Goal: Task Accomplishment & Management: Manage account settings

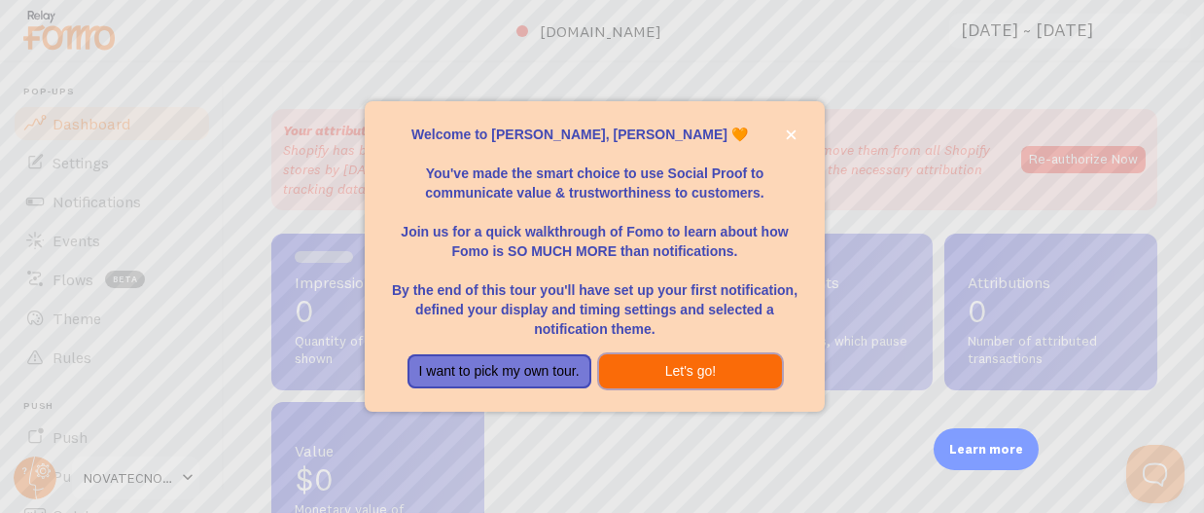
click at [632, 374] on button "Let's go!" at bounding box center [691, 371] width 184 height 35
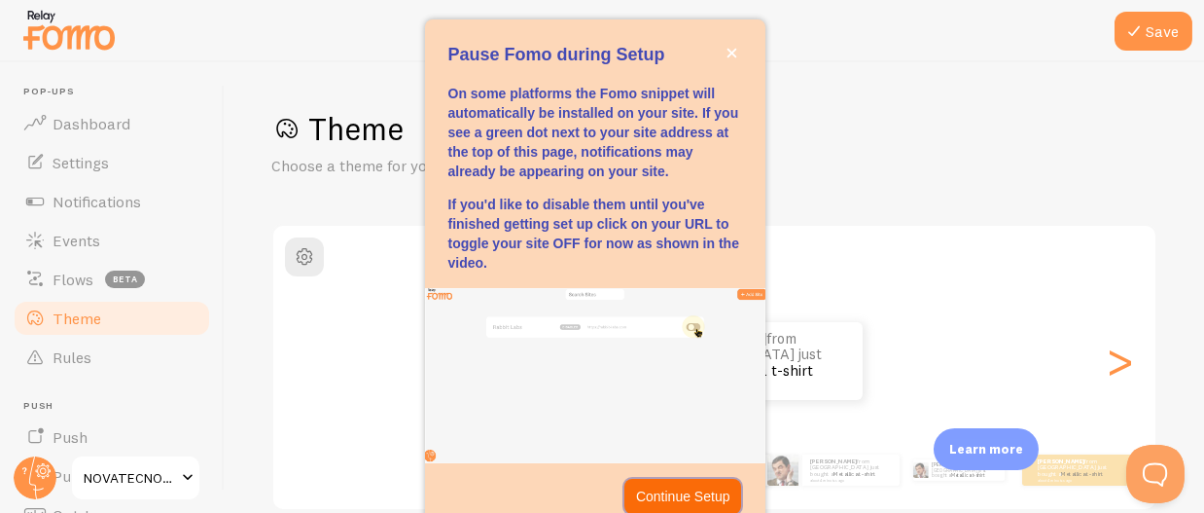
click at [666, 494] on p "Continue Setup" at bounding box center [683, 495] width 94 height 19
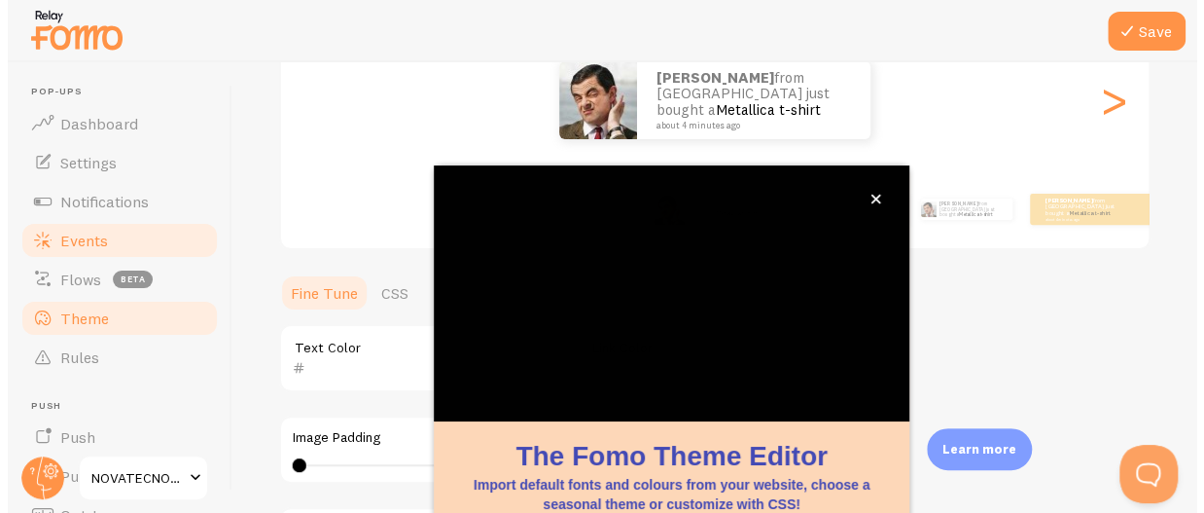
scroll to position [265, 0]
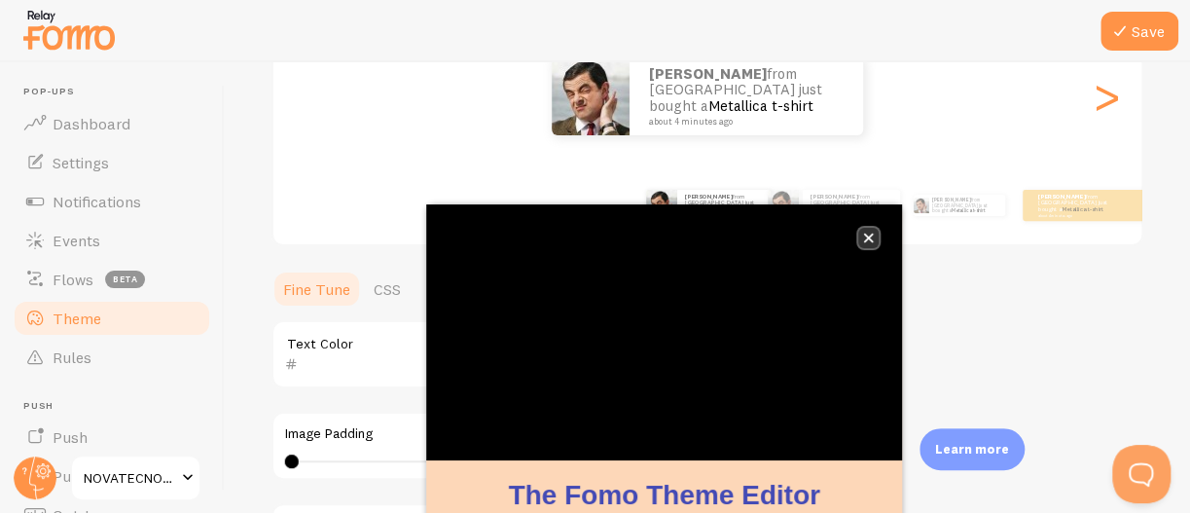
click at [868, 240] on icon "close," at bounding box center [868, 237] width 11 height 11
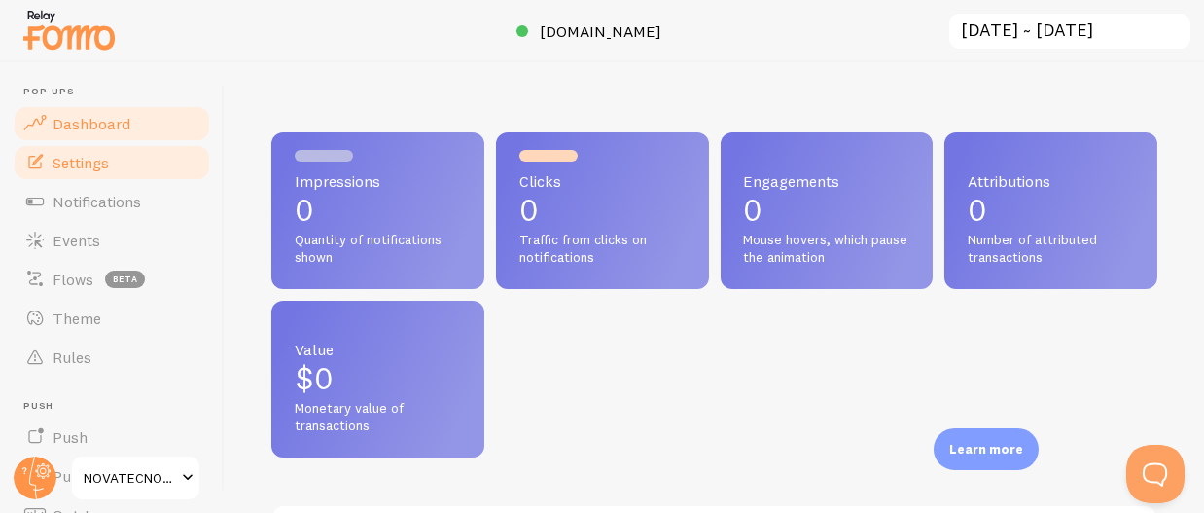
click at [126, 171] on link "Settings" at bounding box center [112, 162] width 200 height 39
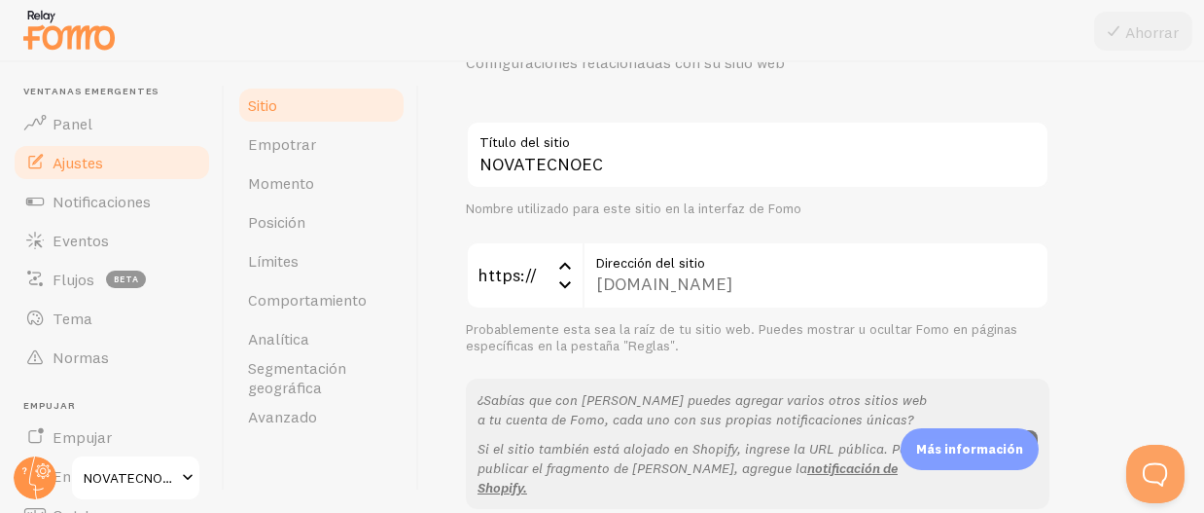
scroll to position [195, 0]
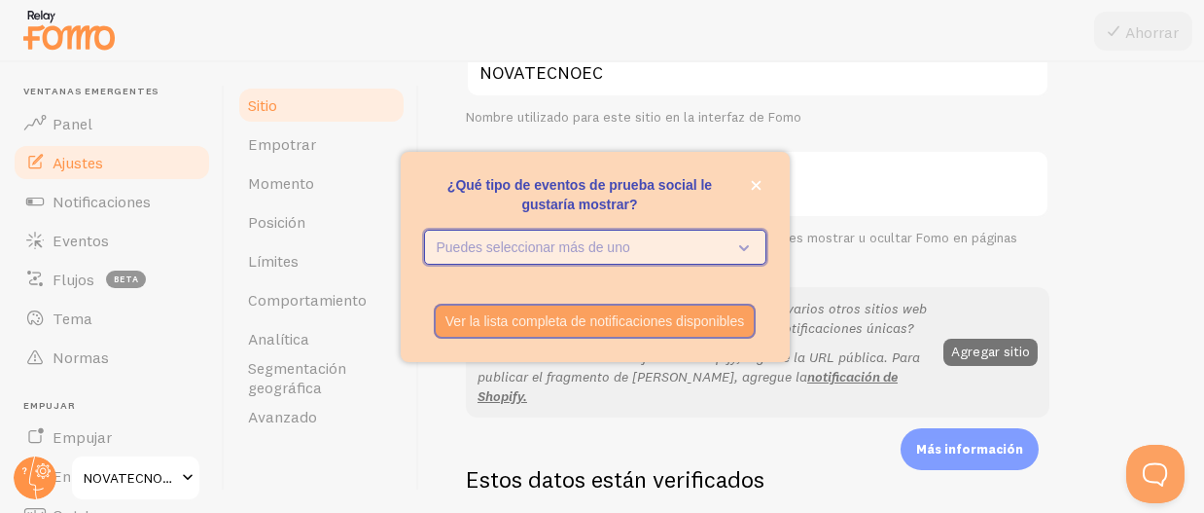
click at [732, 248] on icon "¿Qué tipo de eventos de prueba social le gustaría mostrar?" at bounding box center [740, 246] width 27 height 21
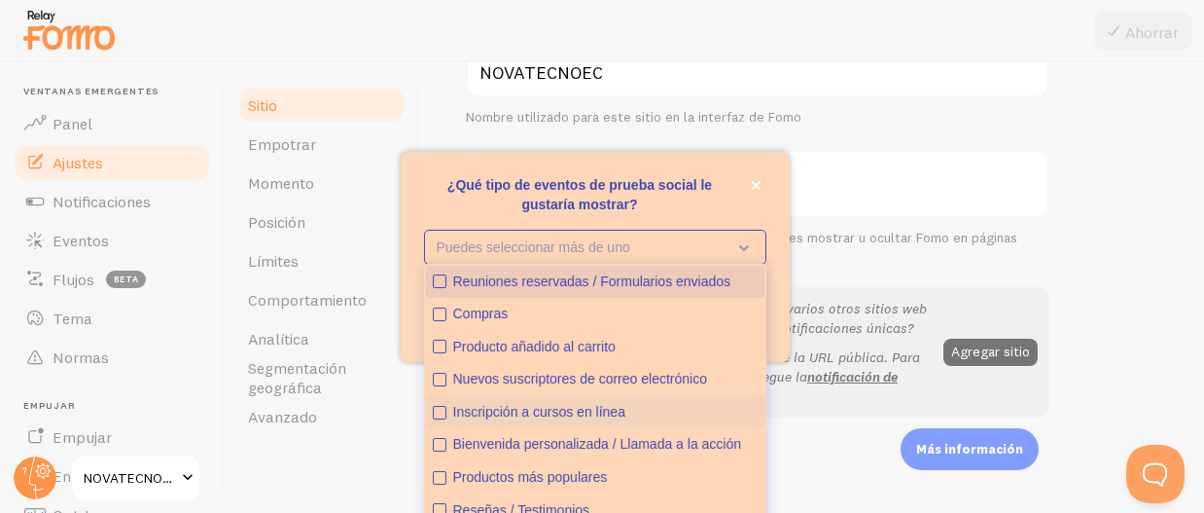
scroll to position [50, 0]
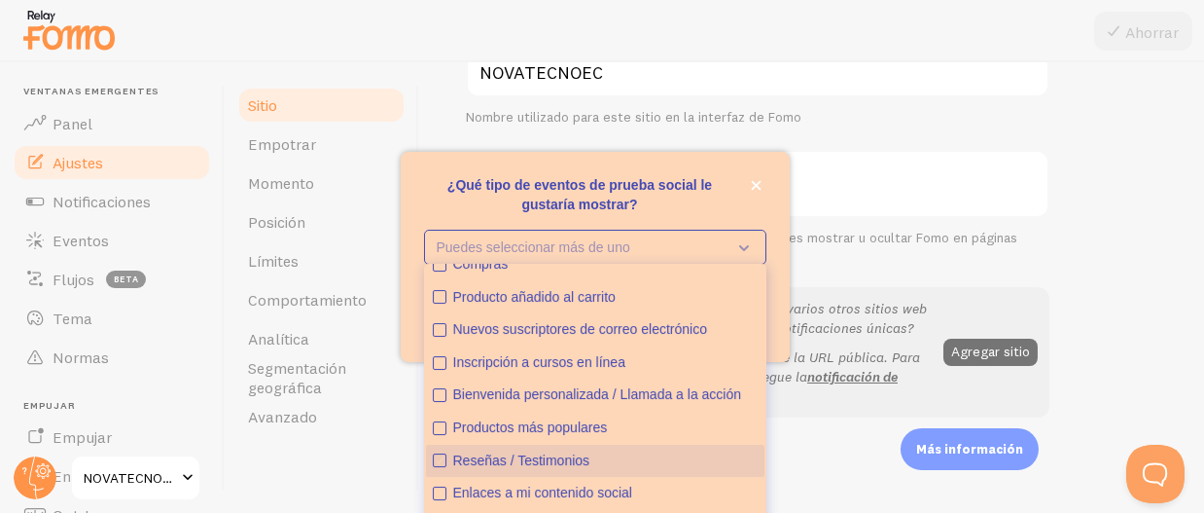
click at [588, 461] on font "Reseñas / Testimonios" at bounding box center [521, 460] width 137 height 16
click at [886, 143] on div "NOVATECNOEC Título del sitio Nombre utilizado para este sitio en la interfaz de…" at bounding box center [758, 223] width 584 height 388
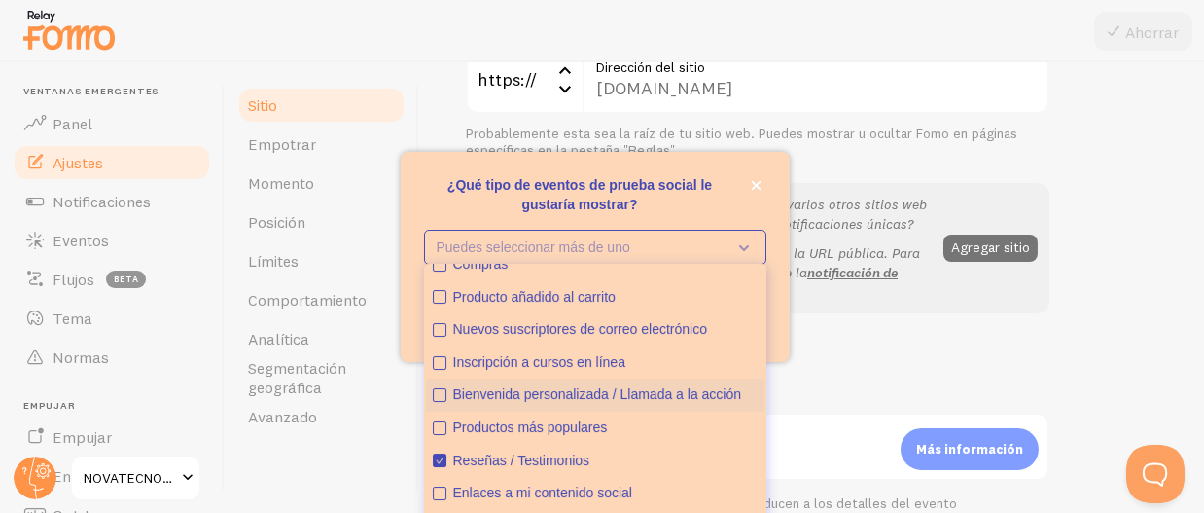
scroll to position [389, 0]
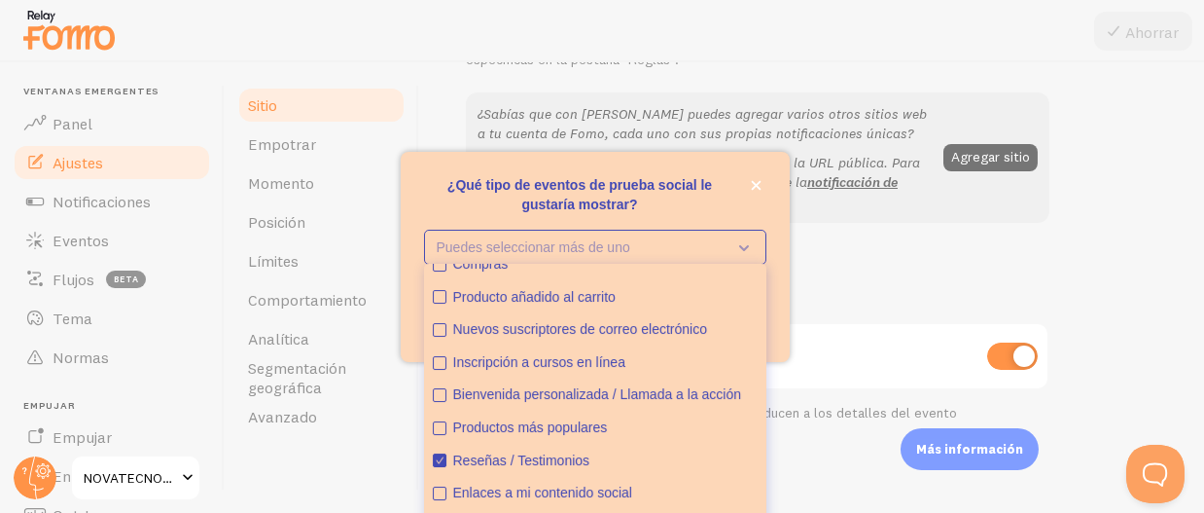
click at [758, 170] on div "¿Qué tipo de eventos de prueba social le gustaría mostrar?" at bounding box center [595, 163] width 389 height 23
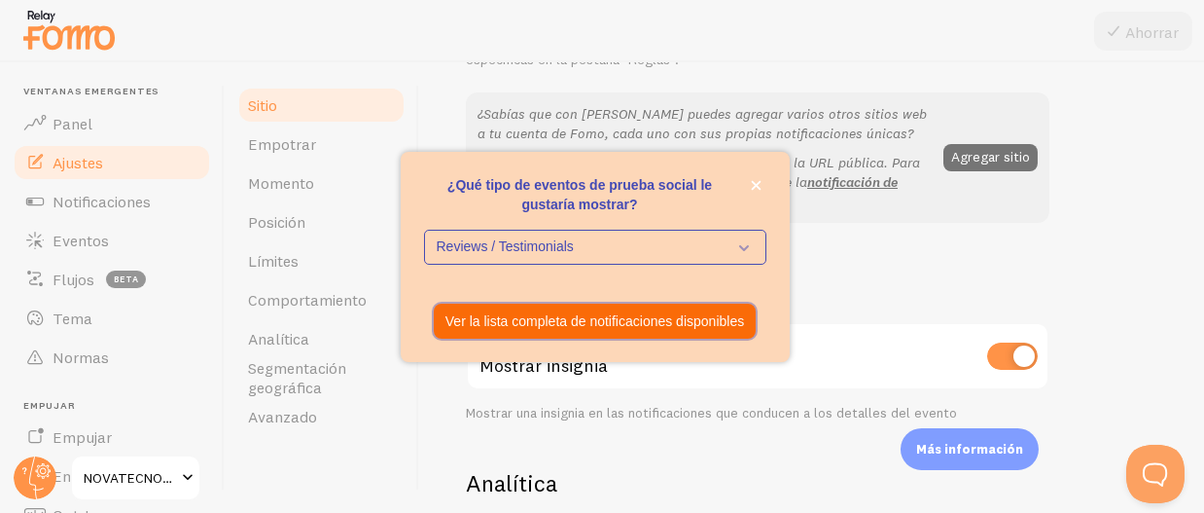
click at [629, 333] on button "Ver la lista completa de notificaciones disponibles" at bounding box center [595, 320] width 322 height 35
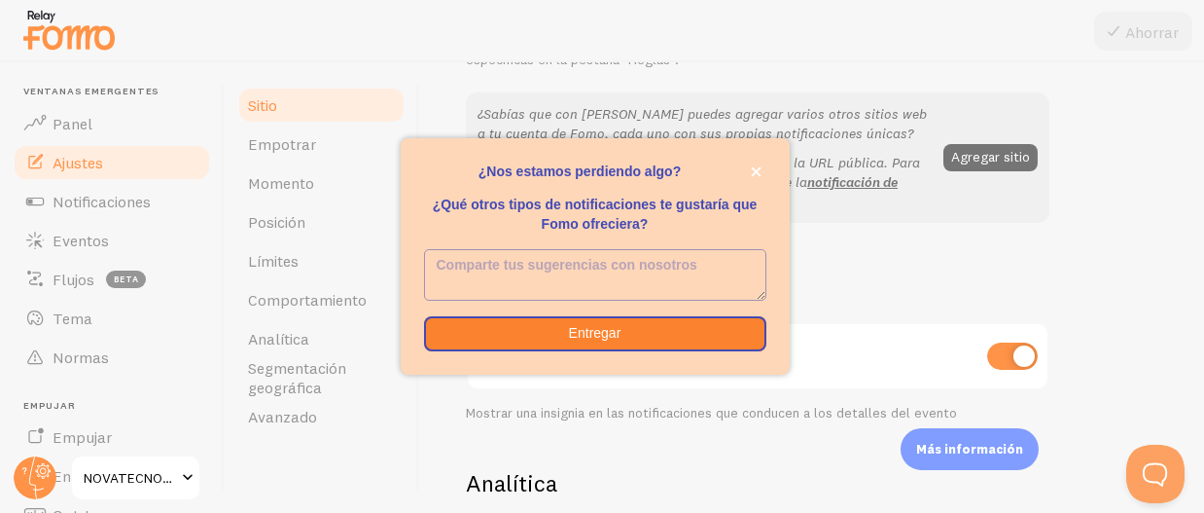
click at [609, 277] on textarea "¿Nos falta algo? ¿Qué otros tipos de notificaciones te gustaría que Fomo ofreci…" at bounding box center [595, 275] width 340 height 50
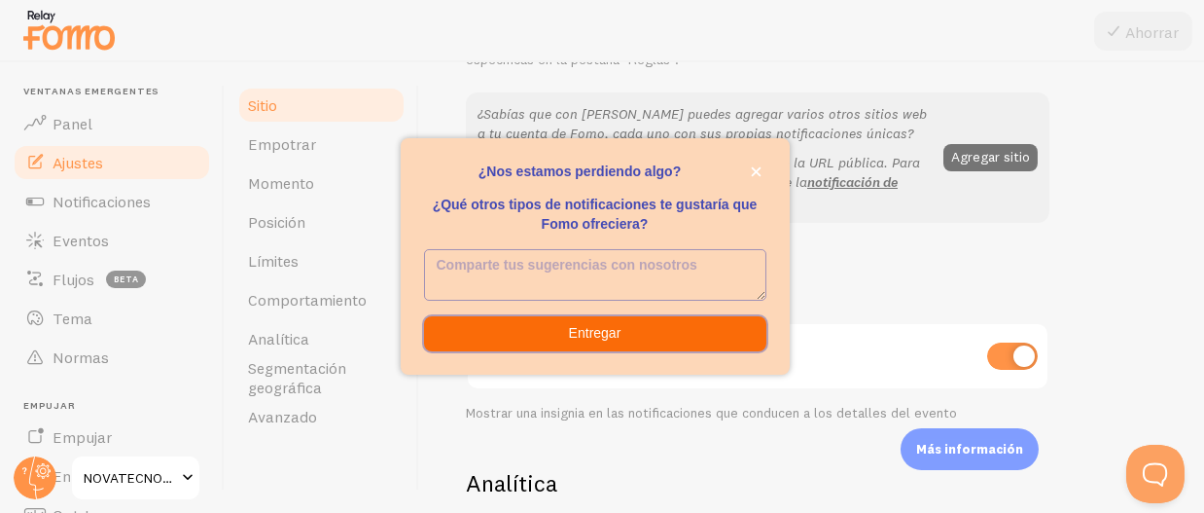
click at [604, 339] on font "Entregar" at bounding box center [595, 333] width 53 height 16
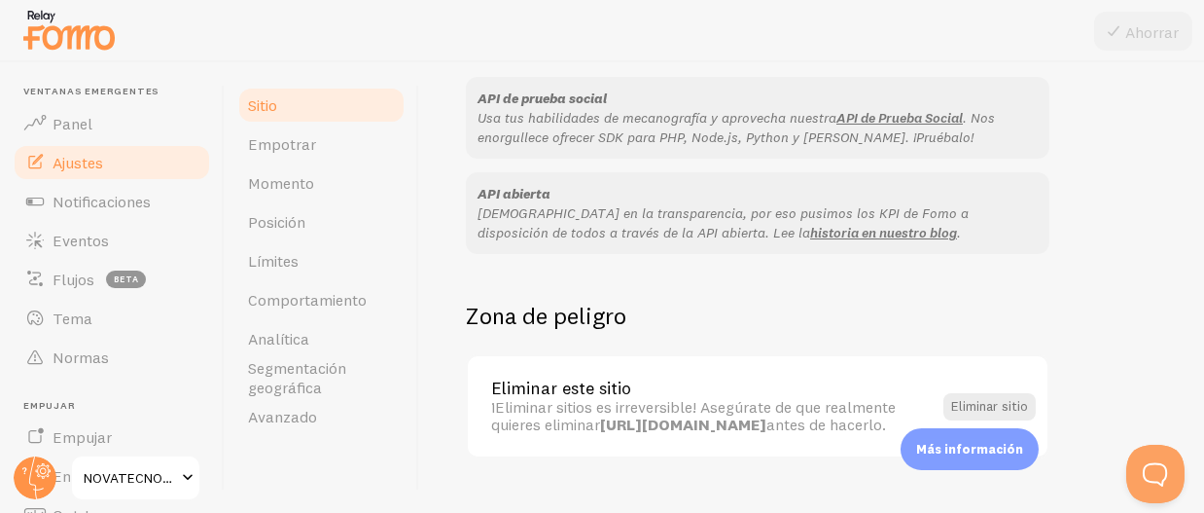
scroll to position [1340, 0]
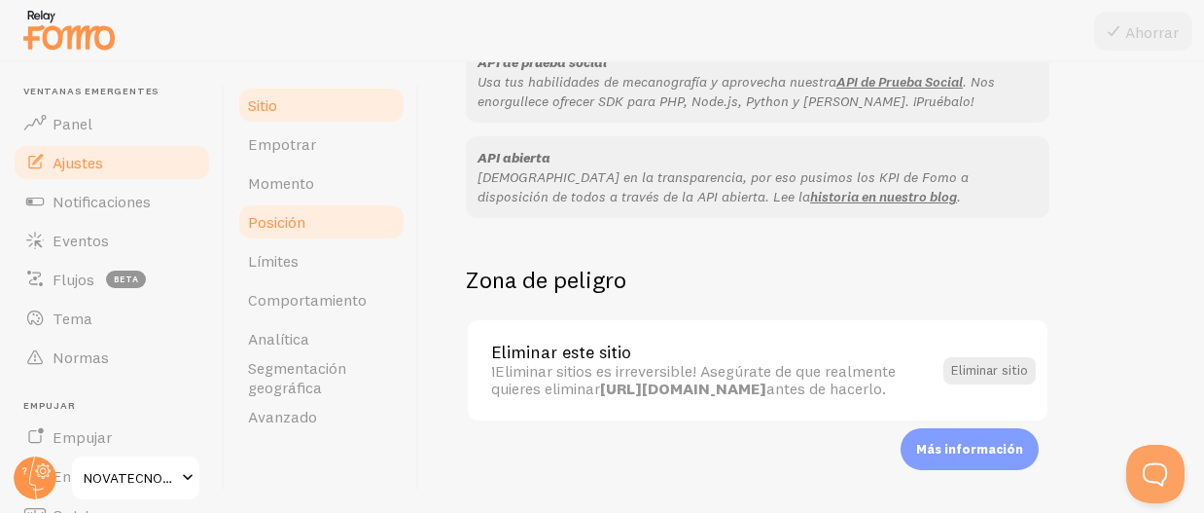
click at [335, 218] on link "Posición" at bounding box center [321, 221] width 170 height 39
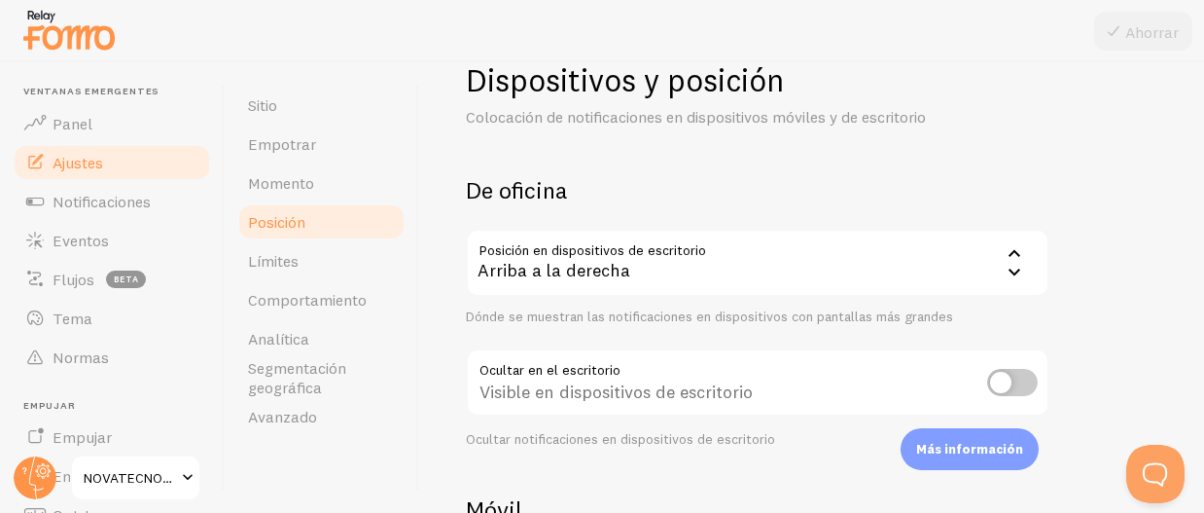
scroll to position [96, 0]
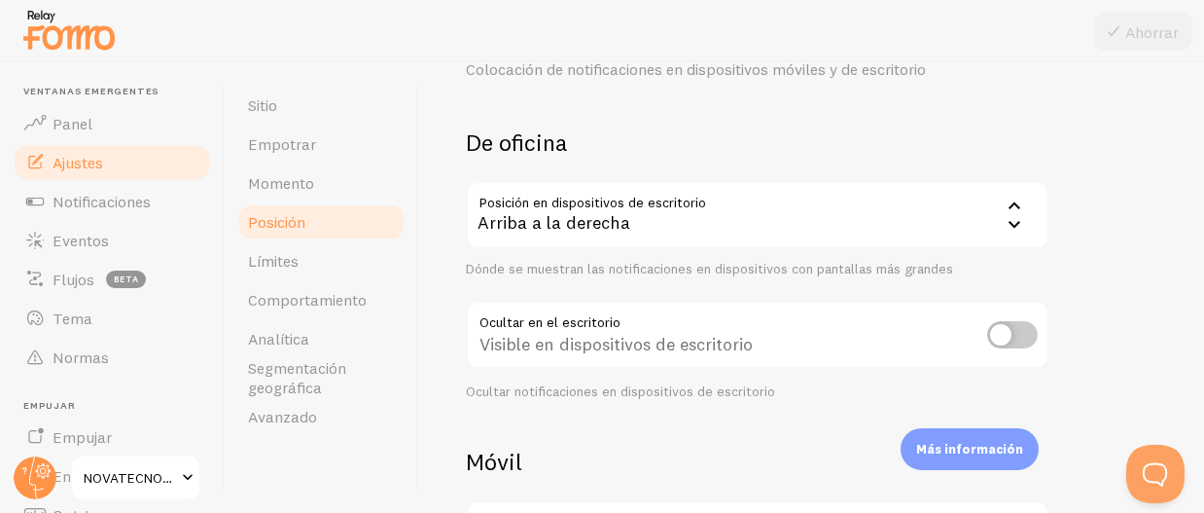
click at [697, 227] on div "Arriba a la derecha" at bounding box center [758, 215] width 584 height 68
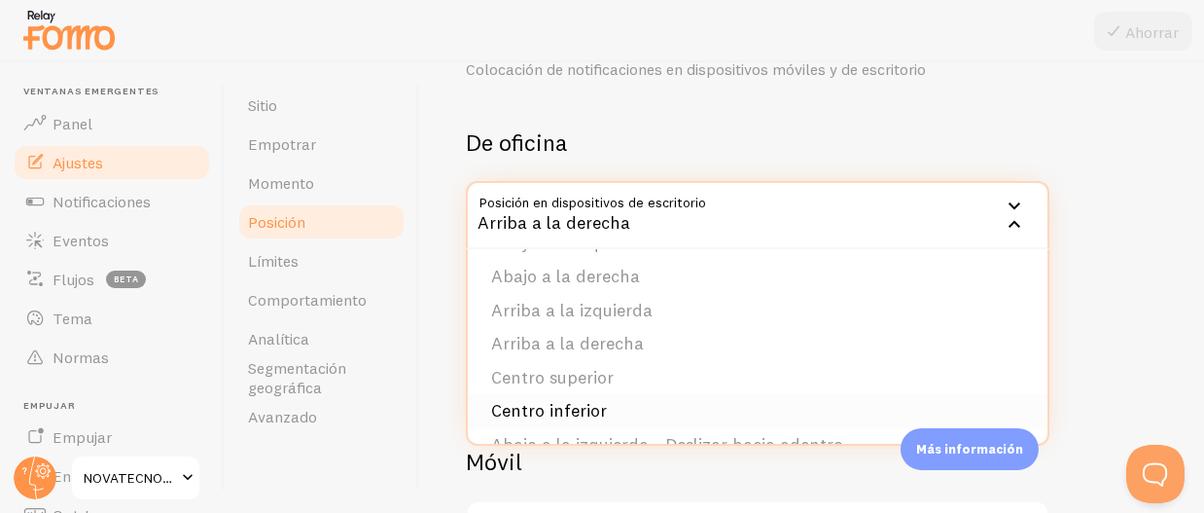
scroll to position [0, 0]
click at [607, 269] on font "Abajo a la izquierda" at bounding box center [570, 277] width 158 height 22
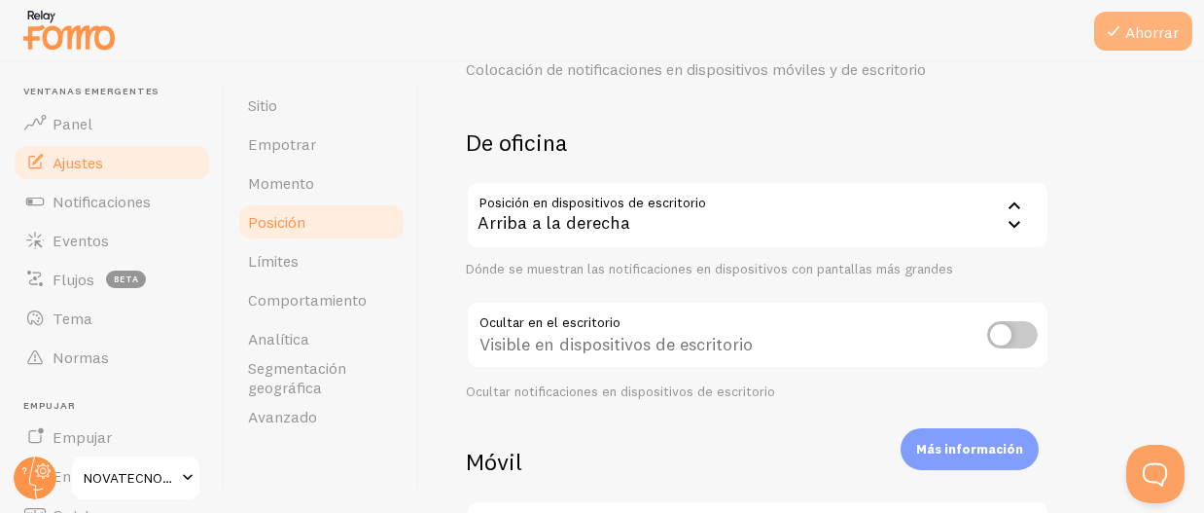
click at [1121, 29] on icon at bounding box center [1113, 30] width 23 height 23
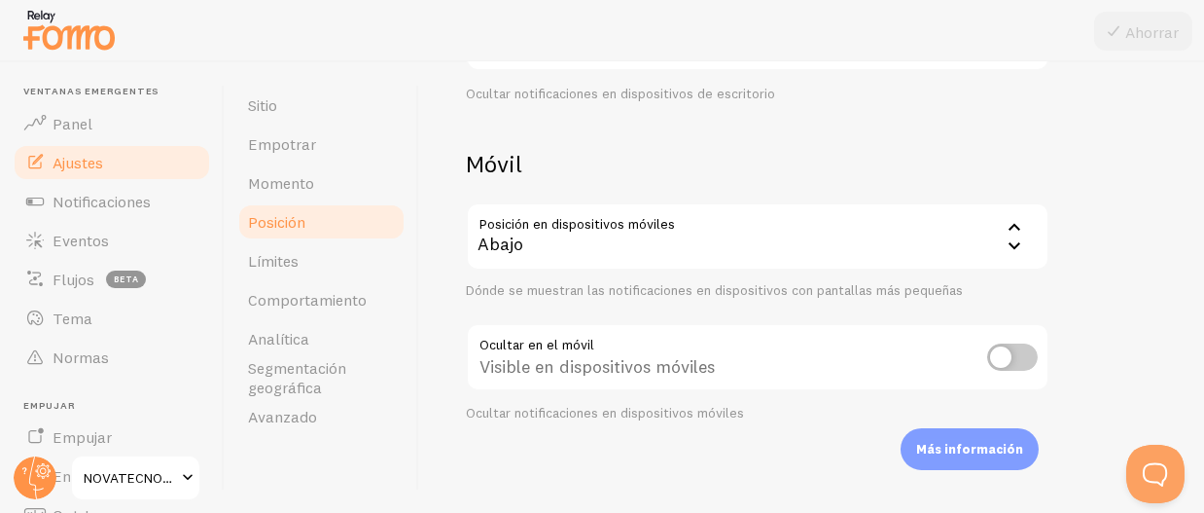
scroll to position [395, 0]
click at [308, 152] on font "Empotrar" at bounding box center [282, 143] width 68 height 19
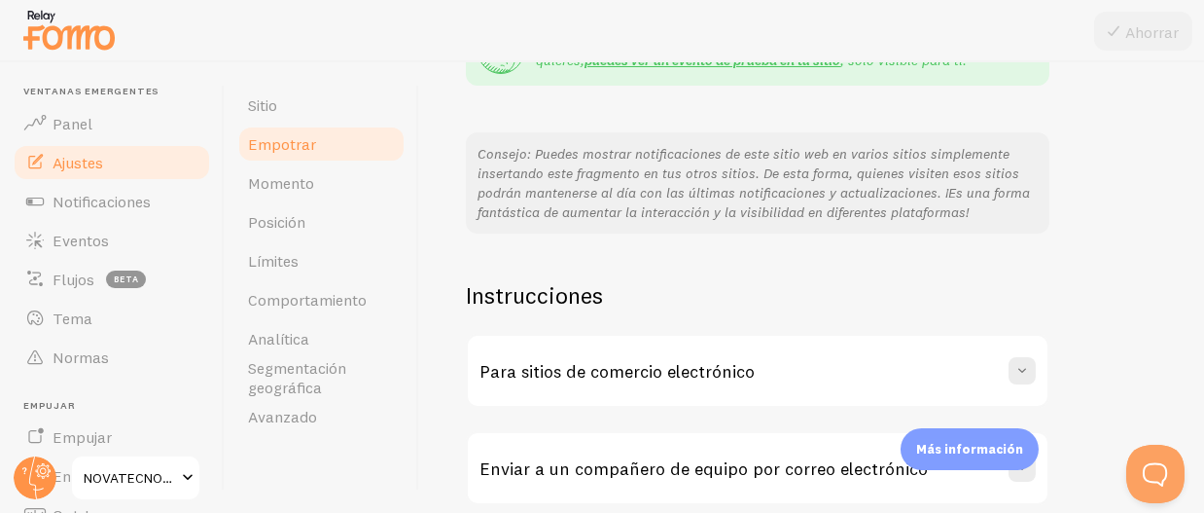
scroll to position [485, 0]
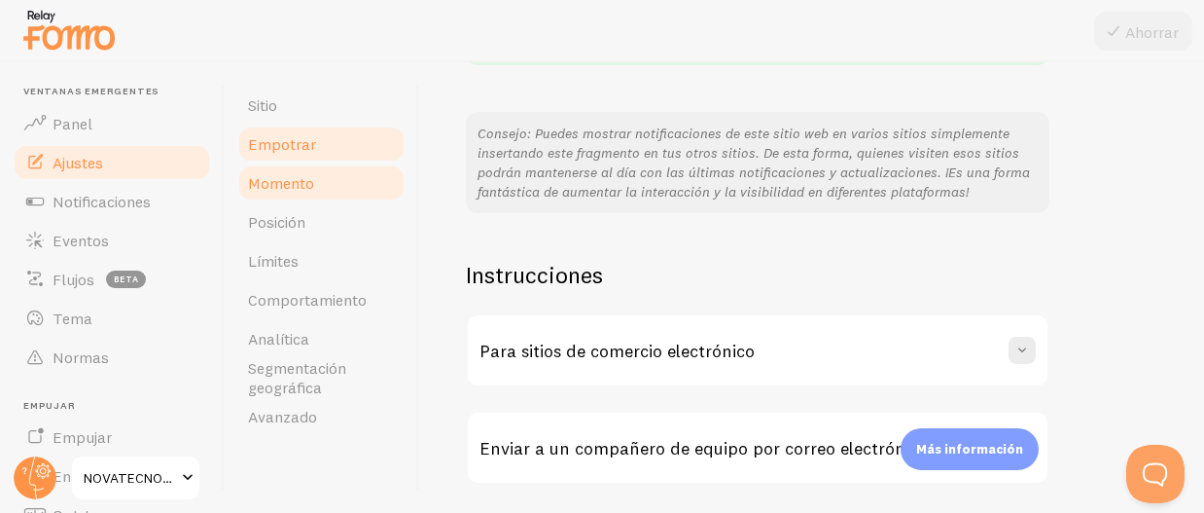
click at [312, 187] on font "Momento" at bounding box center [281, 182] width 66 height 19
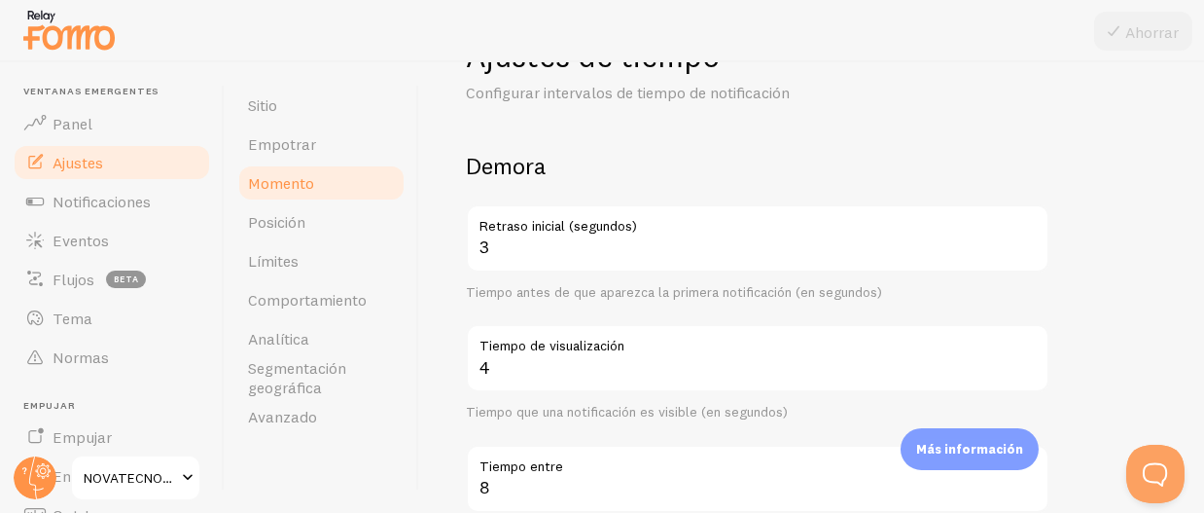
scroll to position [195, 0]
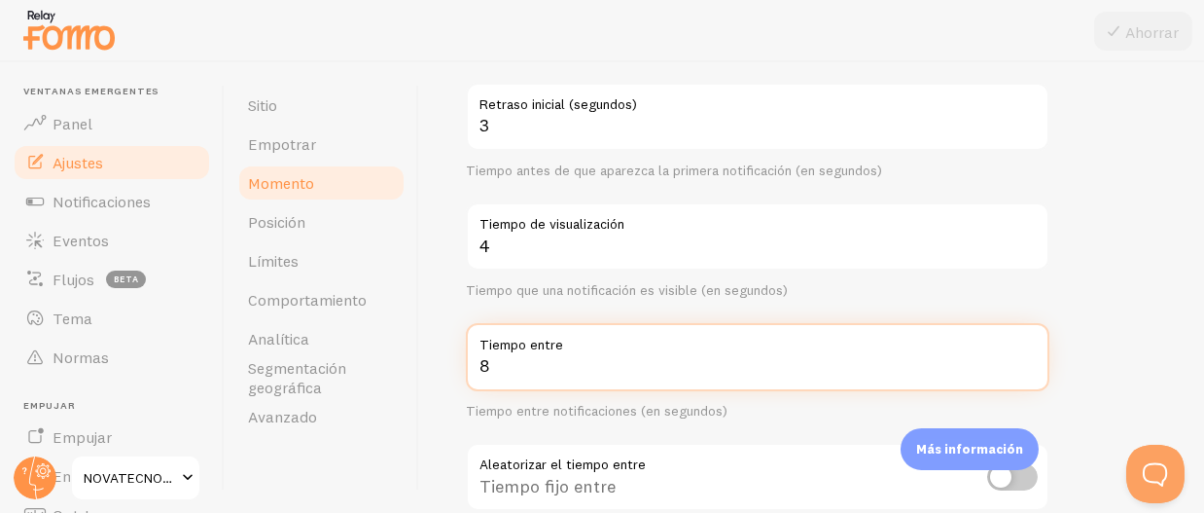
drag, startPoint x: 770, startPoint y: 387, endPoint x: 719, endPoint y: 382, distance: 51.8
click at [740, 386] on input "8" at bounding box center [758, 357] width 584 height 68
drag, startPoint x: 520, startPoint y: 380, endPoint x: 415, endPoint y: 367, distance: 105.9
click at [423, 374] on div "Ajustes de tiempo Configurar intervalos de tiempo de notificación Demora 3 Retr…" at bounding box center [811, 287] width 785 height 450
type input "2"
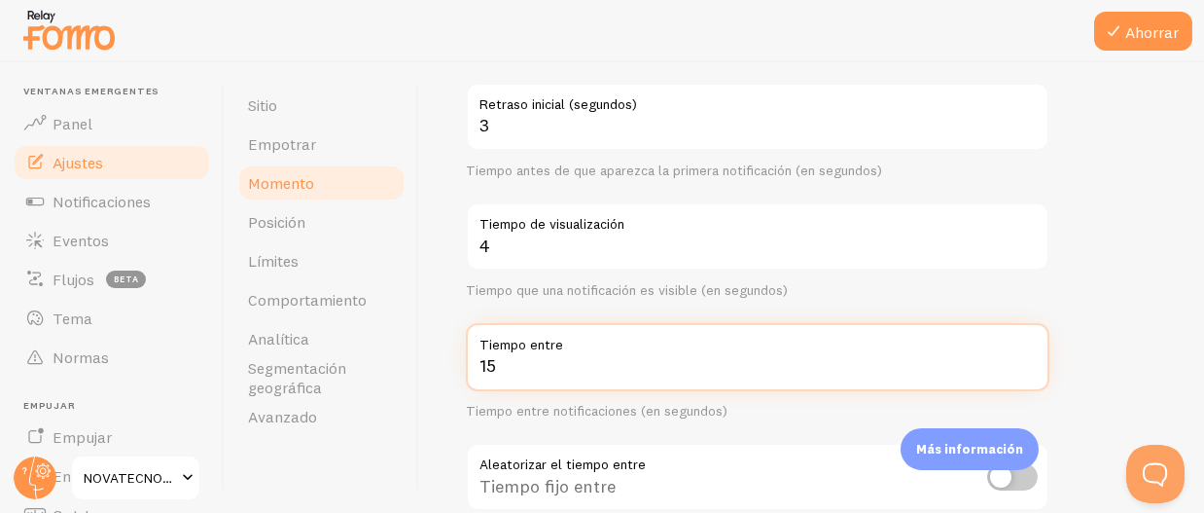
type input "15"
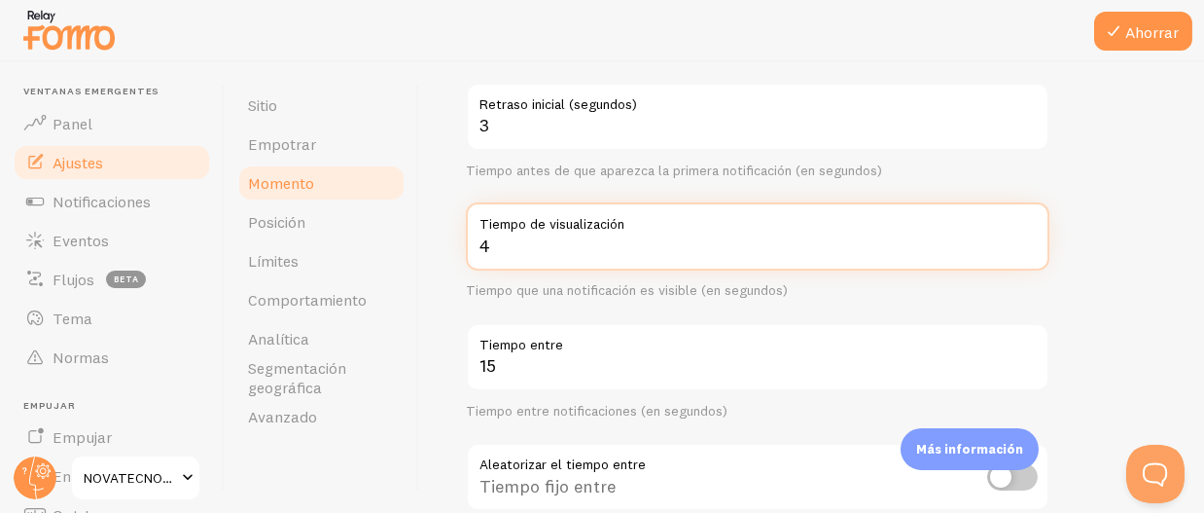
drag, startPoint x: 1123, startPoint y: 223, endPoint x: 1122, endPoint y: 196, distance: 27.3
click at [1125, 220] on form "Demora 3 Retraso inicial (segundos) Tiempo antes de que aparezca la primera not…" at bounding box center [812, 446] width 692 height 835
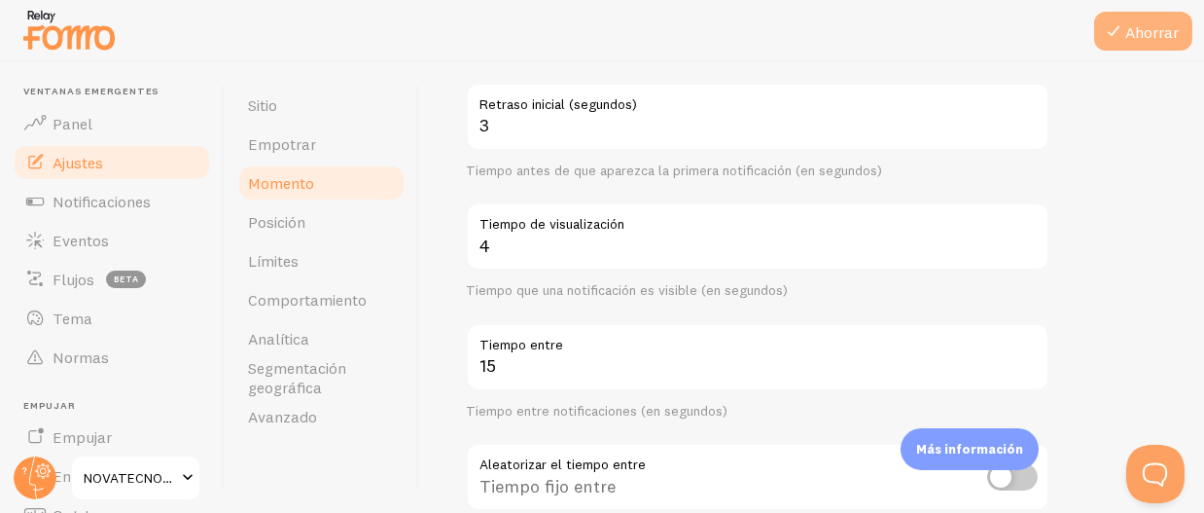
click at [1141, 45] on button "Ahorrar" at bounding box center [1143, 31] width 98 height 39
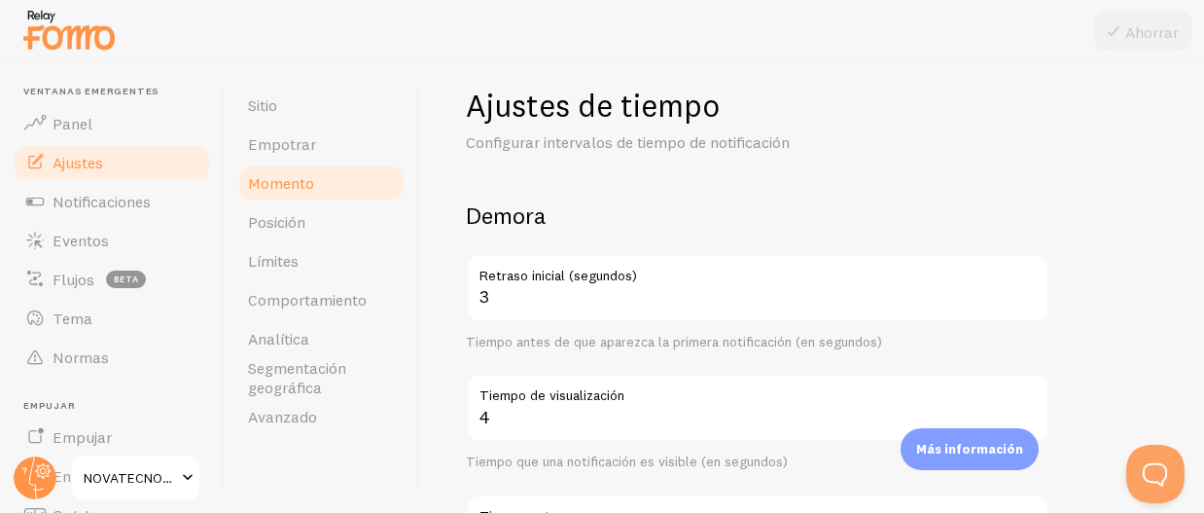
scroll to position [96, 0]
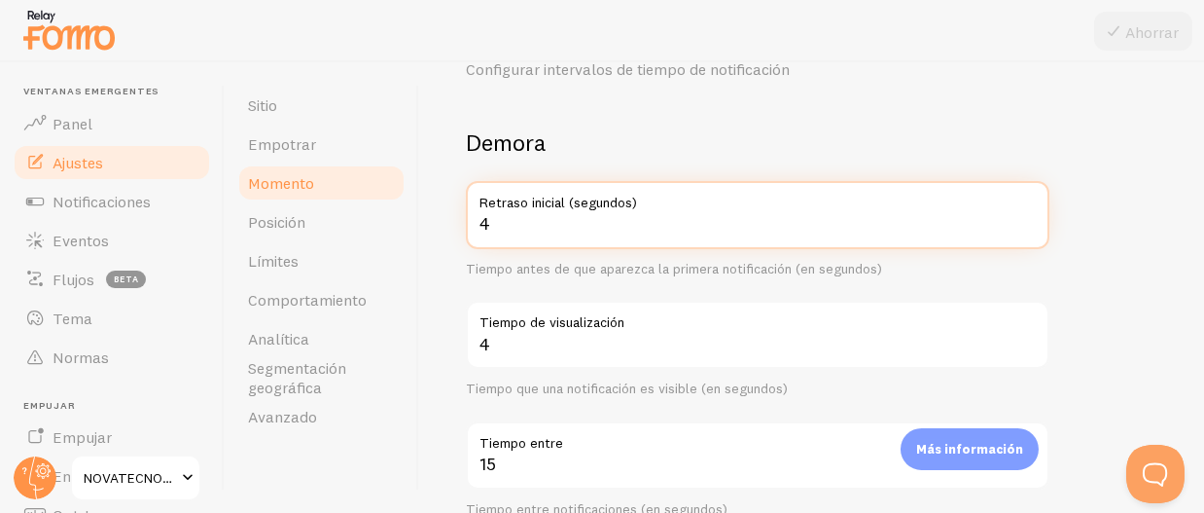
click at [1027, 219] on input "4" at bounding box center [758, 215] width 584 height 68
type input "5"
click at [1027, 219] on input "5" at bounding box center [758, 215] width 584 height 68
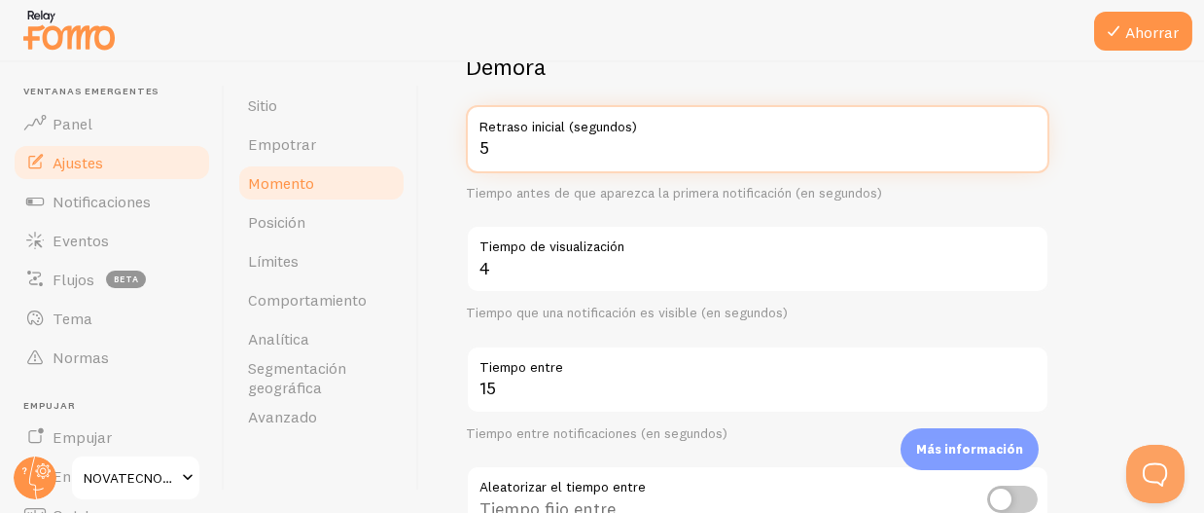
scroll to position [291, 0]
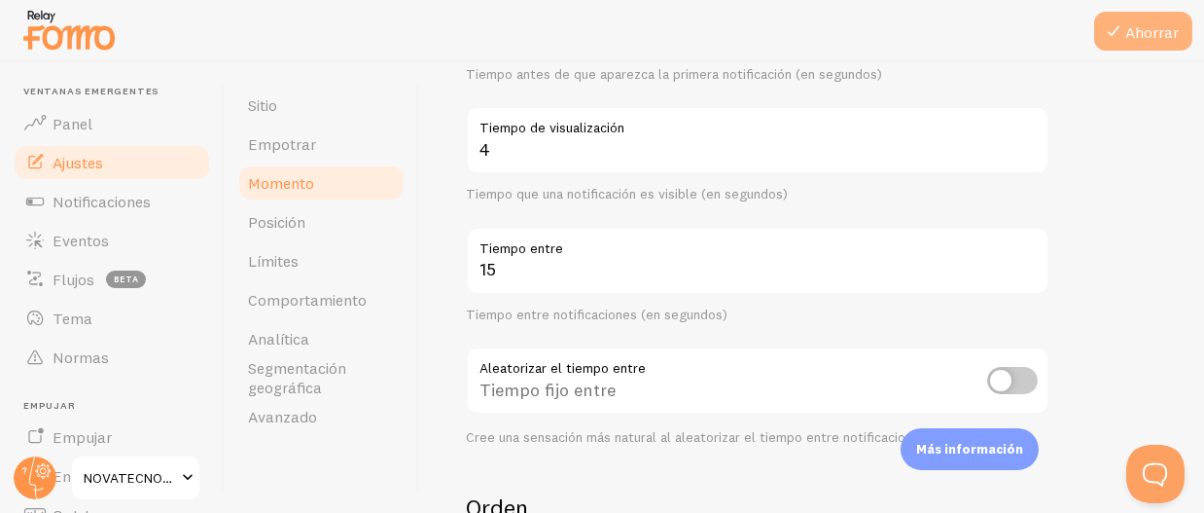
click at [1112, 40] on icon at bounding box center [1113, 30] width 23 height 23
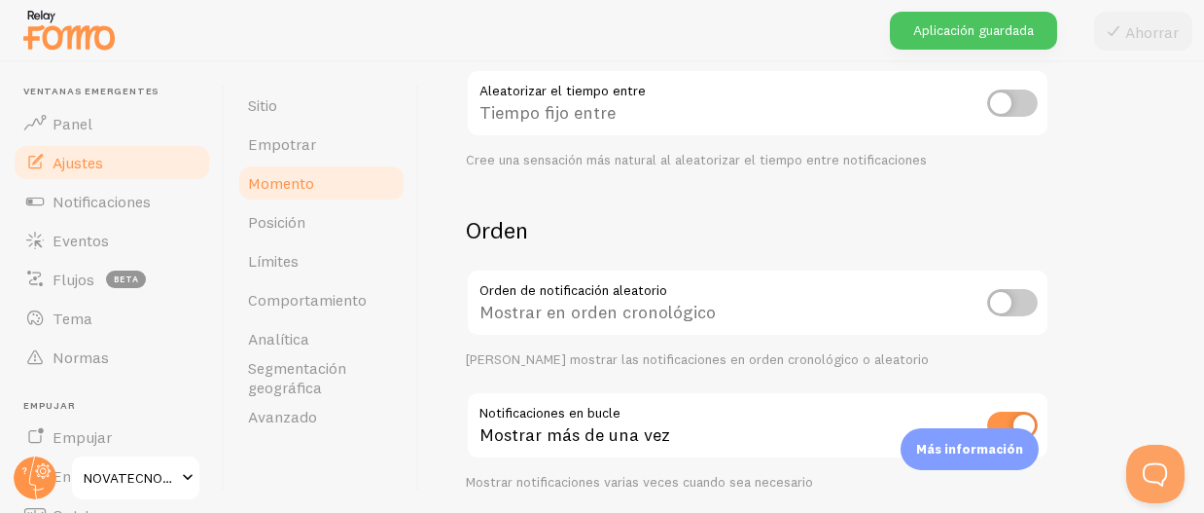
scroll to position [584, 0]
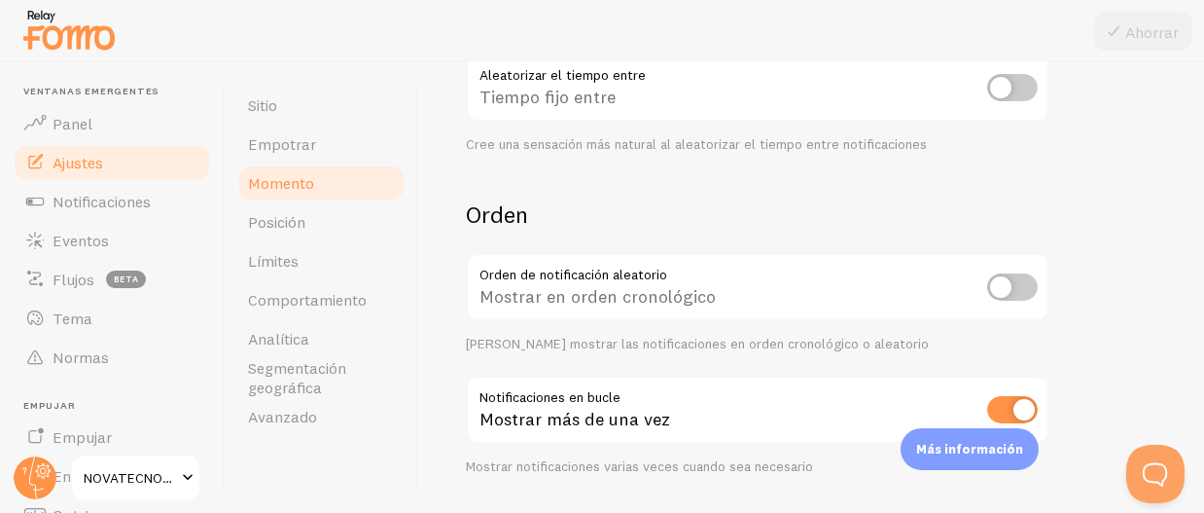
click at [999, 286] on input "checkbox" at bounding box center [1012, 286] width 51 height 27
checkbox input "true"
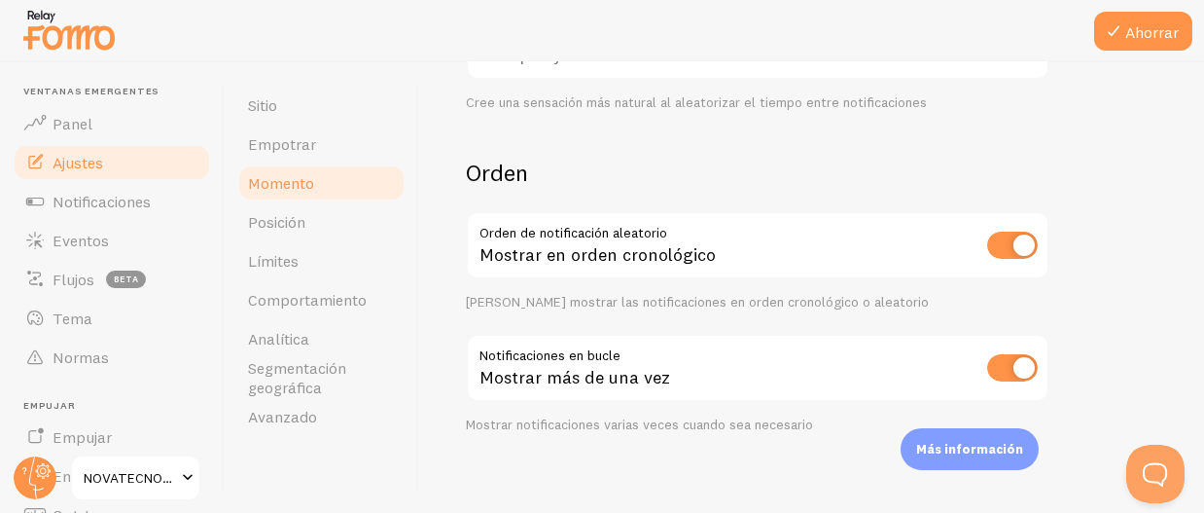
scroll to position [637, 0]
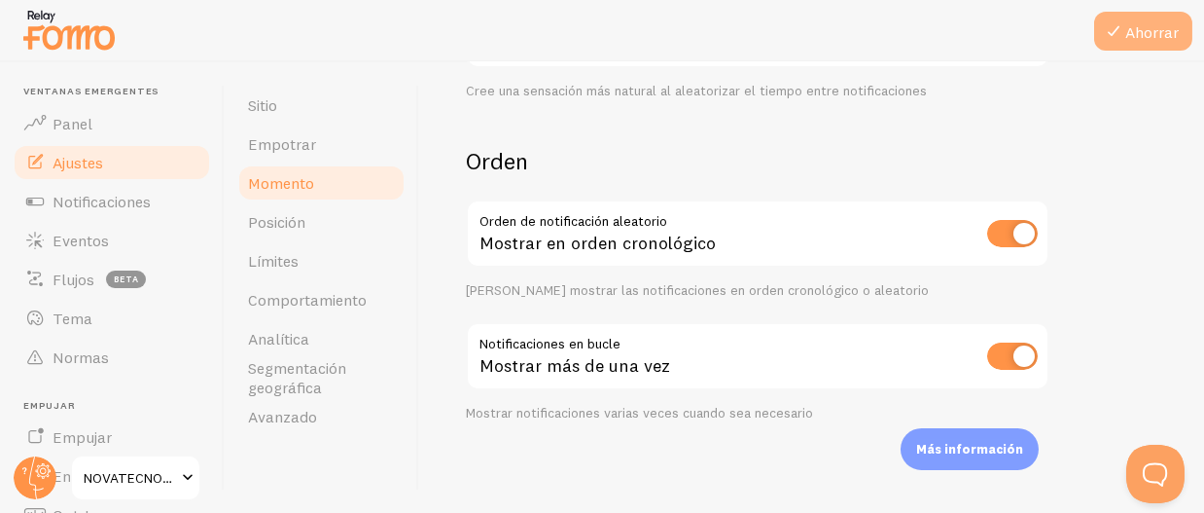
click at [1121, 33] on icon at bounding box center [1113, 30] width 23 height 23
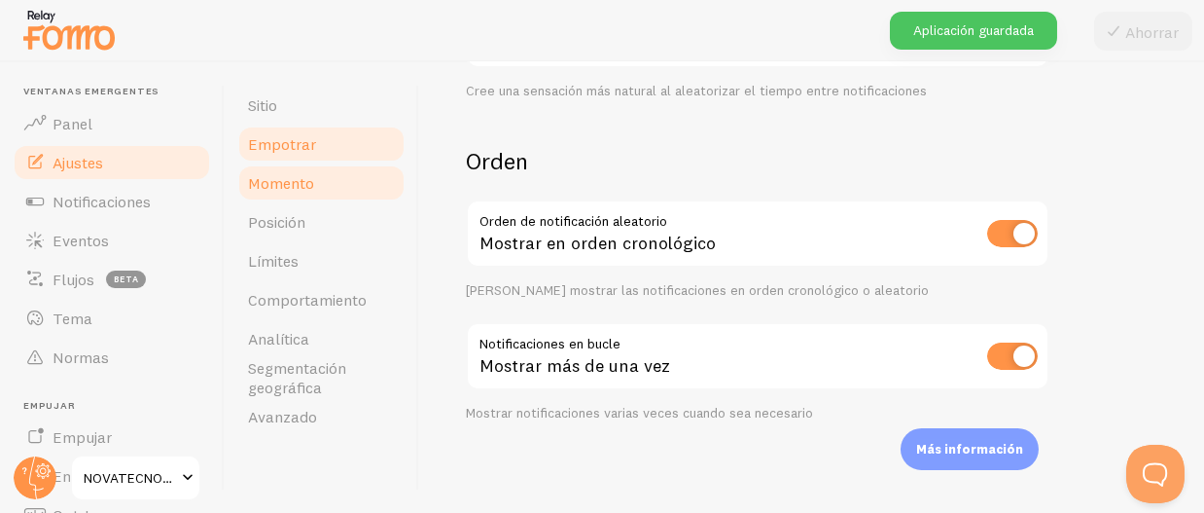
click at [307, 149] on font "Empotrar" at bounding box center [282, 143] width 68 height 19
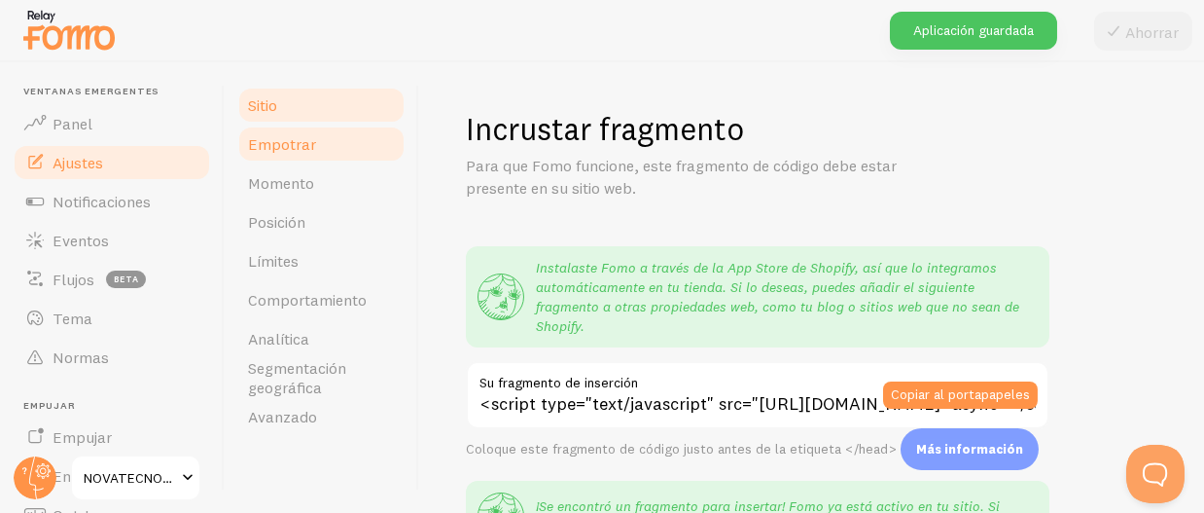
click at [313, 106] on link "Sitio" at bounding box center [321, 105] width 170 height 39
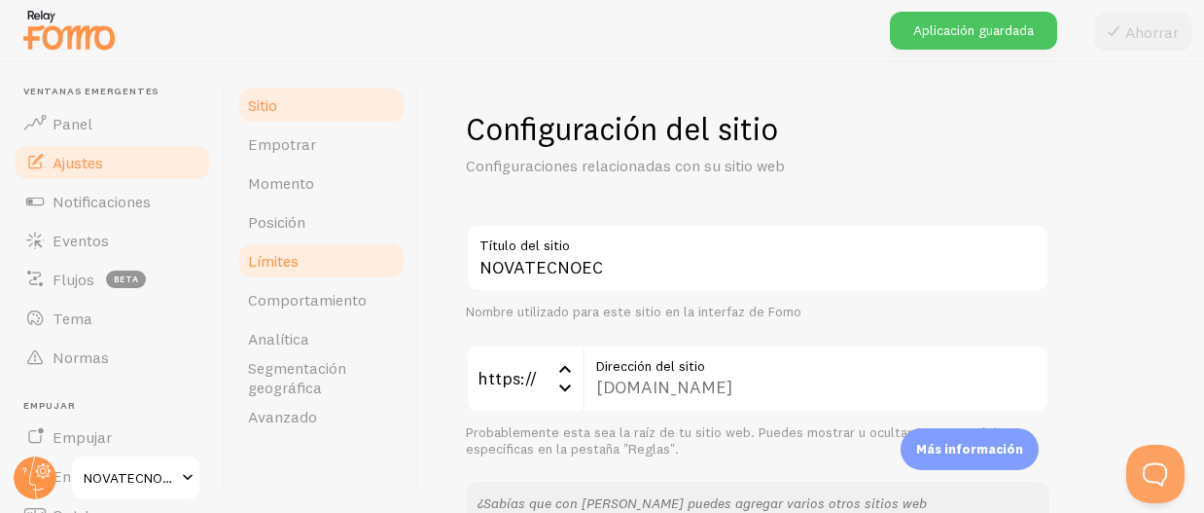
click at [306, 265] on link "Límites" at bounding box center [321, 260] width 170 height 39
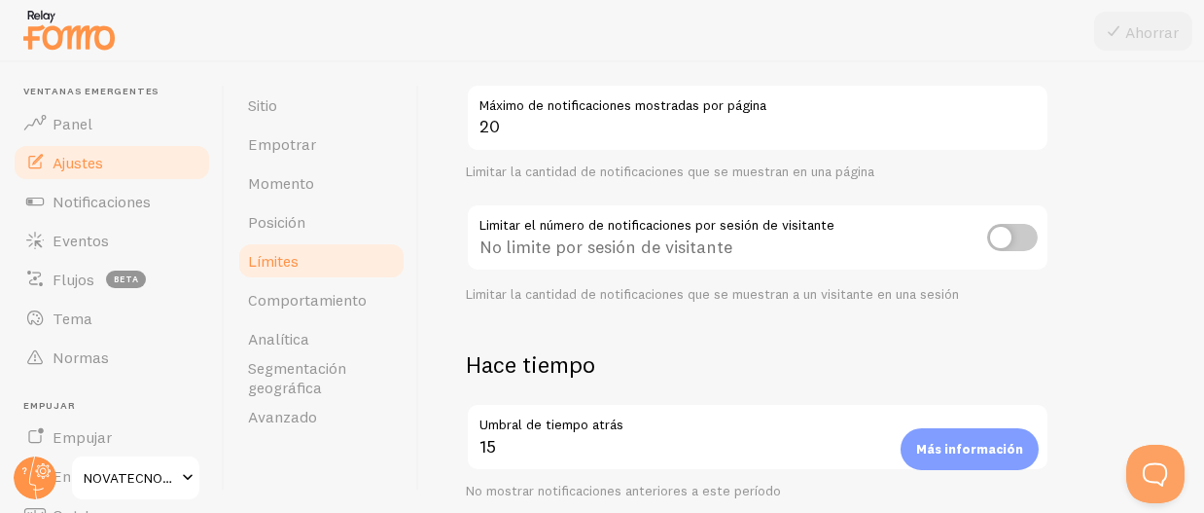
scroll to position [195, 0]
click at [1027, 232] on input "checkbox" at bounding box center [1012, 236] width 51 height 27
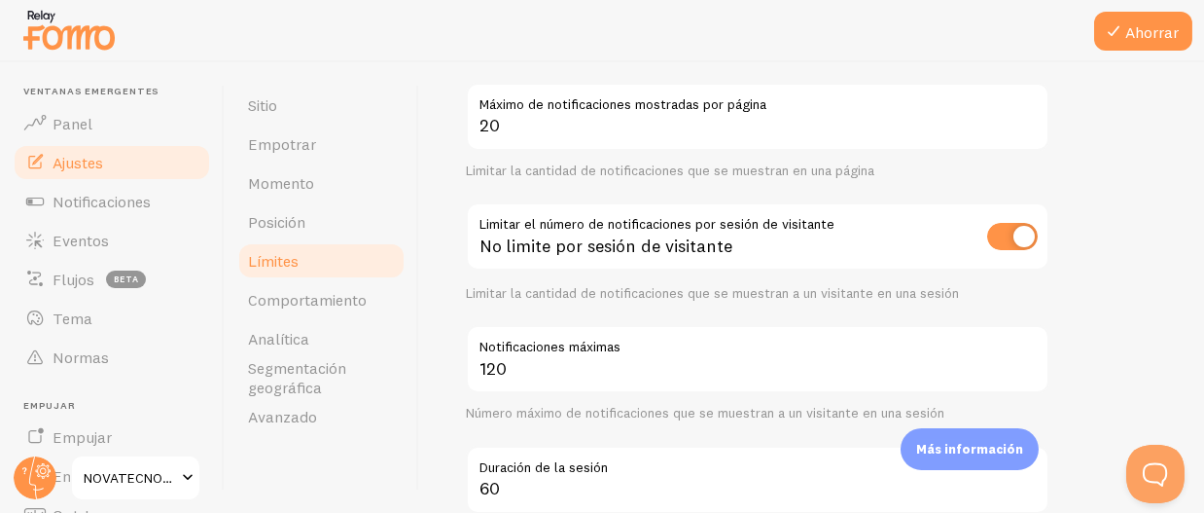
click at [1008, 236] on input "checkbox" at bounding box center [1012, 236] width 51 height 27
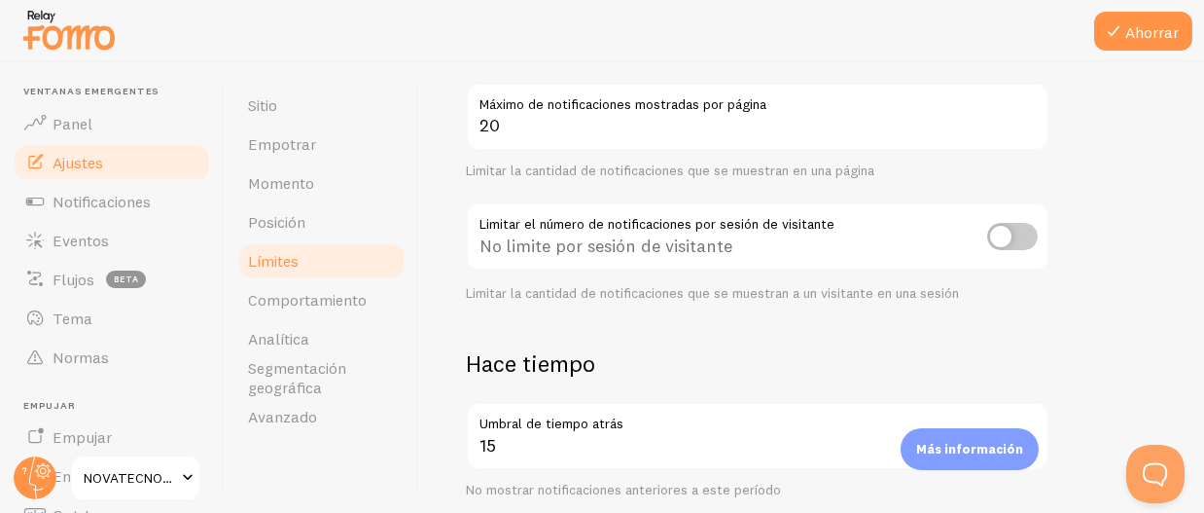
click at [1007, 236] on input "checkbox" at bounding box center [1012, 236] width 51 height 27
checkbox input "true"
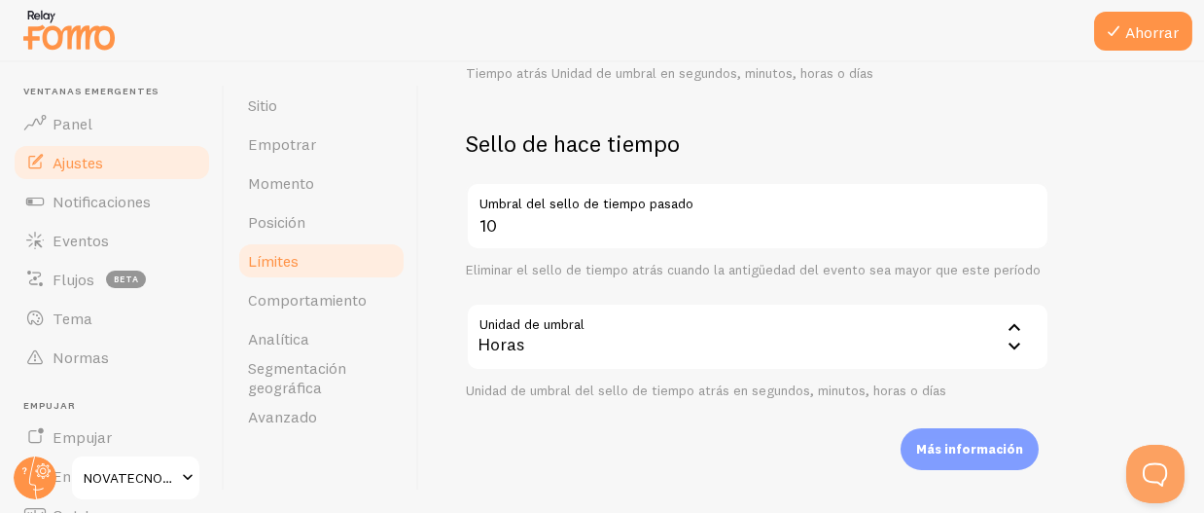
scroll to position [987, 0]
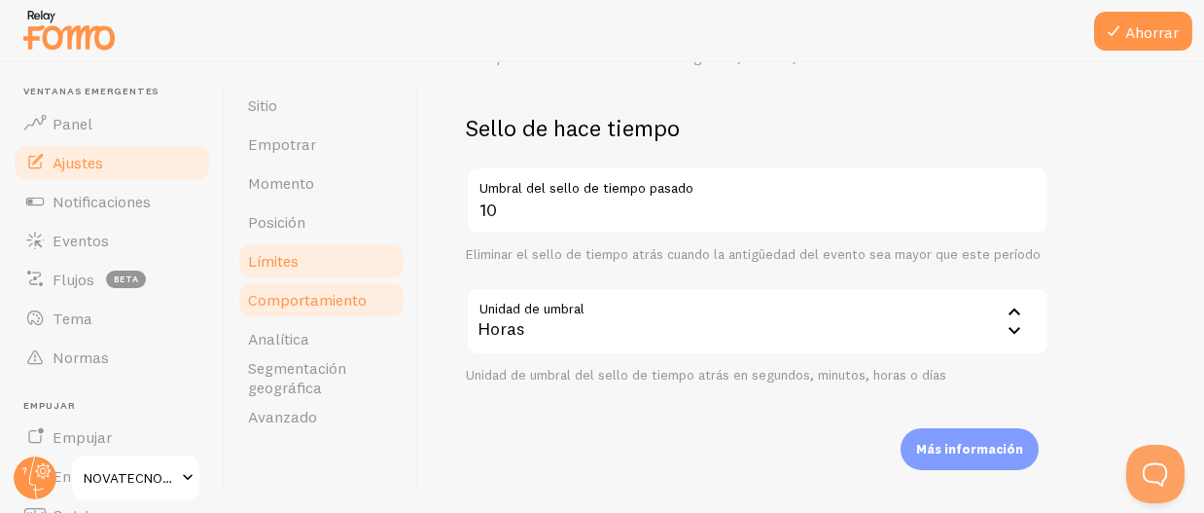
click at [369, 290] on link "Comportamiento" at bounding box center [321, 299] width 170 height 39
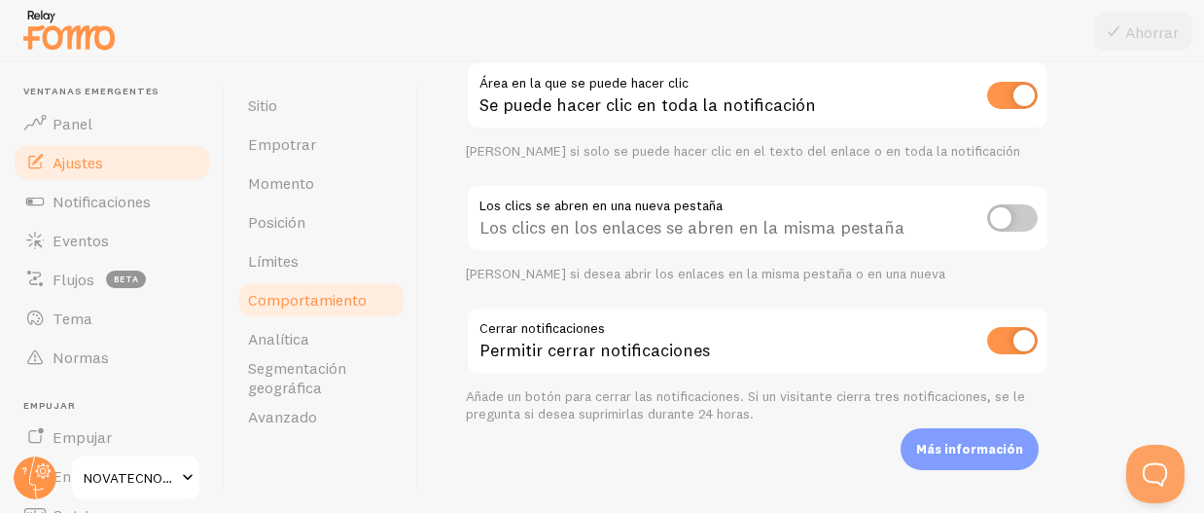
scroll to position [187, 0]
drag, startPoint x: 1029, startPoint y: 212, endPoint x: 1008, endPoint y: 212, distance: 21.4
click at [1023, 212] on input "checkbox" at bounding box center [1012, 215] width 51 height 27
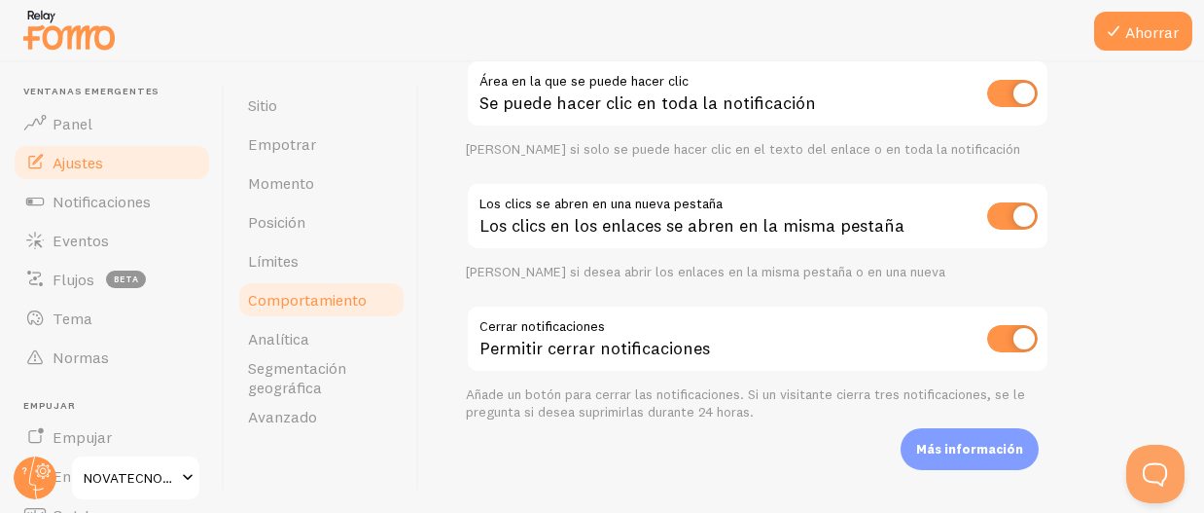
click at [997, 217] on input "checkbox" at bounding box center [1012, 215] width 51 height 27
checkbox input "false"
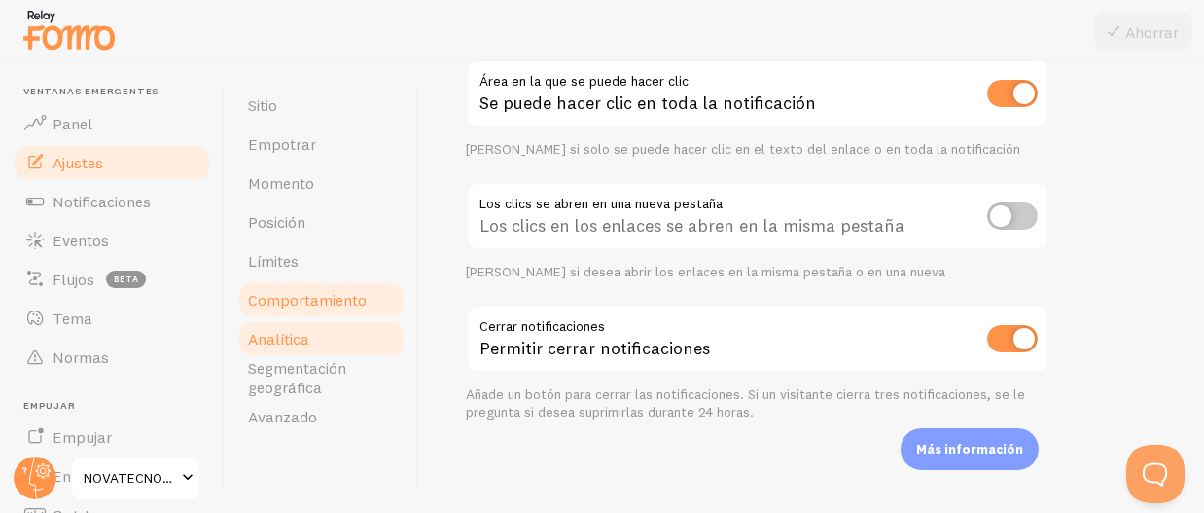
click at [306, 339] on font "Analítica" at bounding box center [278, 338] width 61 height 19
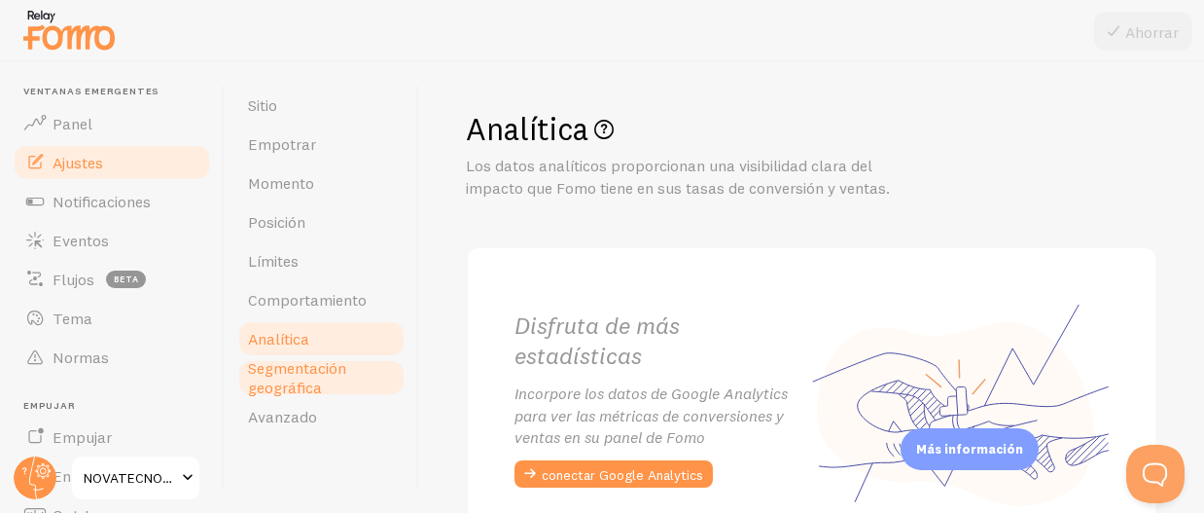
click at [300, 392] on font "Segmentación geográfica" at bounding box center [297, 377] width 98 height 39
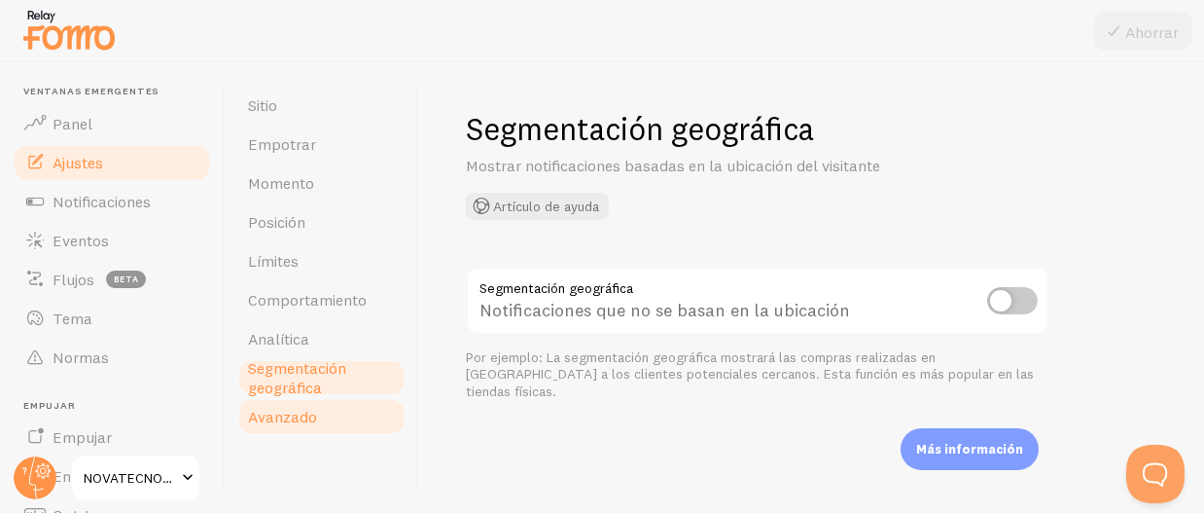
click at [317, 432] on link "Avanzado" at bounding box center [321, 416] width 170 height 39
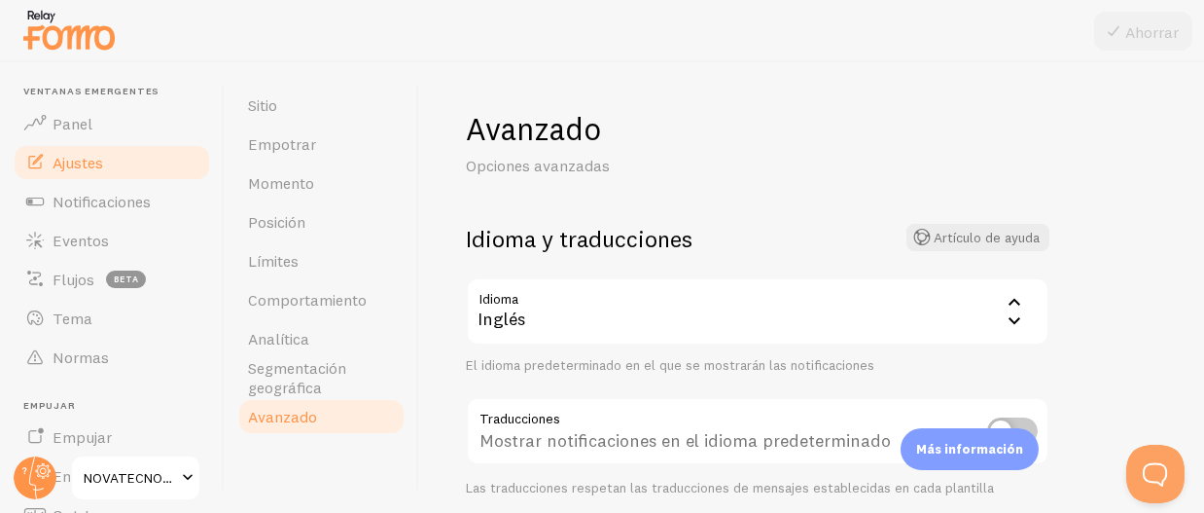
click at [726, 291] on div "Inglés" at bounding box center [758, 311] width 584 height 68
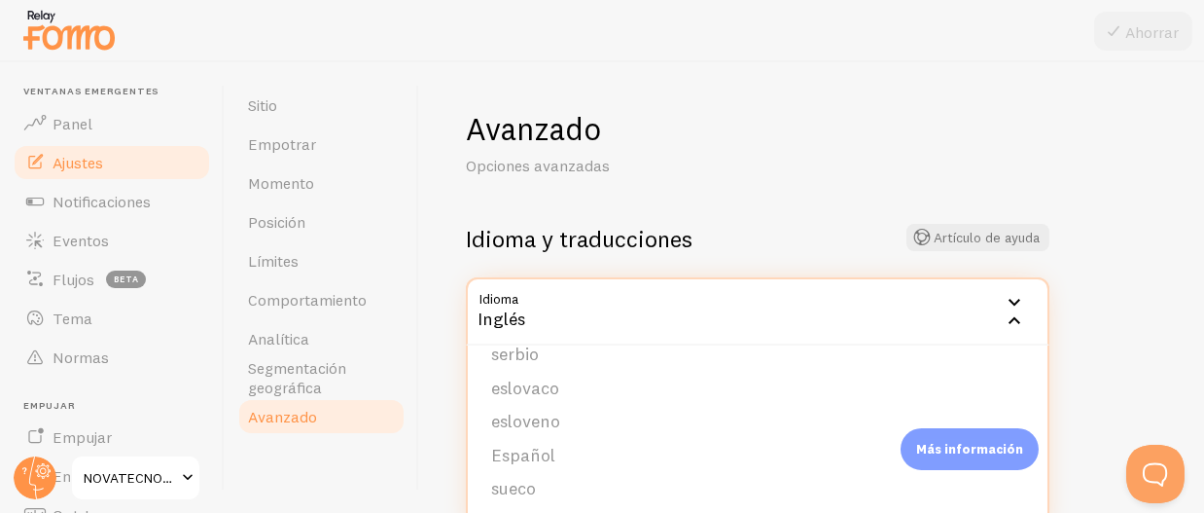
scroll to position [802, 0]
click at [542, 434] on font "Español" at bounding box center [523, 444] width 64 height 22
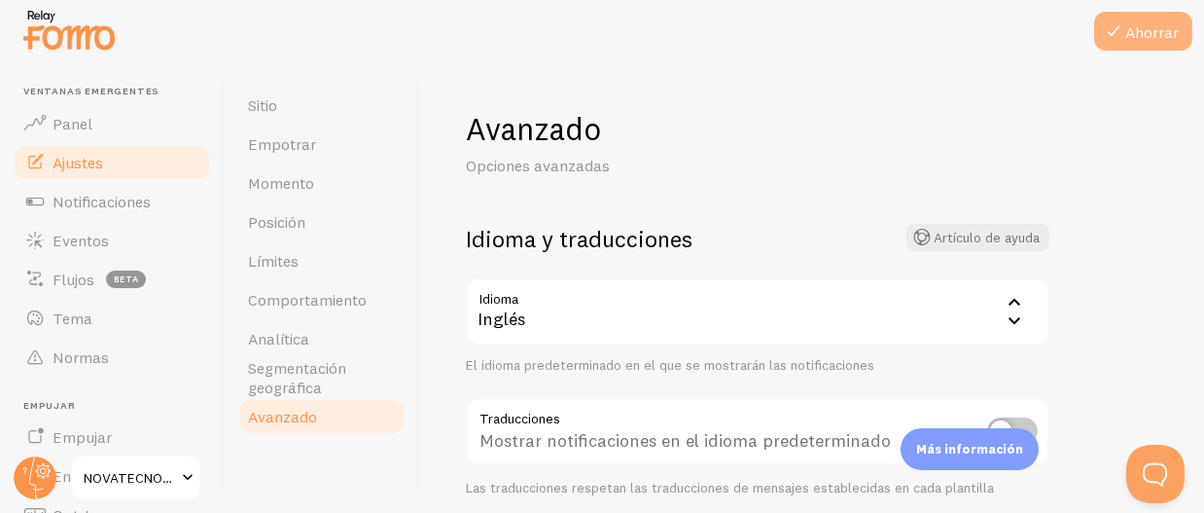
click at [1126, 46] on button "Ahorrar" at bounding box center [1143, 31] width 98 height 39
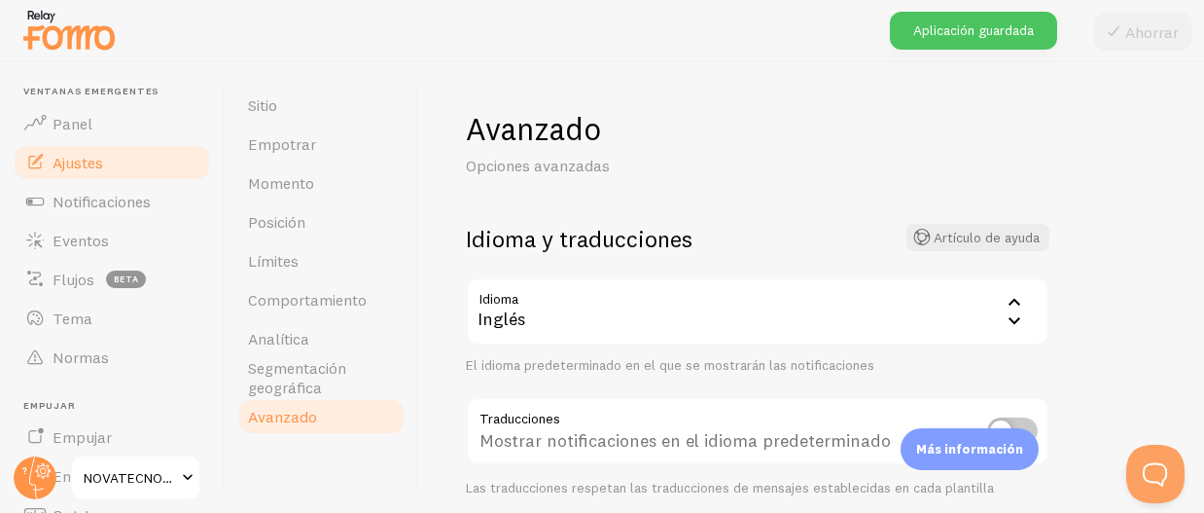
click at [769, 370] on font "El idioma predeterminado en el que se mostrarán las notificaciones" at bounding box center [670, 365] width 409 height 18
click at [724, 342] on div "Inglés" at bounding box center [758, 311] width 584 height 68
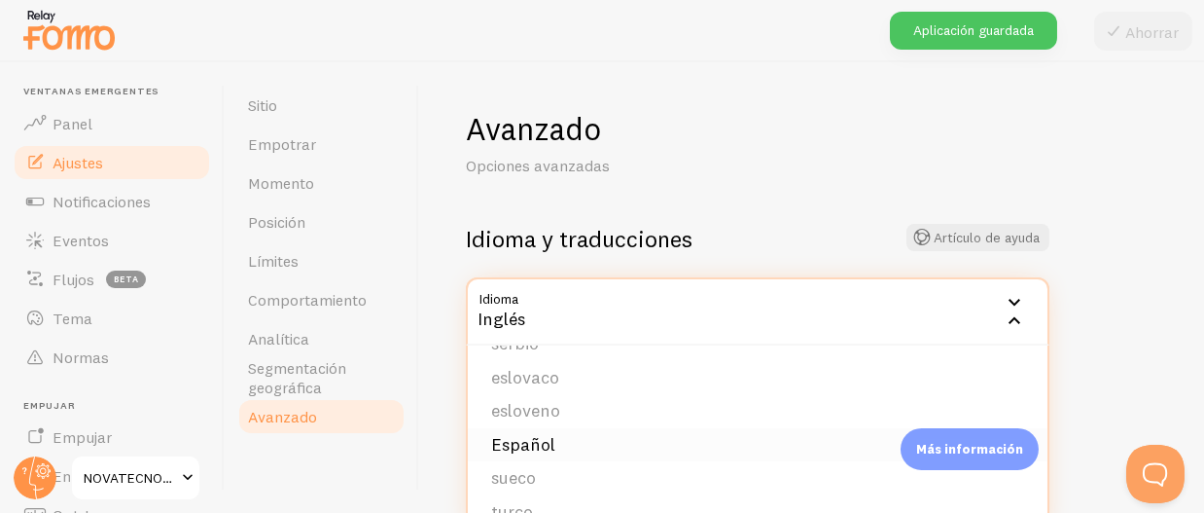
click at [571, 441] on li "Español" at bounding box center [758, 445] width 580 height 34
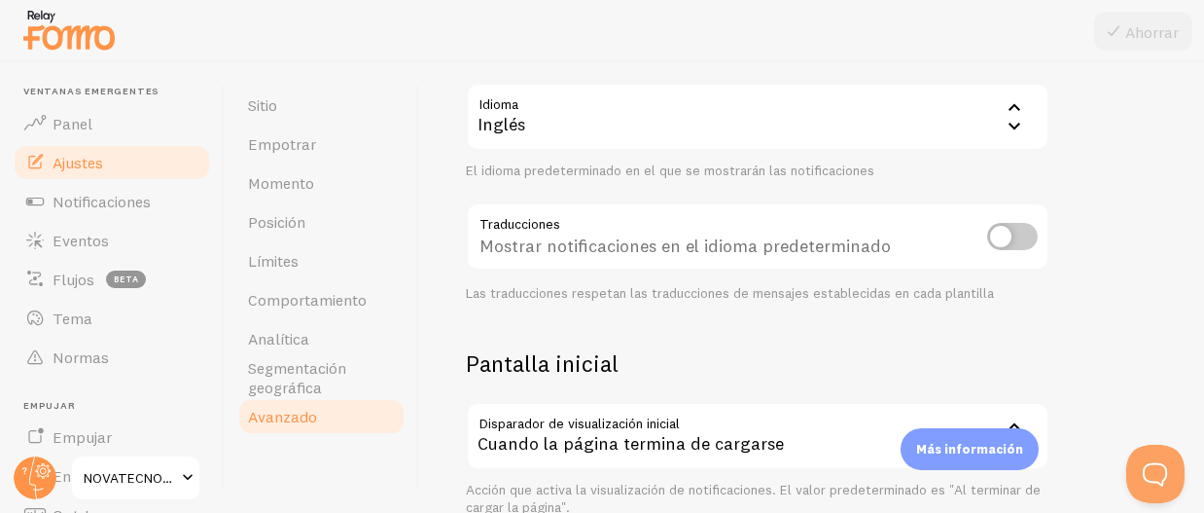
scroll to position [291, 0]
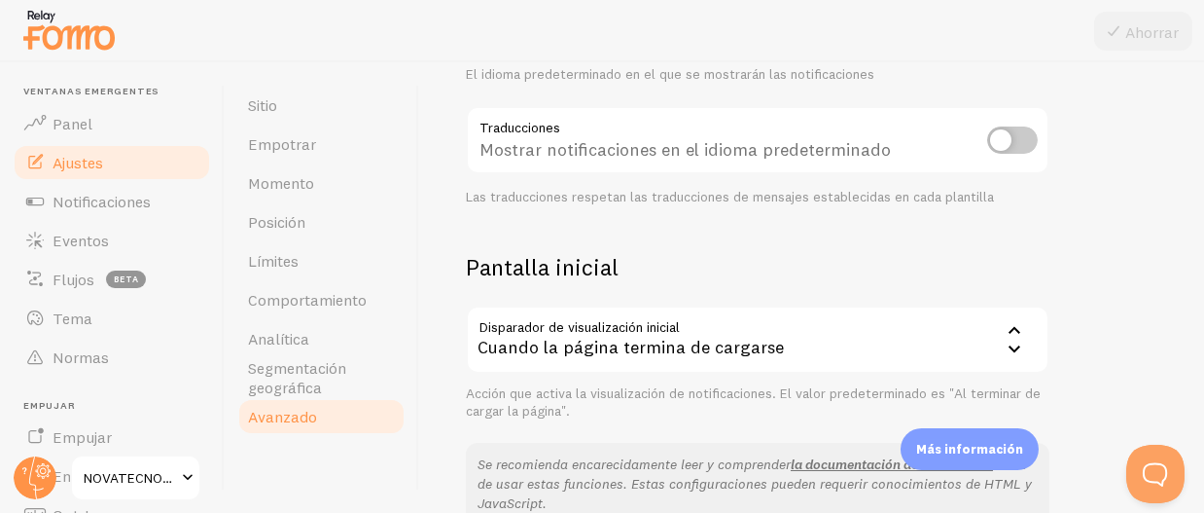
click at [999, 140] on input "checkbox" at bounding box center [1012, 139] width 51 height 27
checkbox input "true"
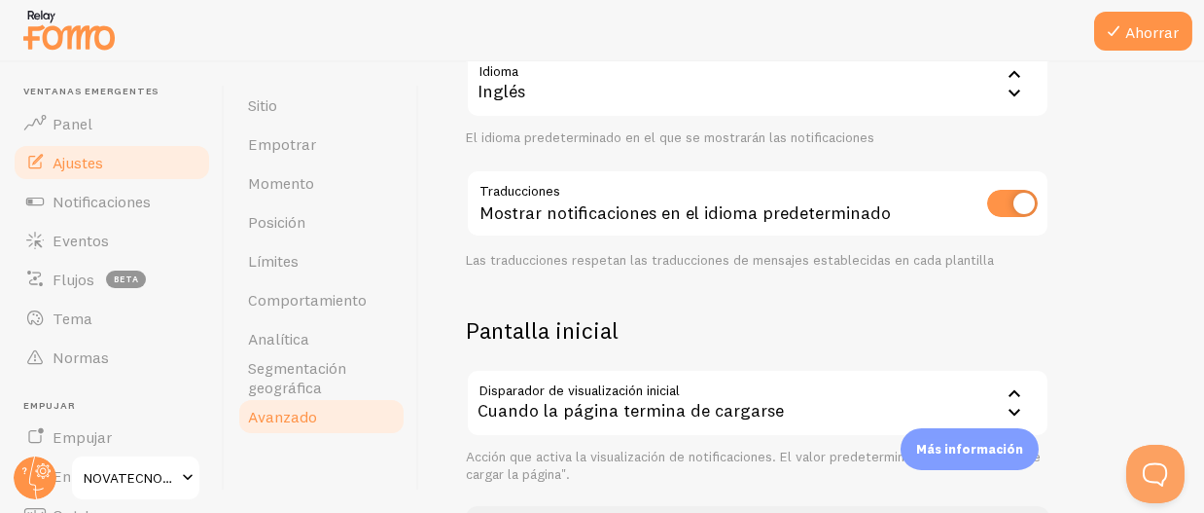
scroll to position [195, 0]
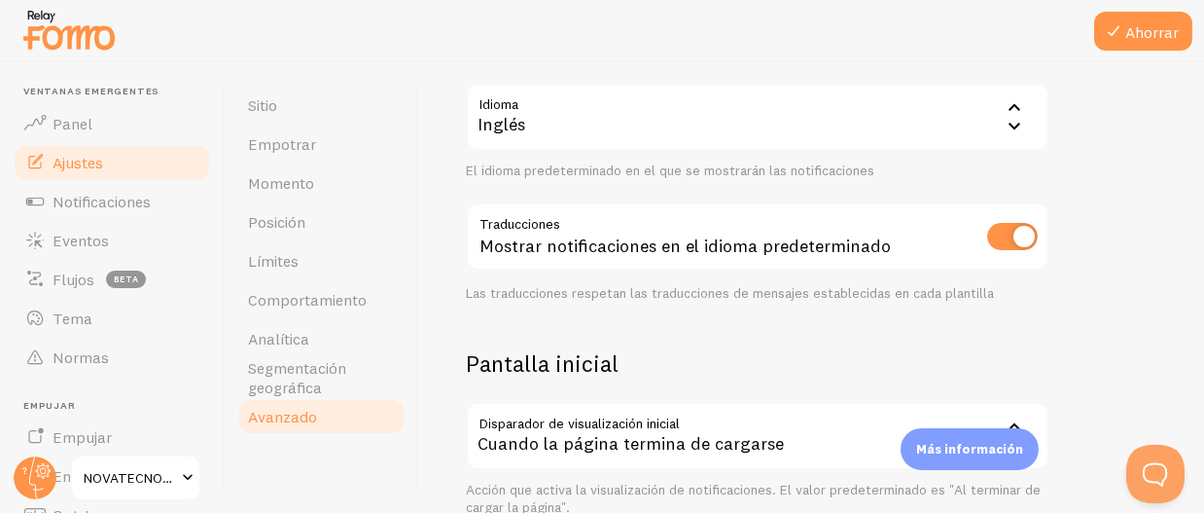
click at [781, 141] on div "Inglés" at bounding box center [758, 117] width 584 height 68
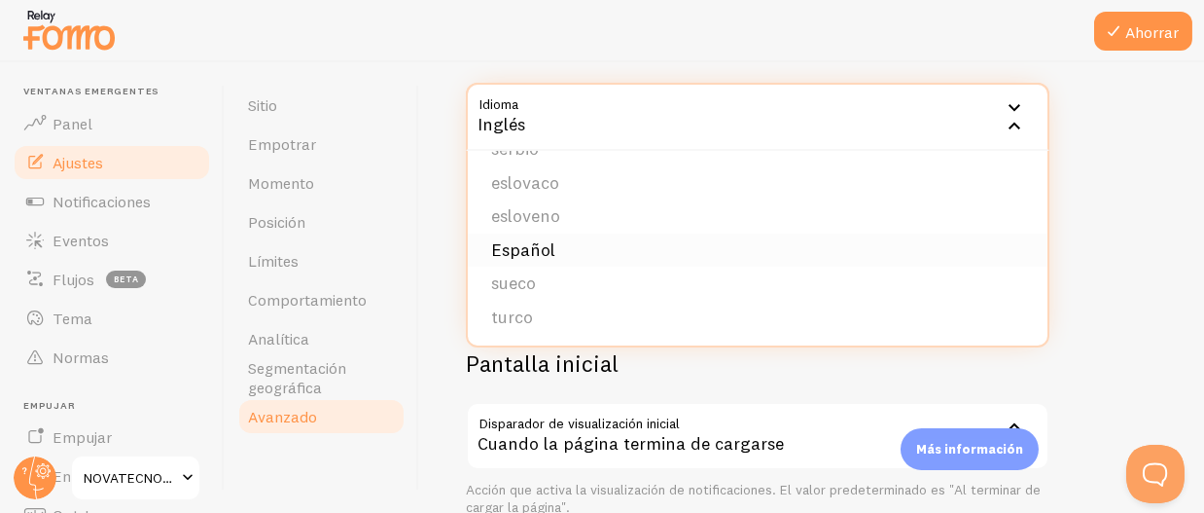
click at [603, 255] on li "Español" at bounding box center [758, 250] width 580 height 34
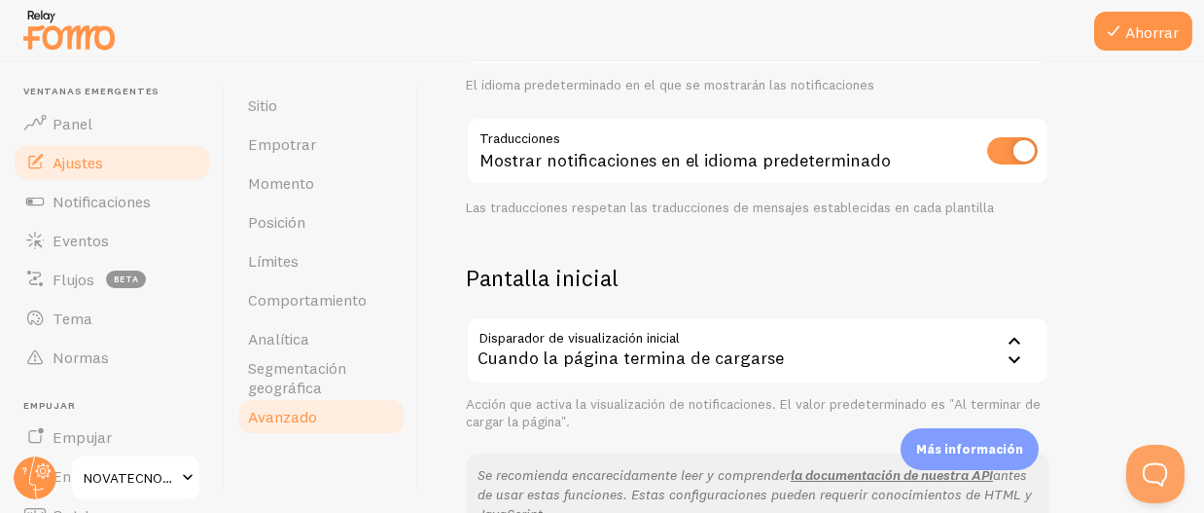
scroll to position [389, 0]
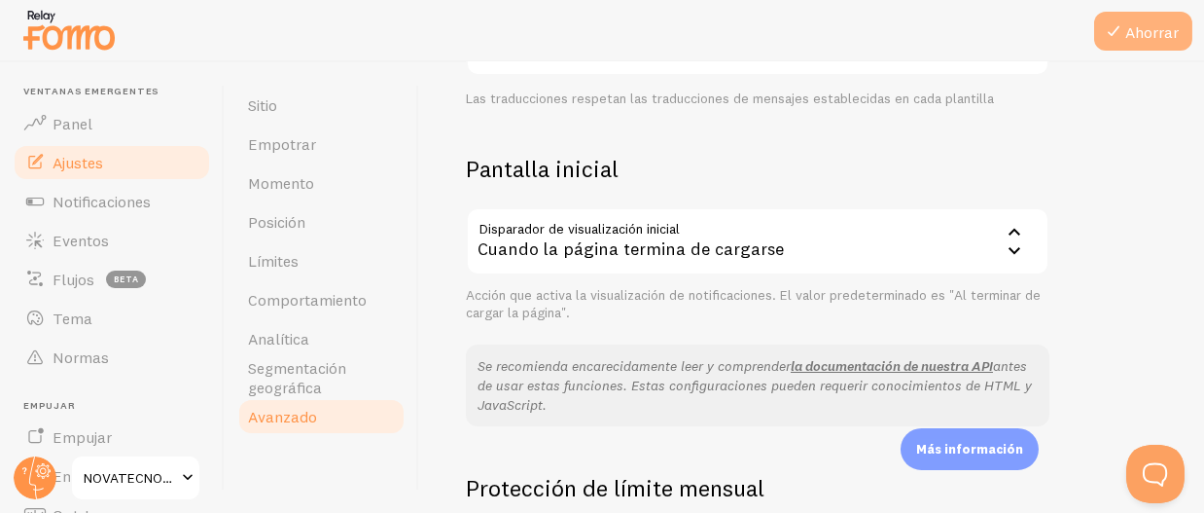
click at [1137, 31] on font "Ahorrar" at bounding box center [1152, 31] width 54 height 19
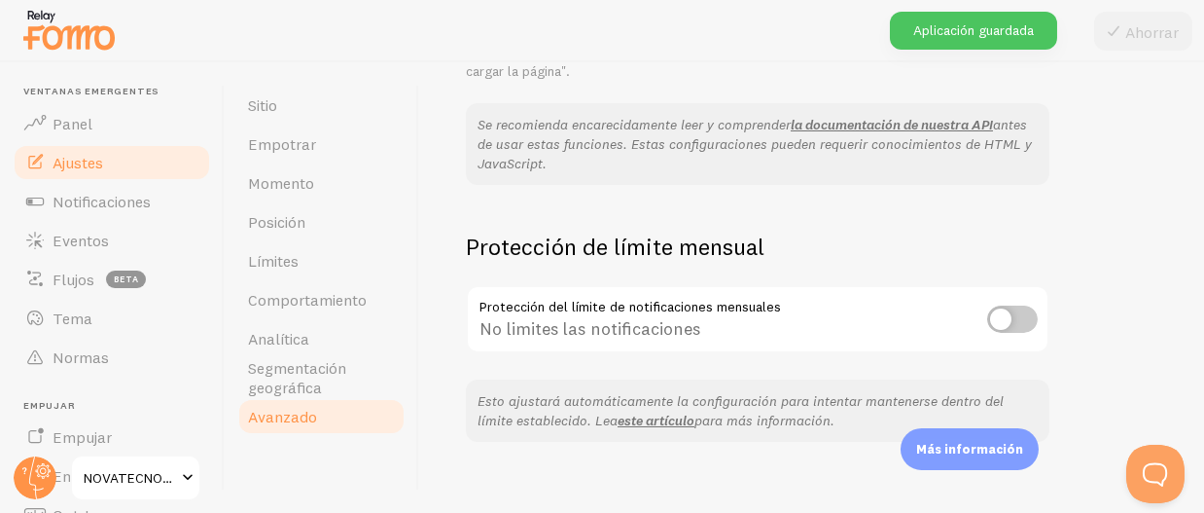
scroll to position [651, 0]
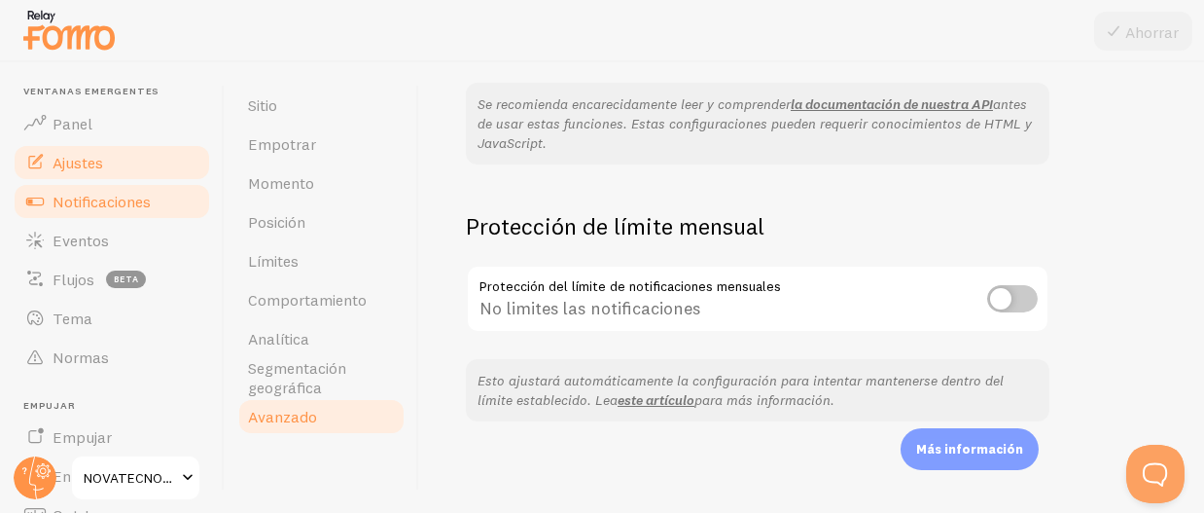
click at [112, 194] on font "Notificaciones" at bounding box center [102, 201] width 98 height 19
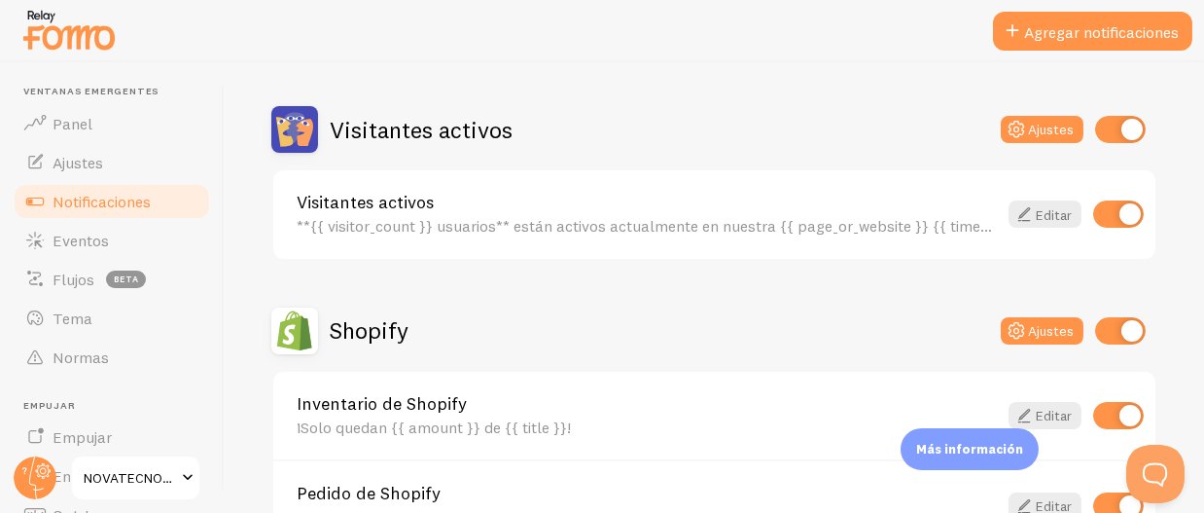
scroll to position [485, 0]
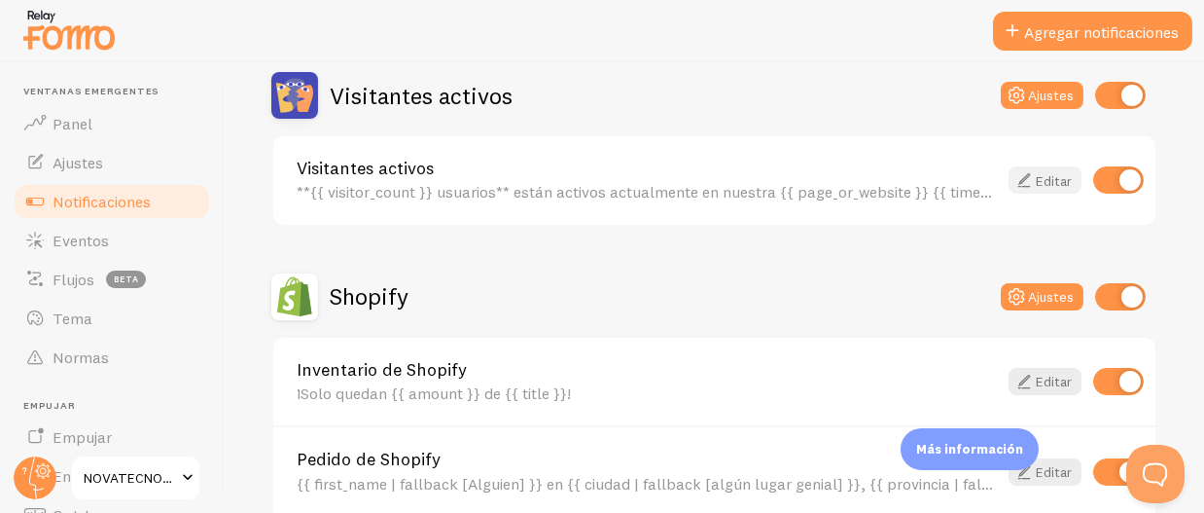
click at [1015, 171] on icon at bounding box center [1024, 179] width 23 height 23
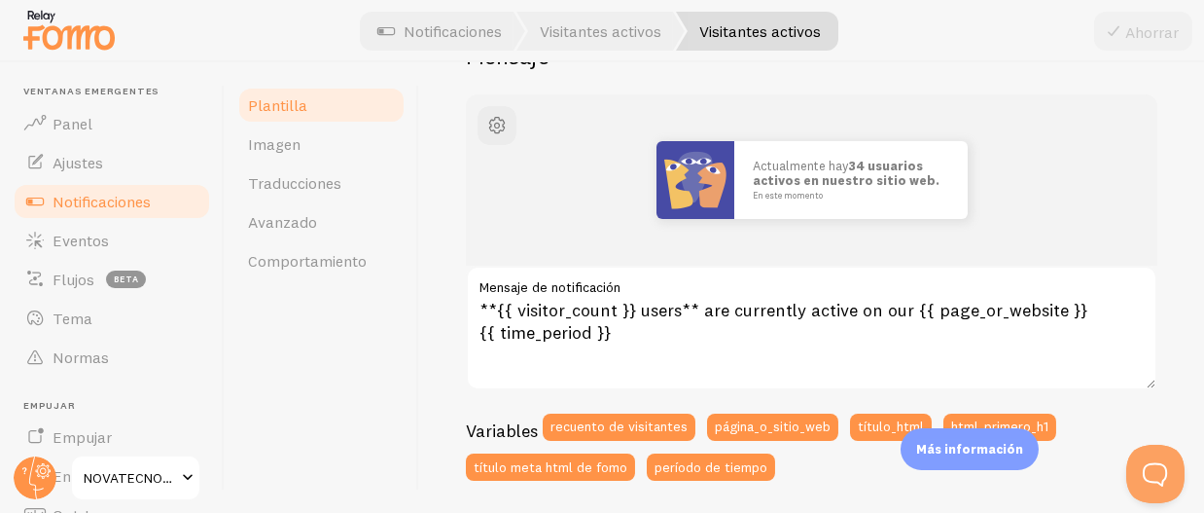
scroll to position [96, 0]
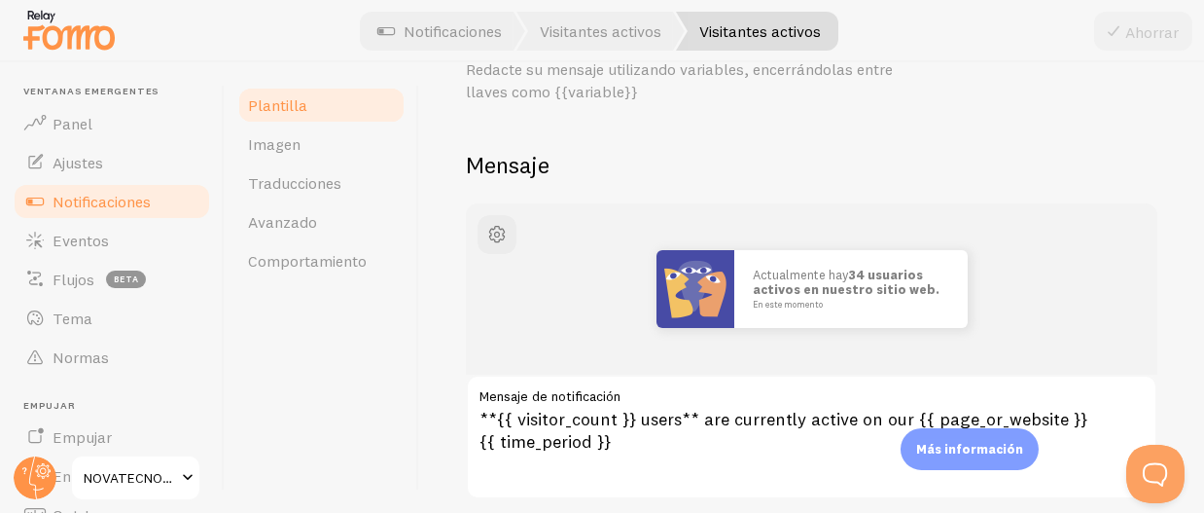
click at [327, 106] on link "Plantilla" at bounding box center [321, 105] width 170 height 39
click at [710, 298] on img at bounding box center [696, 289] width 78 height 78
click at [281, 144] on font "Imagen" at bounding box center [274, 143] width 53 height 19
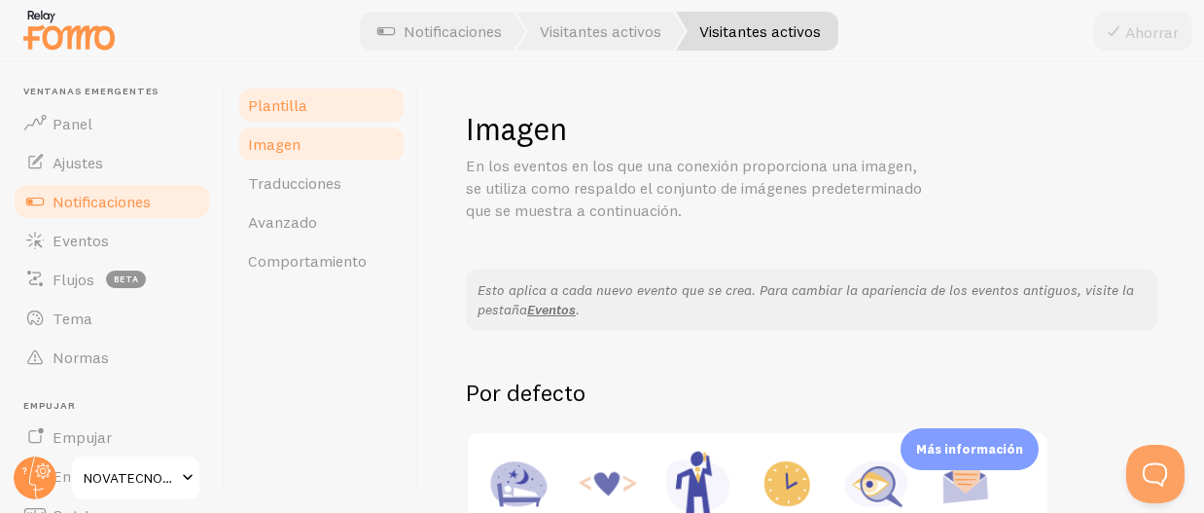
click at [272, 109] on font "Plantilla" at bounding box center [277, 104] width 59 height 19
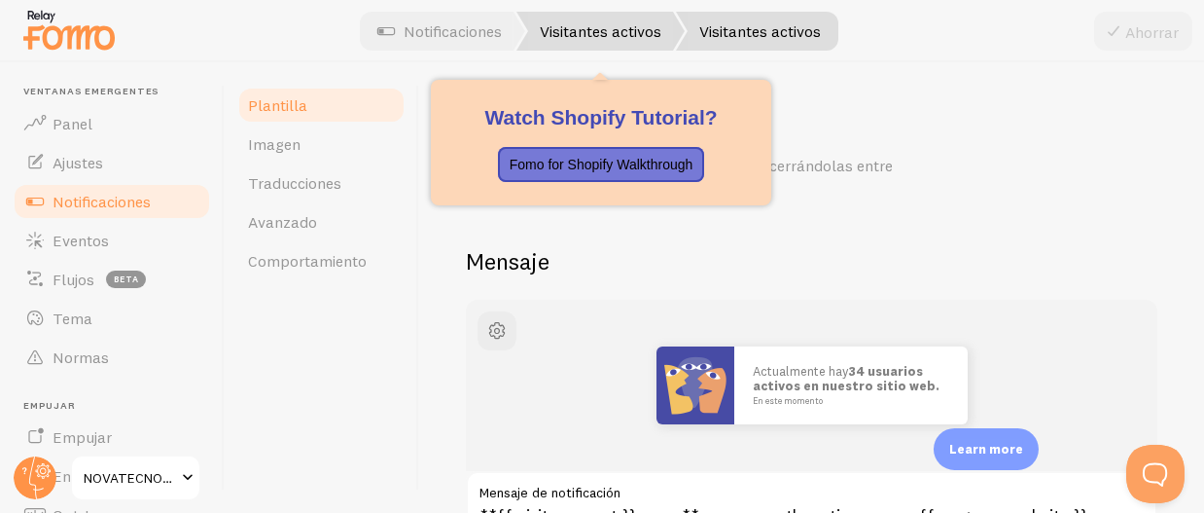
click at [667, 41] on link "Visitantes activos" at bounding box center [601, 31] width 168 height 39
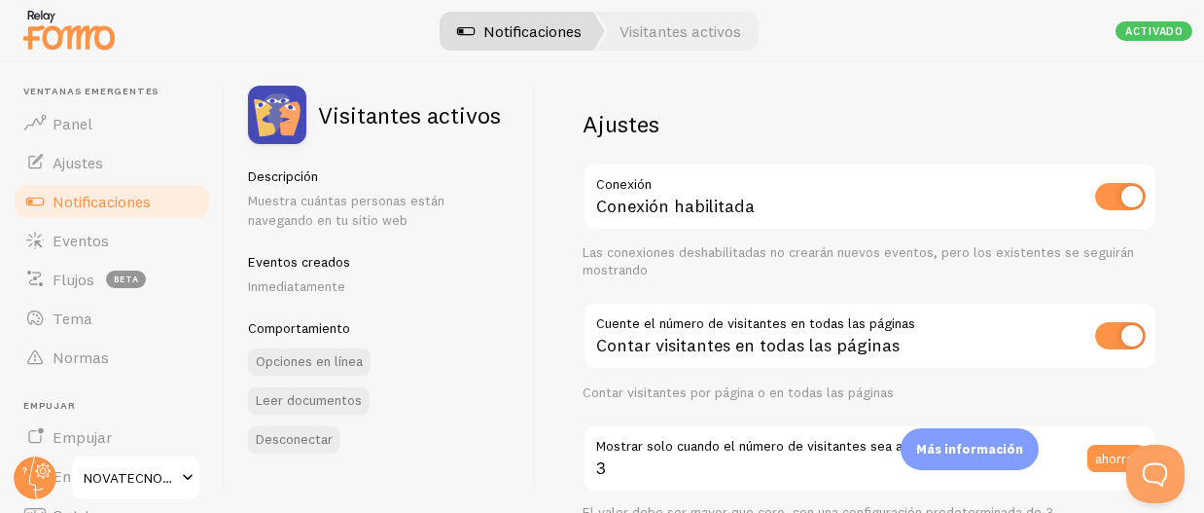
click at [536, 29] on font "Notificaciones" at bounding box center [532, 30] width 98 height 19
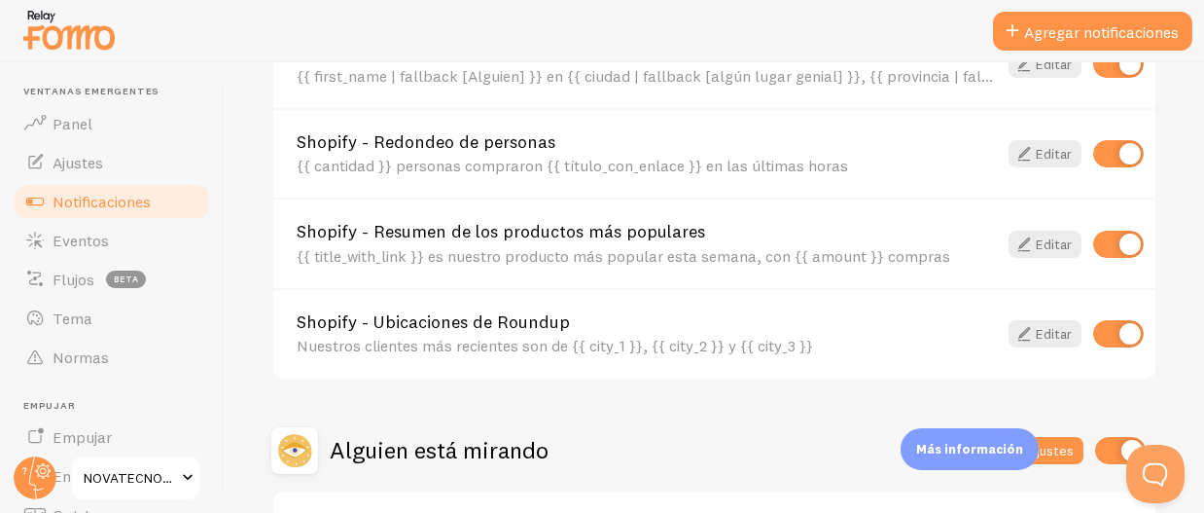
scroll to position [1052, 0]
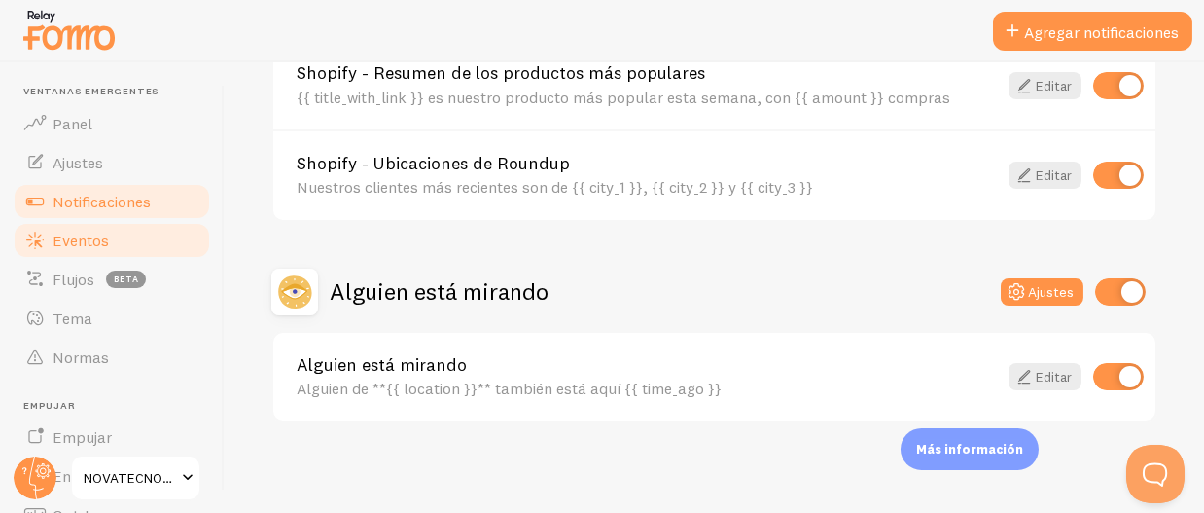
click at [123, 243] on link "Eventos" at bounding box center [112, 240] width 200 height 39
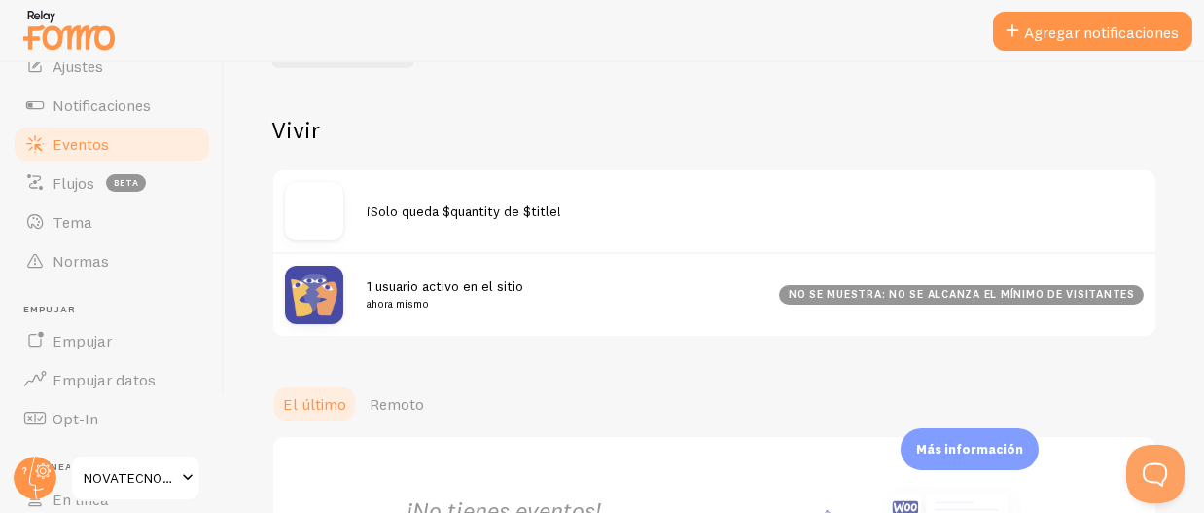
scroll to position [195, 0]
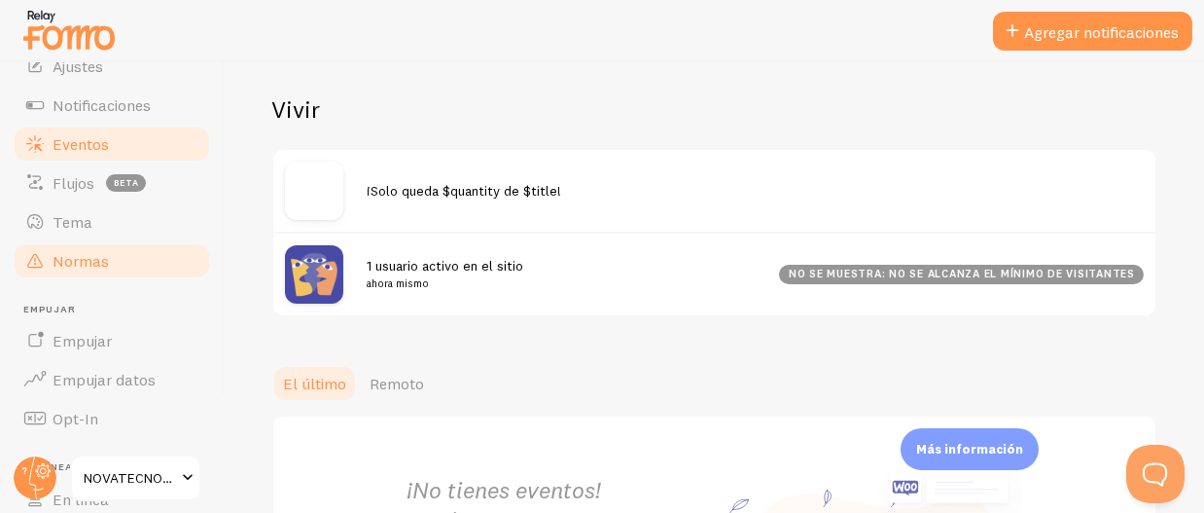
click at [110, 242] on link "Normas" at bounding box center [112, 260] width 200 height 39
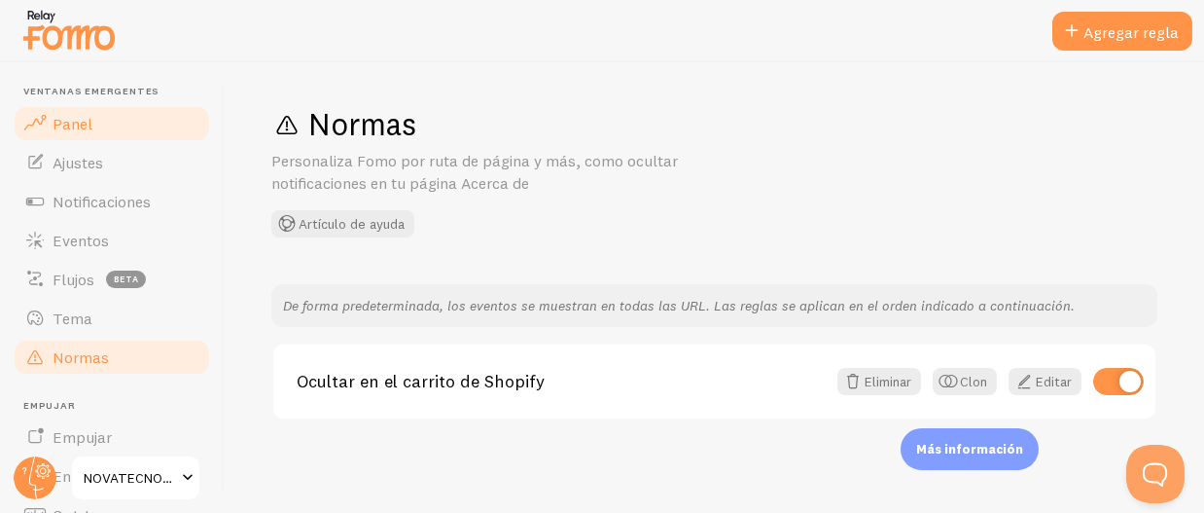
click at [131, 122] on link "Panel" at bounding box center [112, 123] width 200 height 39
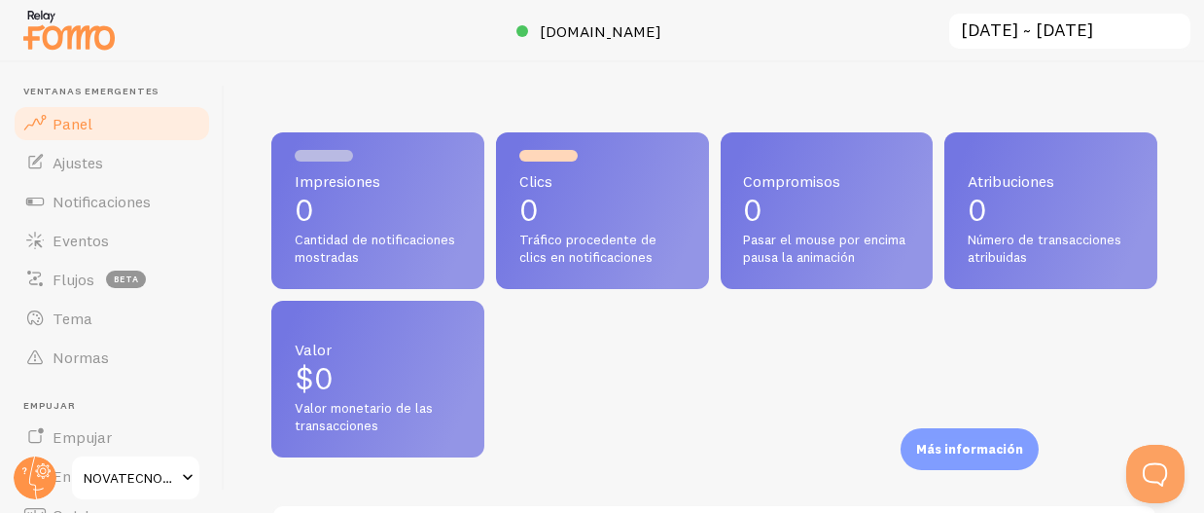
click at [340, 198] on p "0" at bounding box center [378, 210] width 166 height 31
click at [626, 190] on div "Clics 0 Tráfico procedente de clics en notificaciones" at bounding box center [602, 210] width 213 height 157
drag, startPoint x: 626, startPoint y: 190, endPoint x: 635, endPoint y: 185, distance: 10.0
click at [625, 190] on div "Clics 0 Tráfico procedente de clics en notificaciones" at bounding box center [602, 210] width 213 height 157
click at [766, 171] on font "Compromisos" at bounding box center [792, 180] width 97 height 19
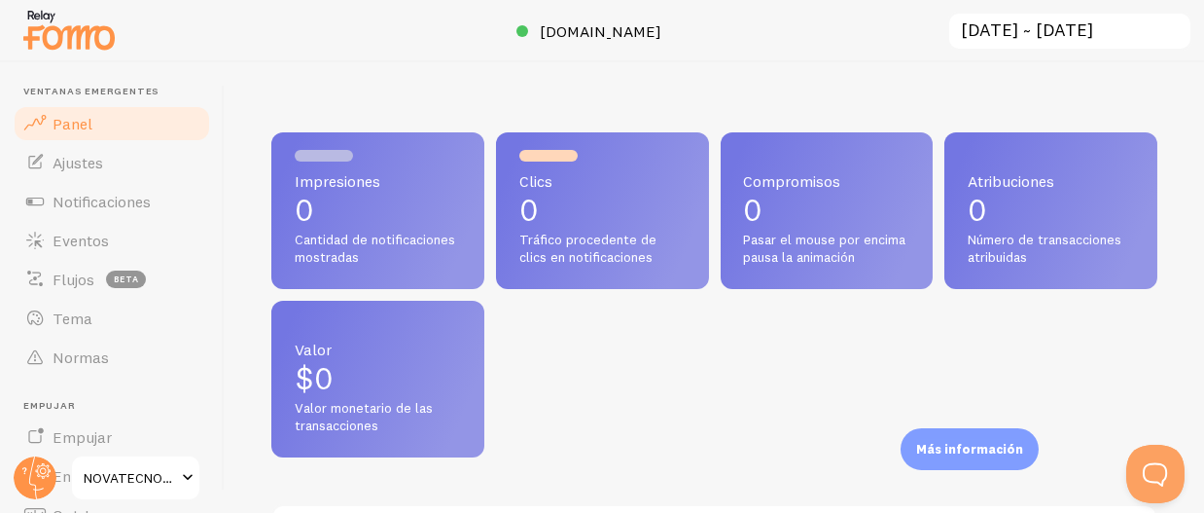
click at [766, 171] on font "Compromisos" at bounding box center [792, 180] width 97 height 19
click at [899, 205] on div "Compromisos 0 Pasar el mouse por encima pausa la animación" at bounding box center [827, 210] width 213 height 157
click at [1131, 35] on input "[DATE] ~ [DATE]" at bounding box center [1069, 32] width 245 height 40
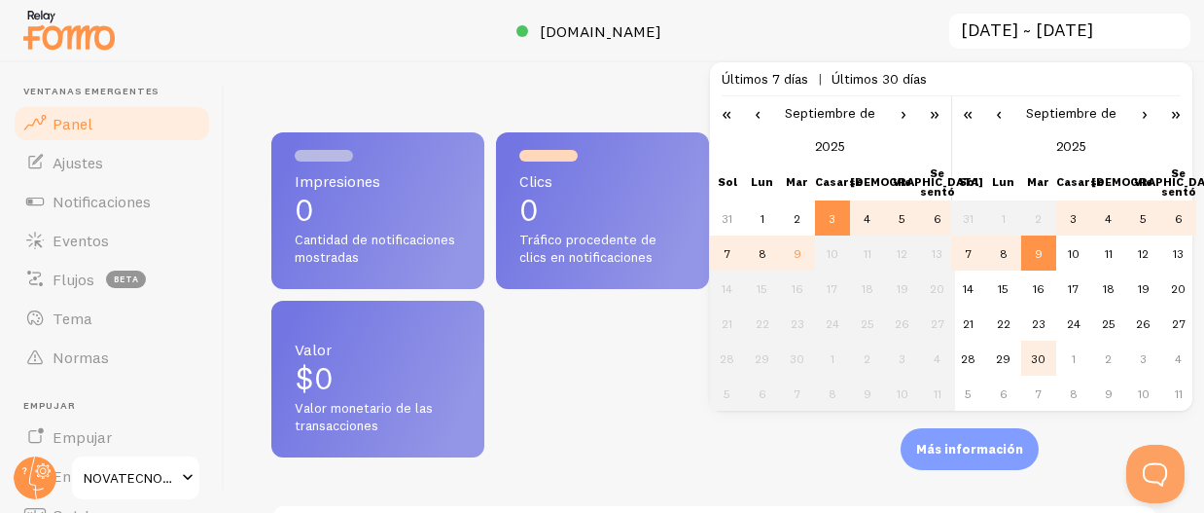
click at [1025, 367] on td "30" at bounding box center [1038, 357] width 35 height 35
type input "2025-09-03 ~ 2025-09-30"
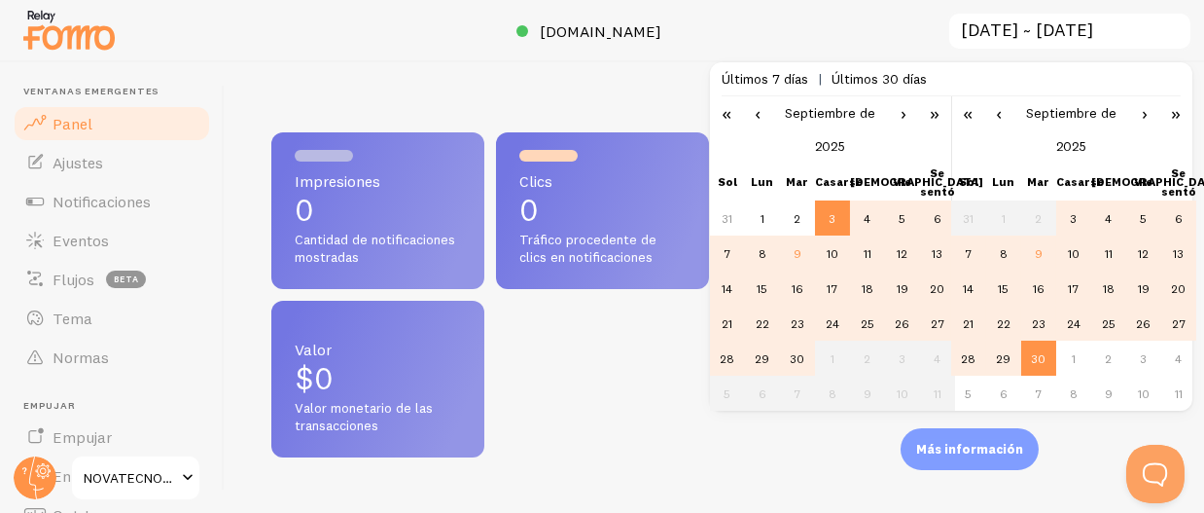
scroll to position [511, 871]
click at [828, 457] on div "Impresiones 0 Cantidad de notificaciones mostradas Clics 0 Tráfico procedente d…" at bounding box center [714, 294] width 886 height 325
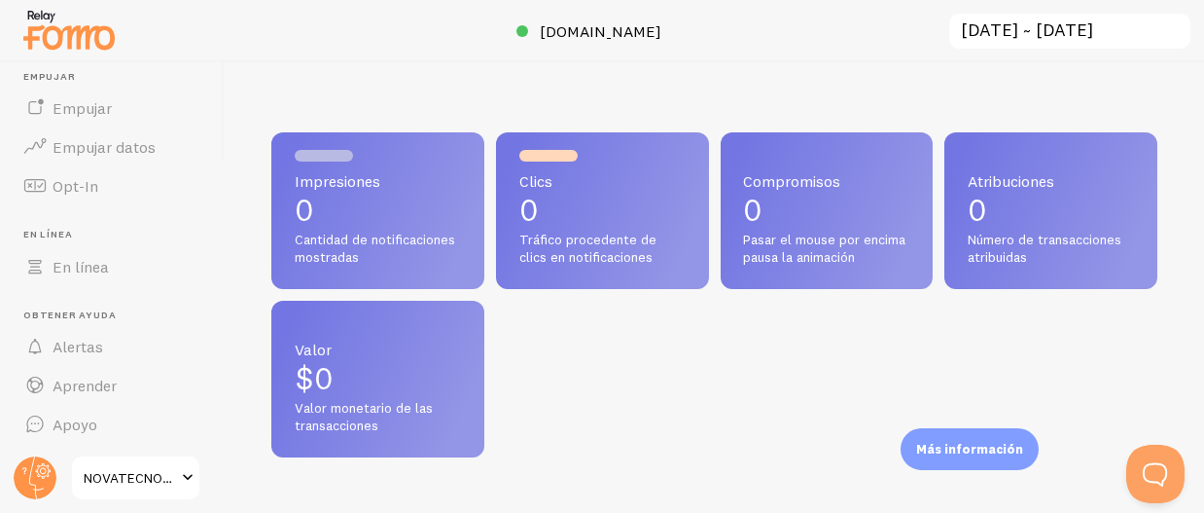
scroll to position [972217, 971856]
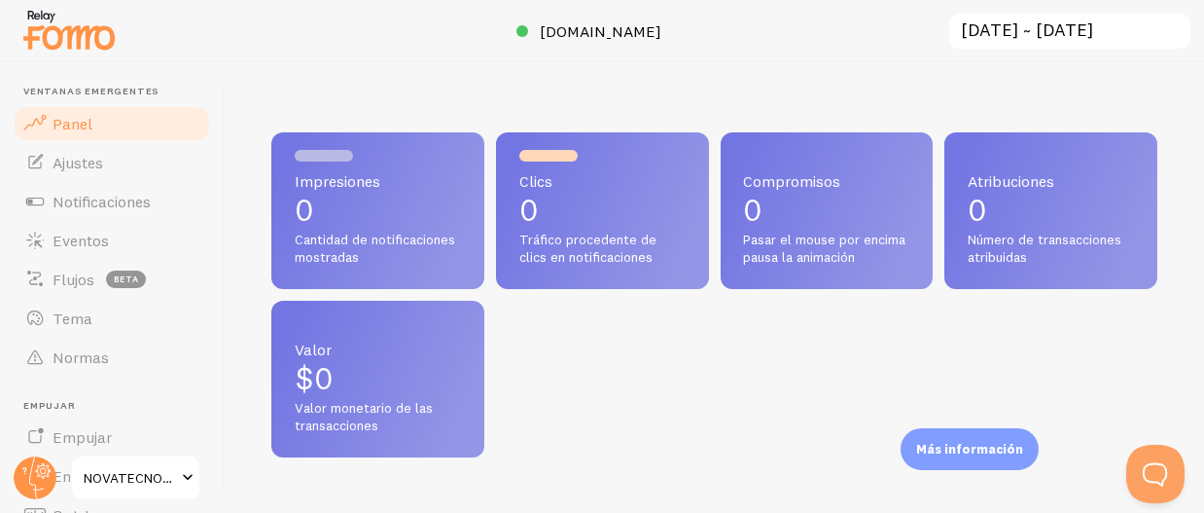
click at [629, 346] on div "Impresiones 0 Cantidad de notificaciones mostradas Clics 0 Tráfico procedente d…" at bounding box center [714, 294] width 886 height 325
click at [20, 37] on img at bounding box center [68, 30] width 97 height 50
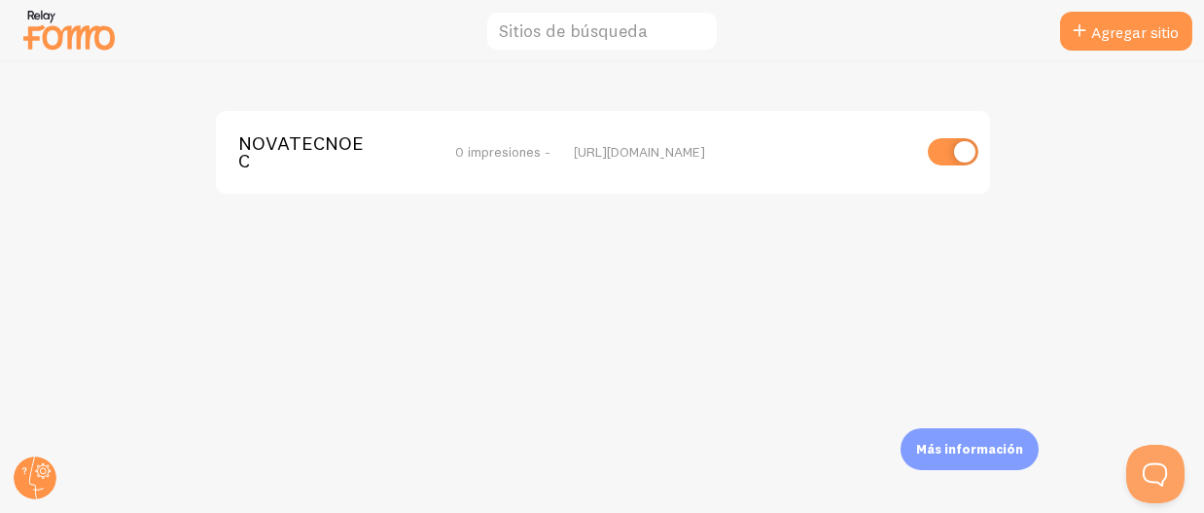
click at [543, 156] on font "0 impresiones -" at bounding box center [503, 152] width 95 height 18
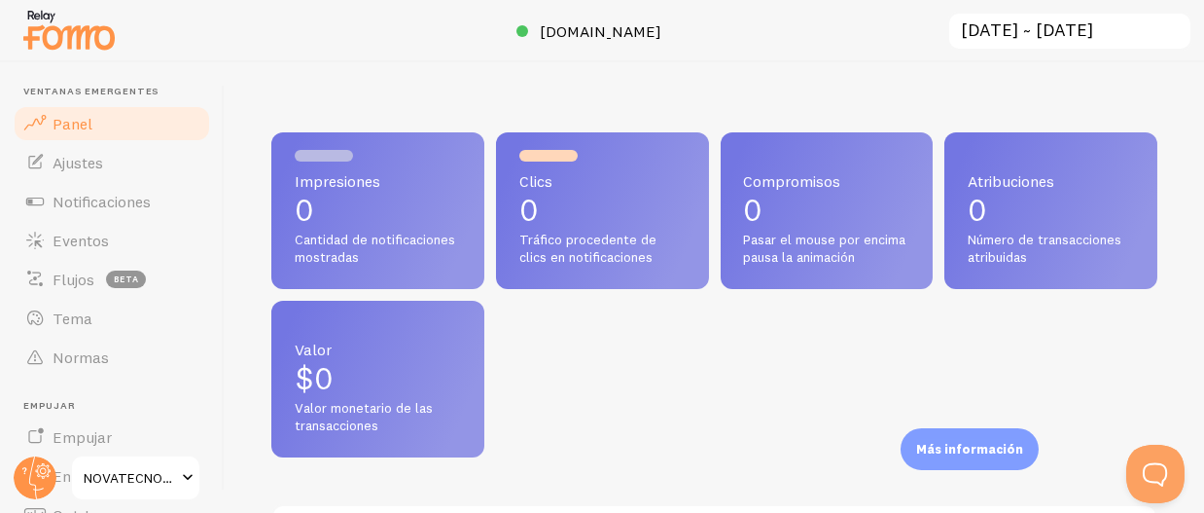
click at [978, 443] on font "Más información" at bounding box center [969, 449] width 107 height 16
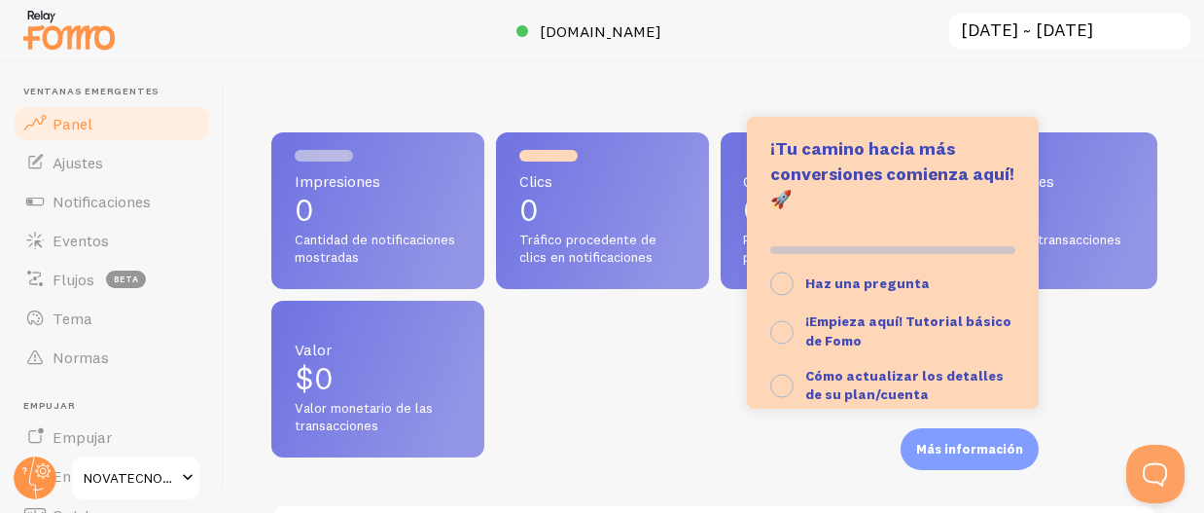
click at [551, 354] on div "Impresiones 0 Cantidad de notificaciones mostradas Clics 0 Tráfico procedente d…" at bounding box center [714, 294] width 886 height 325
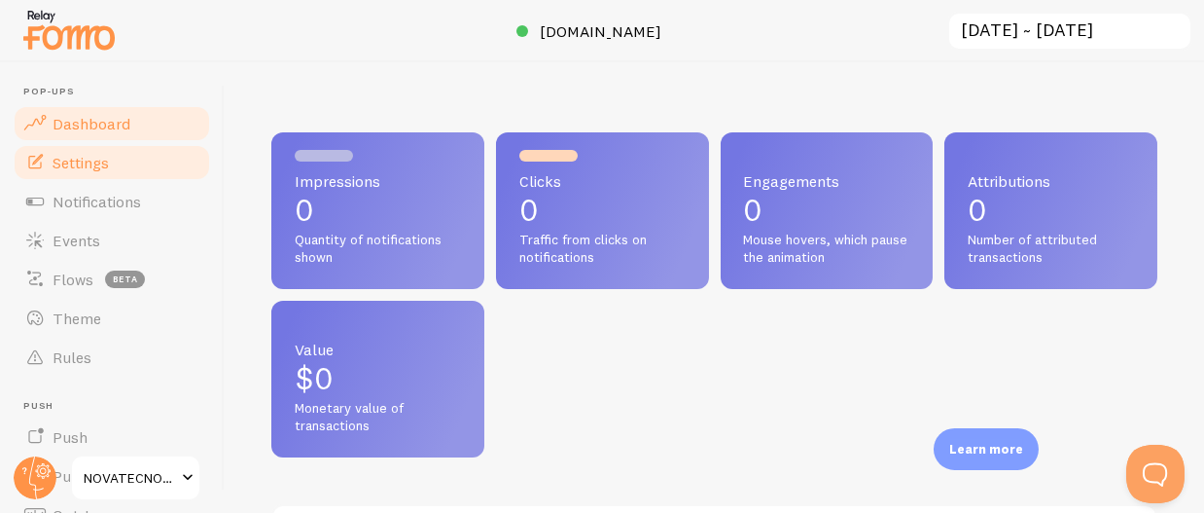
click at [120, 159] on link "Settings" at bounding box center [112, 162] width 200 height 39
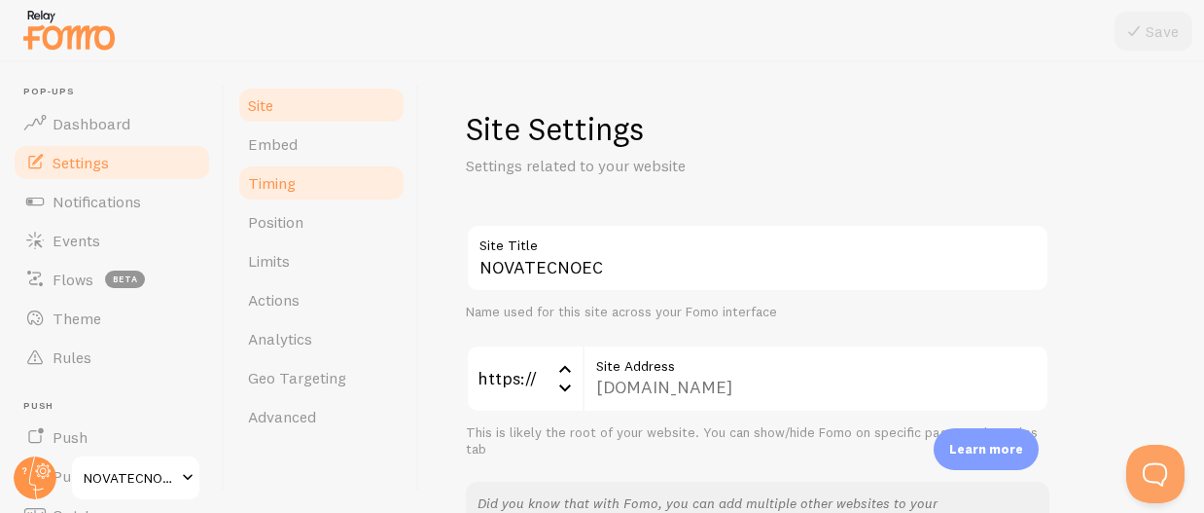
click at [311, 195] on link "Timing" at bounding box center [321, 182] width 170 height 39
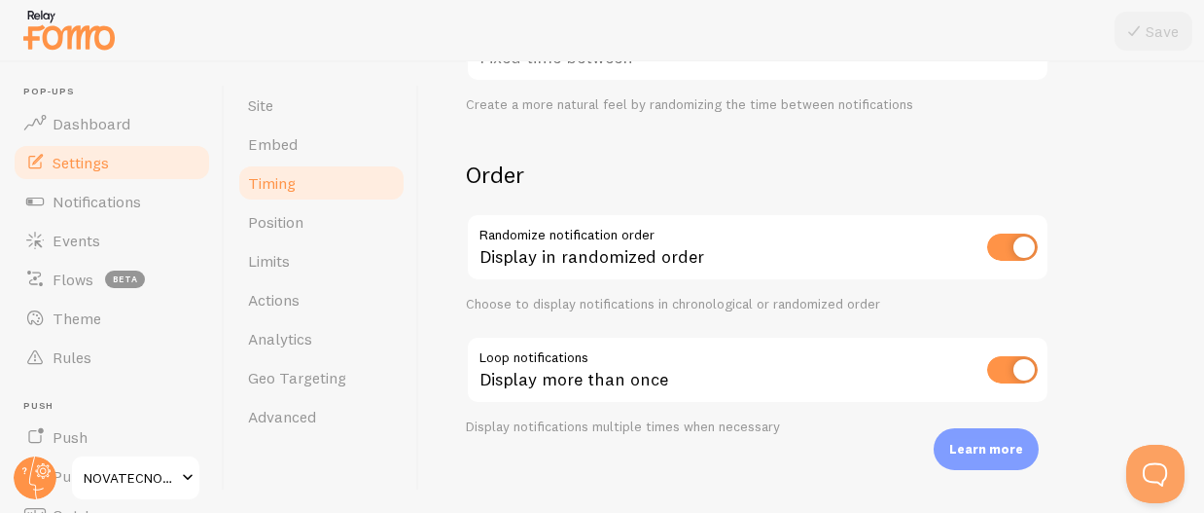
scroll to position [637, 0]
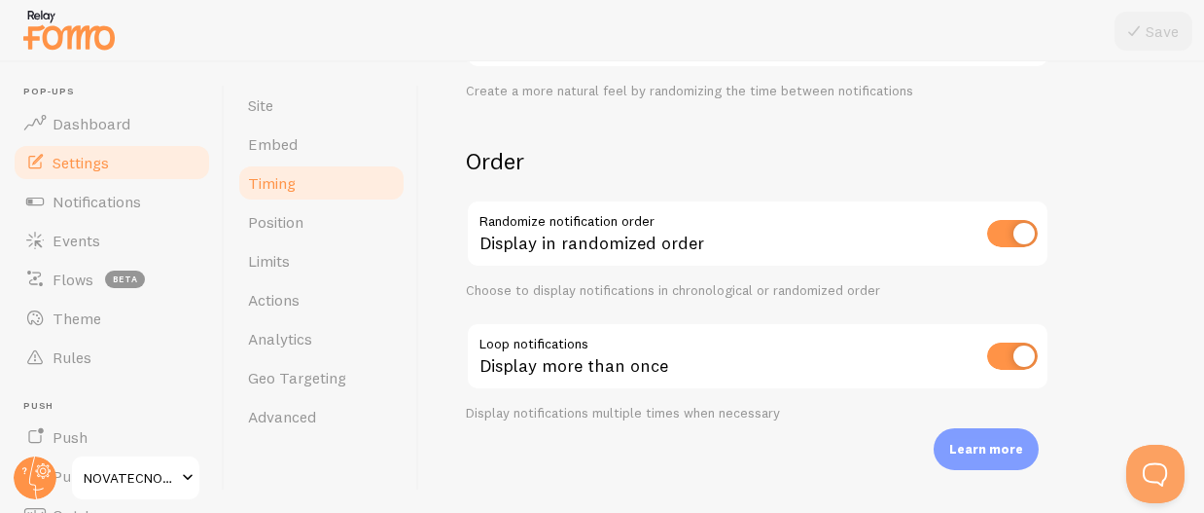
click at [80, 26] on img at bounding box center [68, 30] width 97 height 50
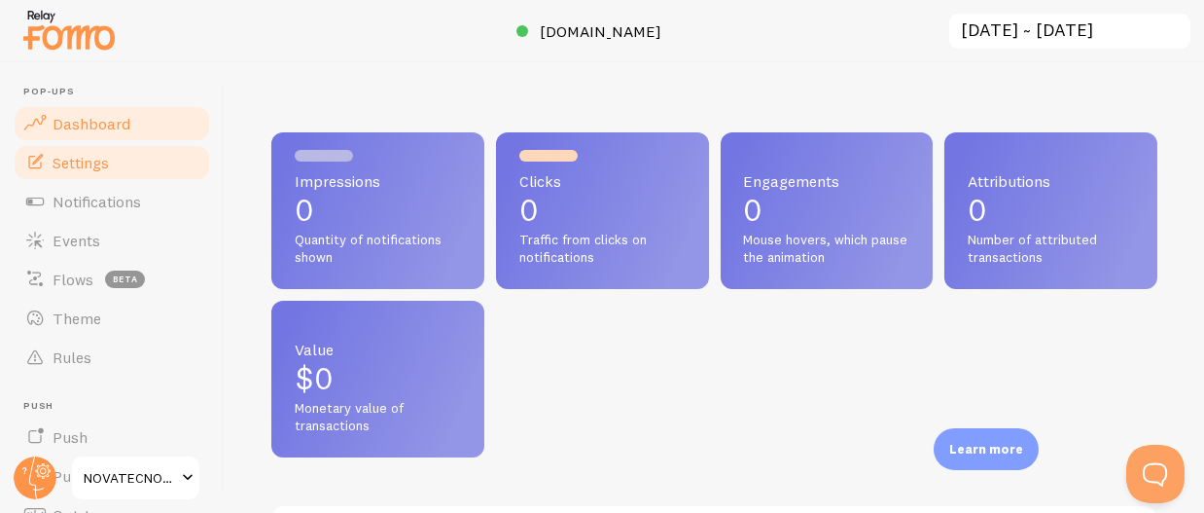
click at [109, 153] on span "Settings" at bounding box center [81, 162] width 56 height 19
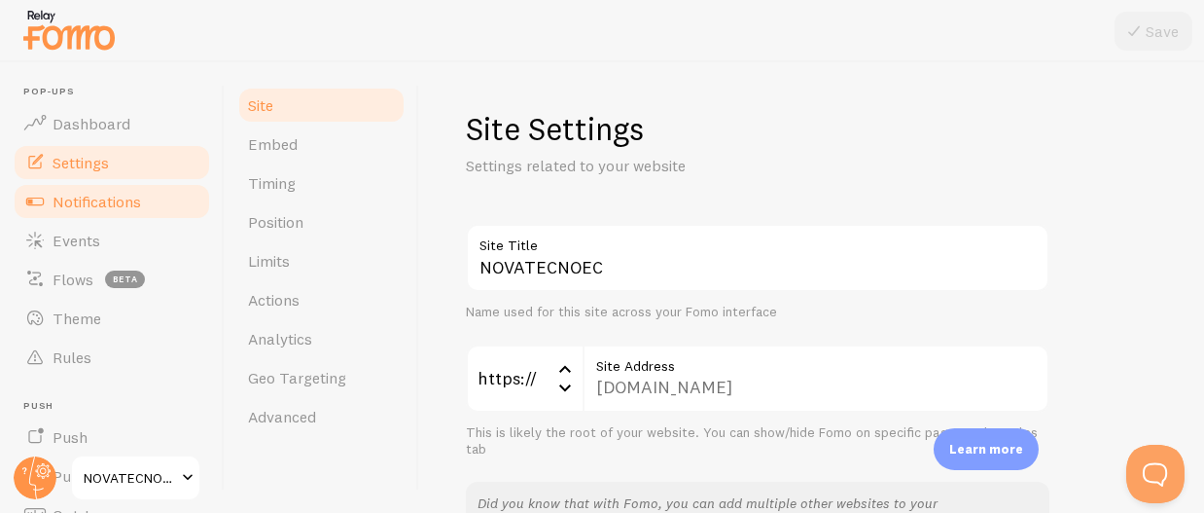
drag, startPoint x: 90, startPoint y: 183, endPoint x: 102, endPoint y: 188, distance: 12.6
click at [89, 183] on link "Notifications" at bounding box center [112, 201] width 200 height 39
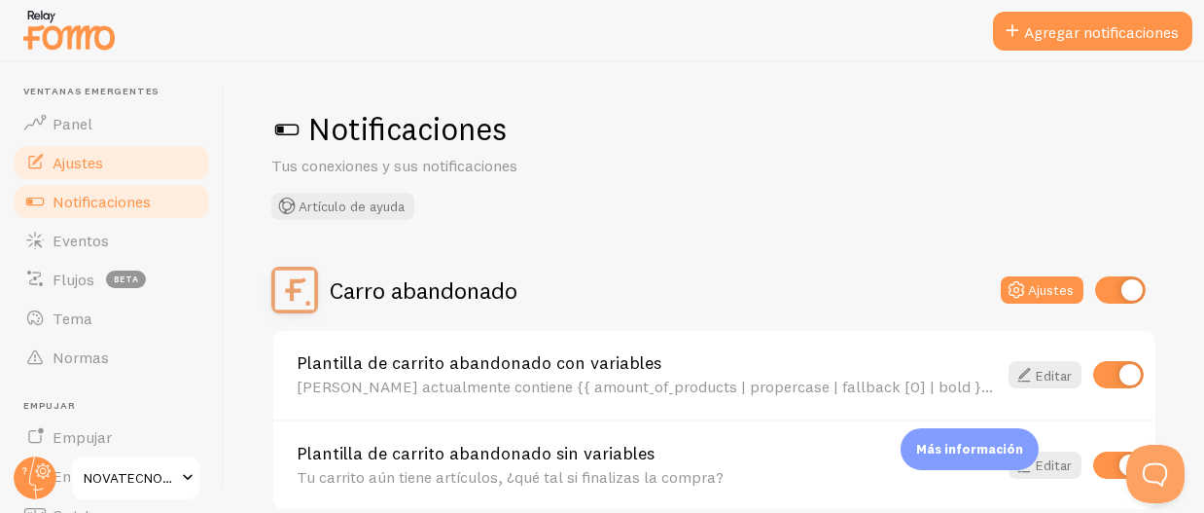
click at [112, 165] on link "Ajustes" at bounding box center [112, 162] width 200 height 39
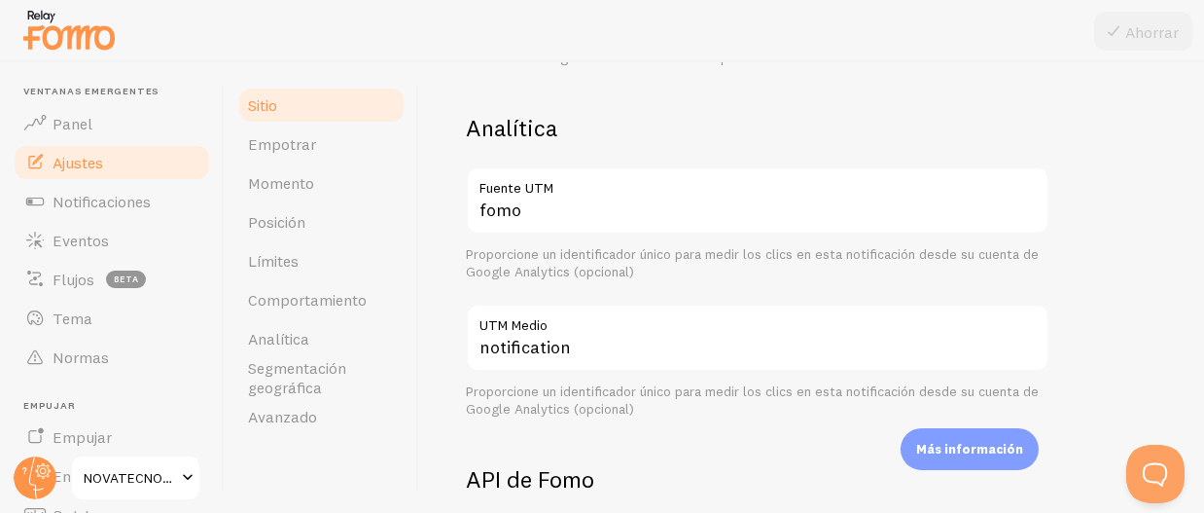
scroll to position [777, 0]
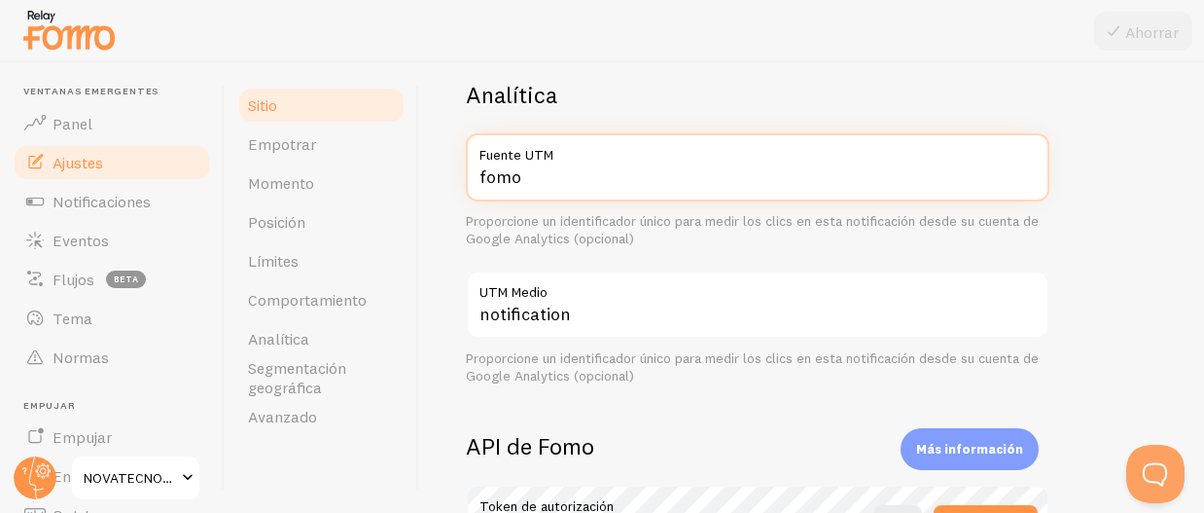
click at [609, 156] on input "fomo" at bounding box center [758, 167] width 584 height 68
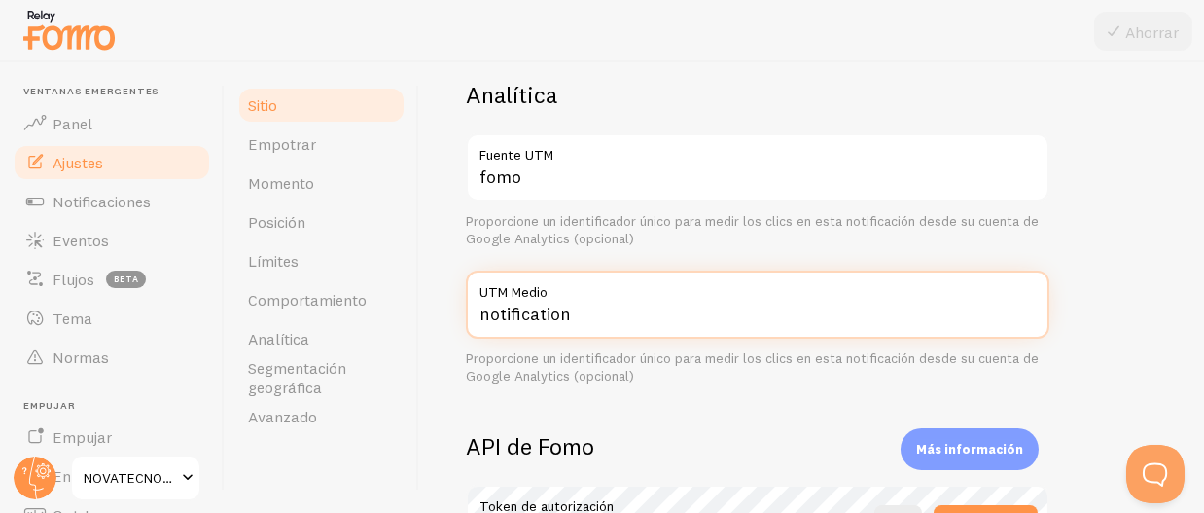
click at [575, 296] on input "notification" at bounding box center [758, 304] width 584 height 68
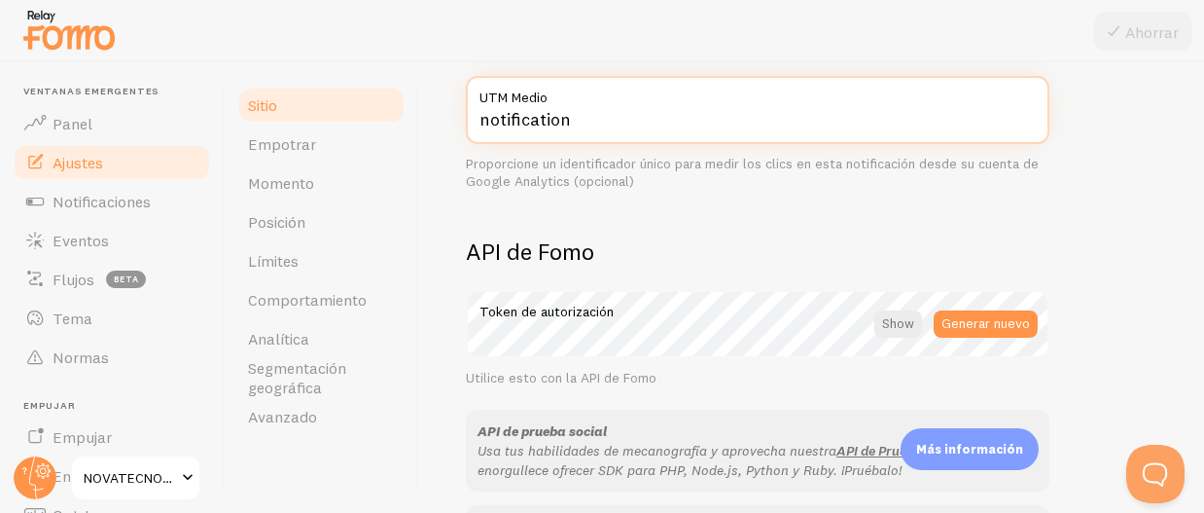
scroll to position [1070, 0]
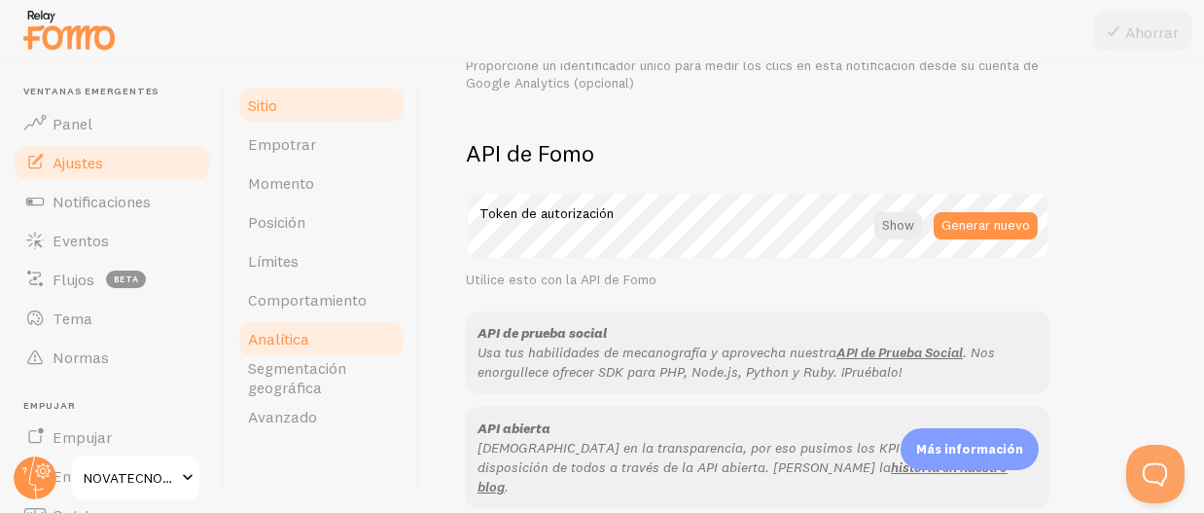
click at [302, 347] on font "Analítica" at bounding box center [278, 338] width 61 height 19
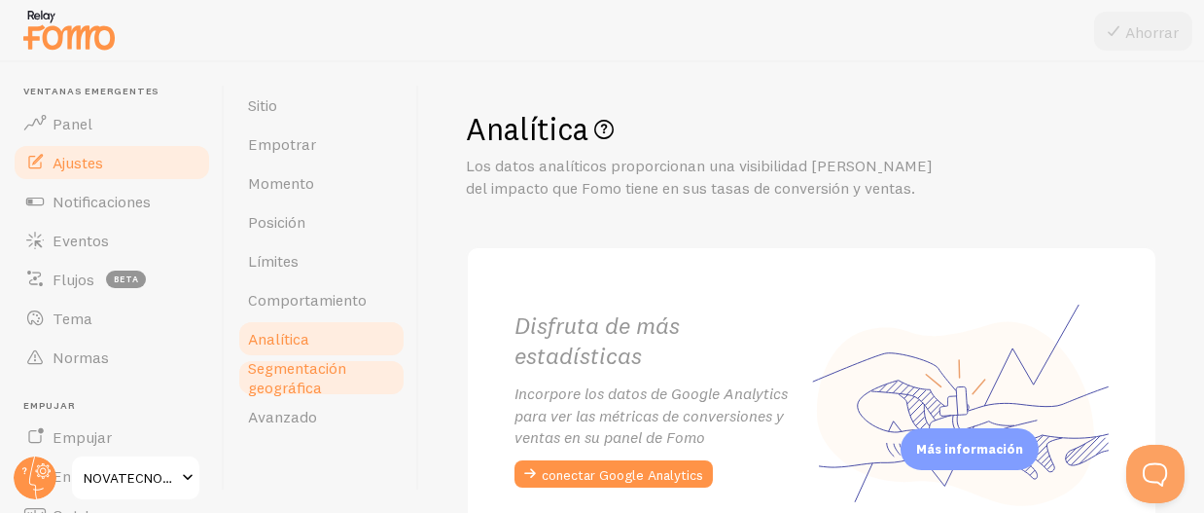
click at [326, 371] on font "Segmentación geográfica" at bounding box center [297, 377] width 98 height 39
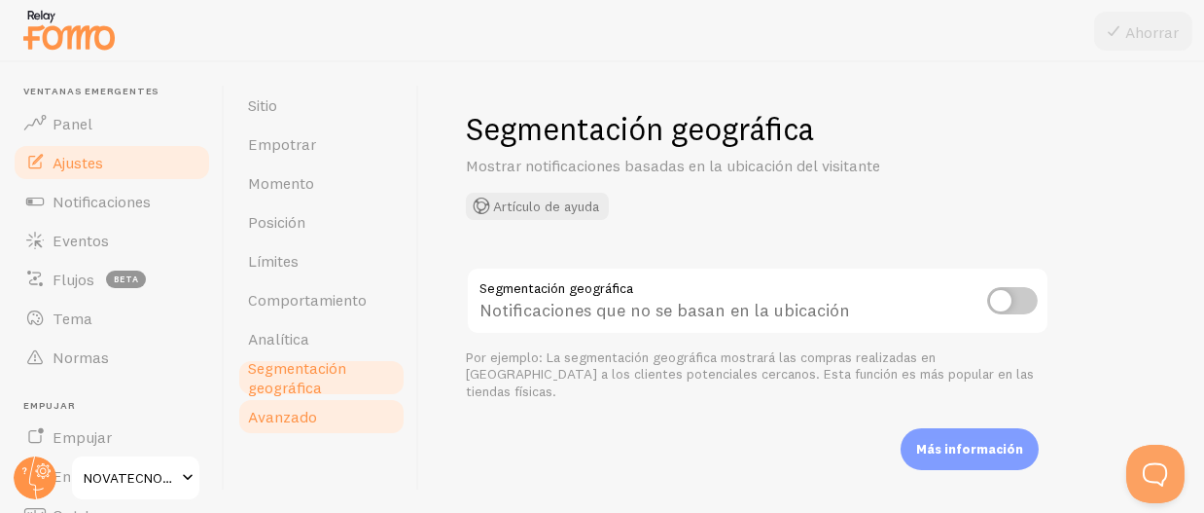
click at [294, 412] on font "Avanzado" at bounding box center [282, 416] width 69 height 19
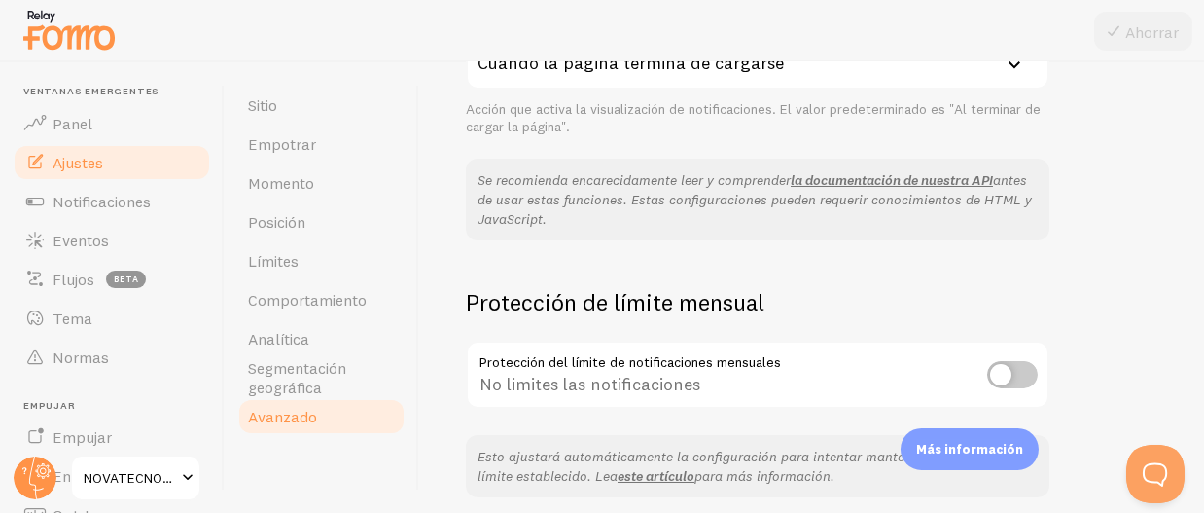
scroll to position [584, 0]
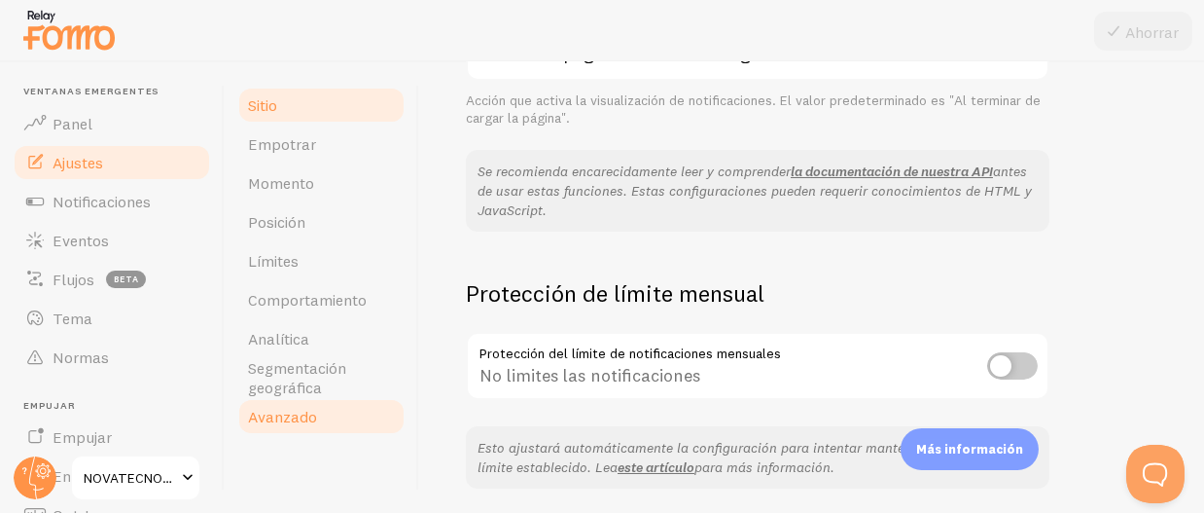
click at [312, 121] on link "Sitio" at bounding box center [321, 105] width 170 height 39
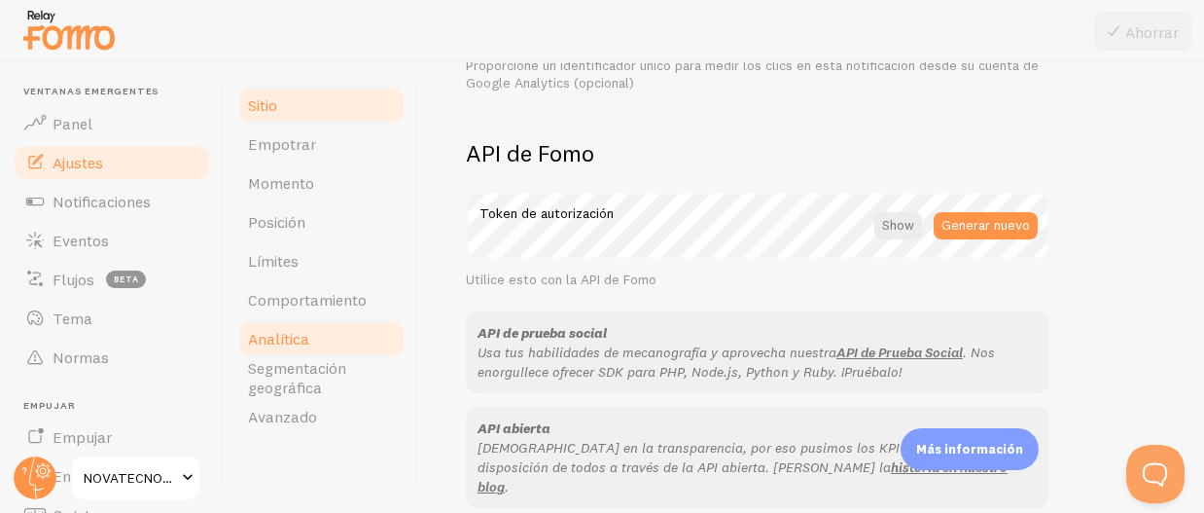
scroll to position [584, 0]
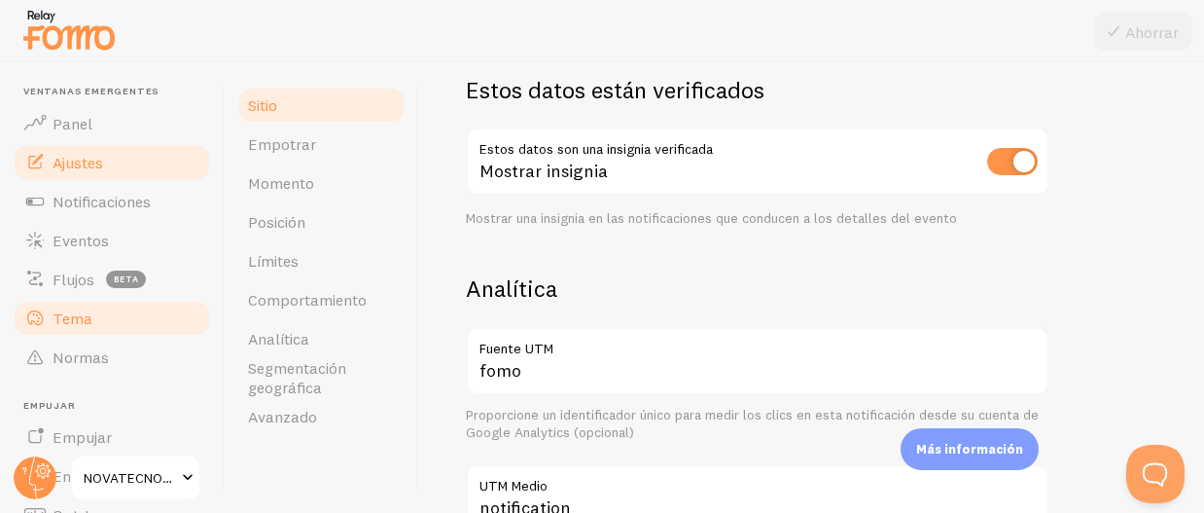
click at [102, 320] on link "Tema" at bounding box center [112, 318] width 200 height 39
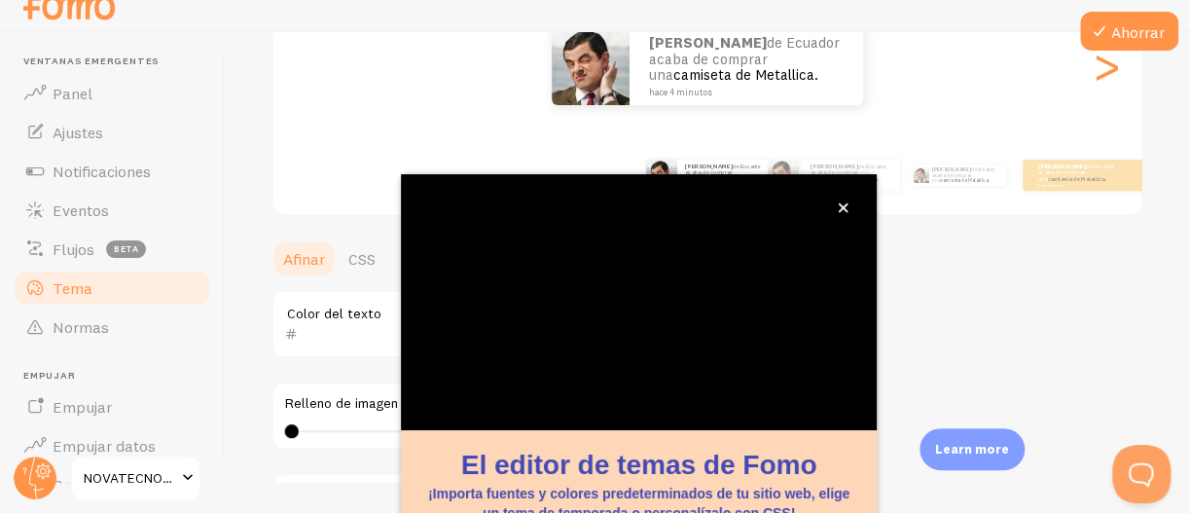
scroll to position [265, 0]
click at [845, 208] on icon "cerca," at bounding box center [843, 207] width 11 height 11
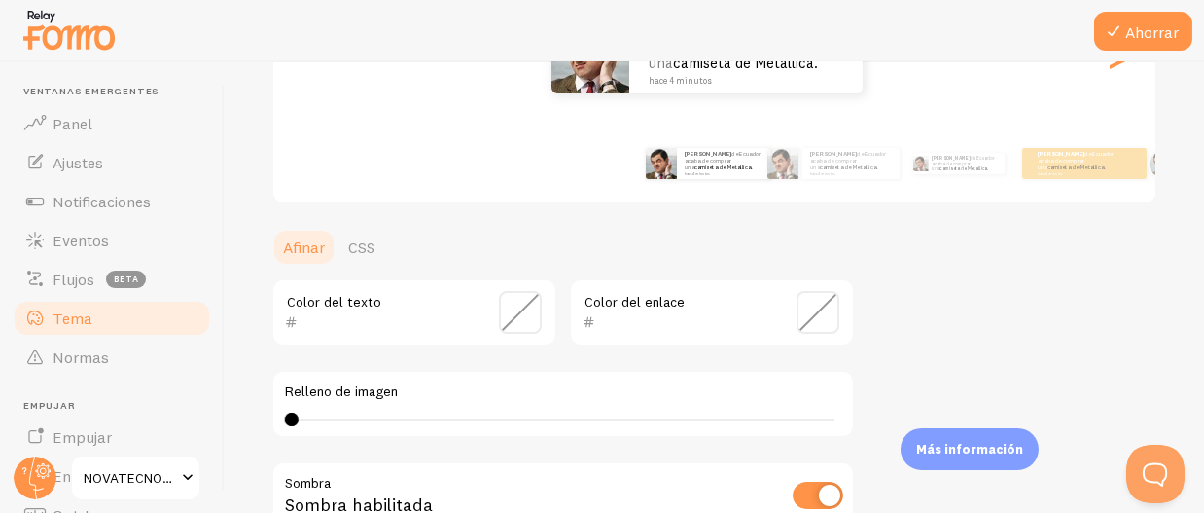
scroll to position [222, 0]
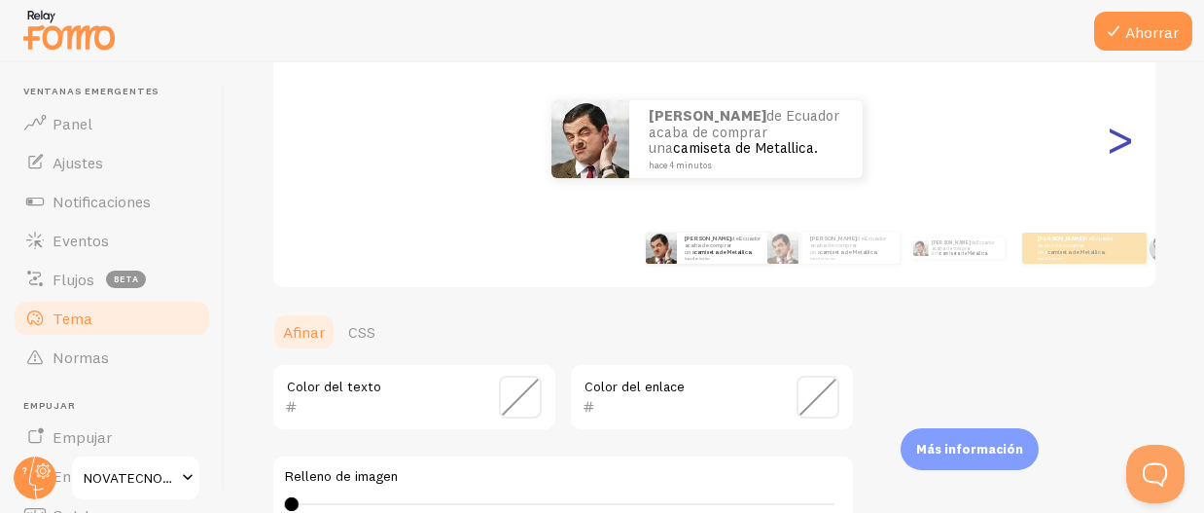
click at [1111, 143] on font ">" at bounding box center [1121, 138] width 32 height 65
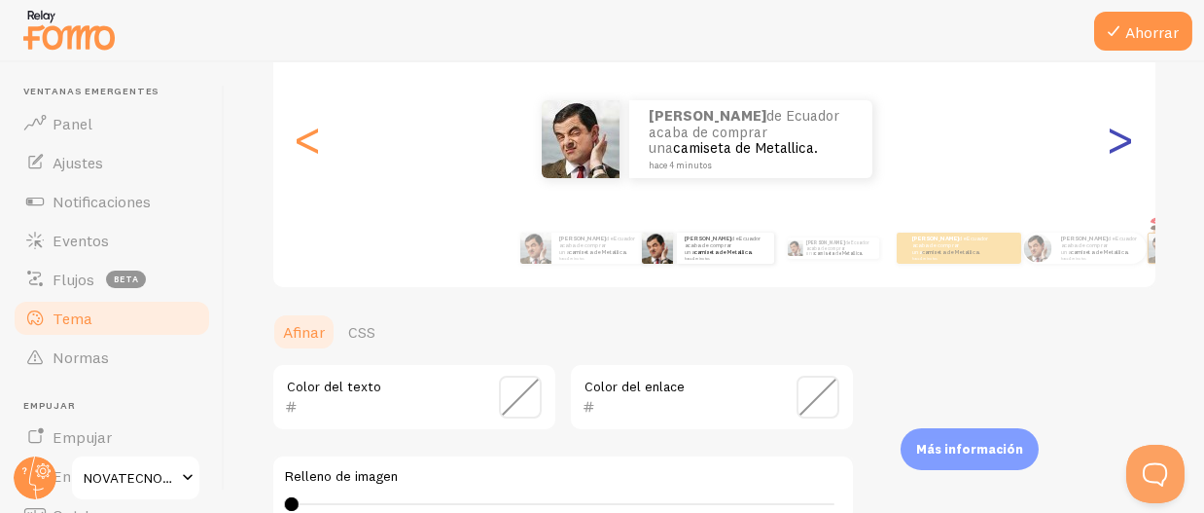
click at [1105, 143] on font ">" at bounding box center [1121, 138] width 32 height 65
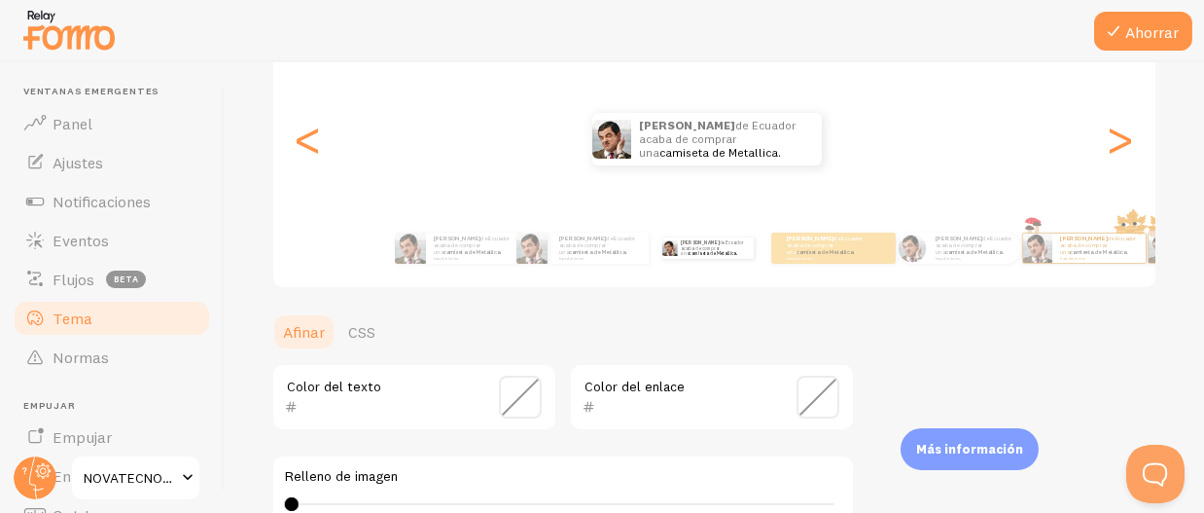
click at [1082, 143] on div "Jonathan de Ecuador acaba de comprar una camiseta de Metallica. hace 4 minutos" at bounding box center [707, 139] width 868 height 53
click at [1111, 143] on font ">" at bounding box center [1121, 138] width 32 height 65
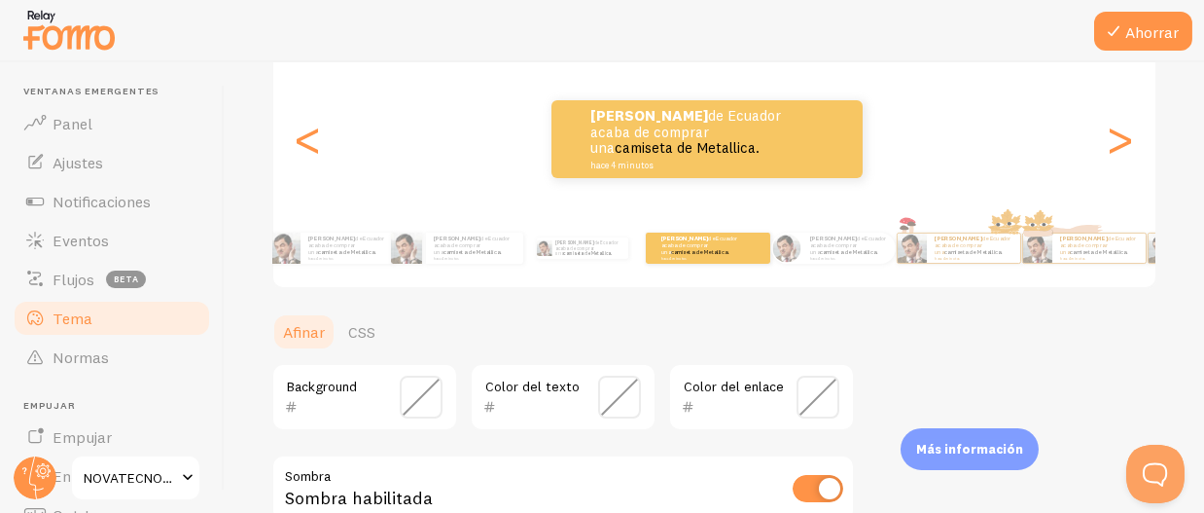
click at [1125, 139] on div "Jonathan de Ecuador acaba de comprar una camiseta de Metallica. hace 4 minutos" at bounding box center [707, 139] width 868 height 78
click at [1108, 143] on font ">" at bounding box center [1121, 138] width 32 height 65
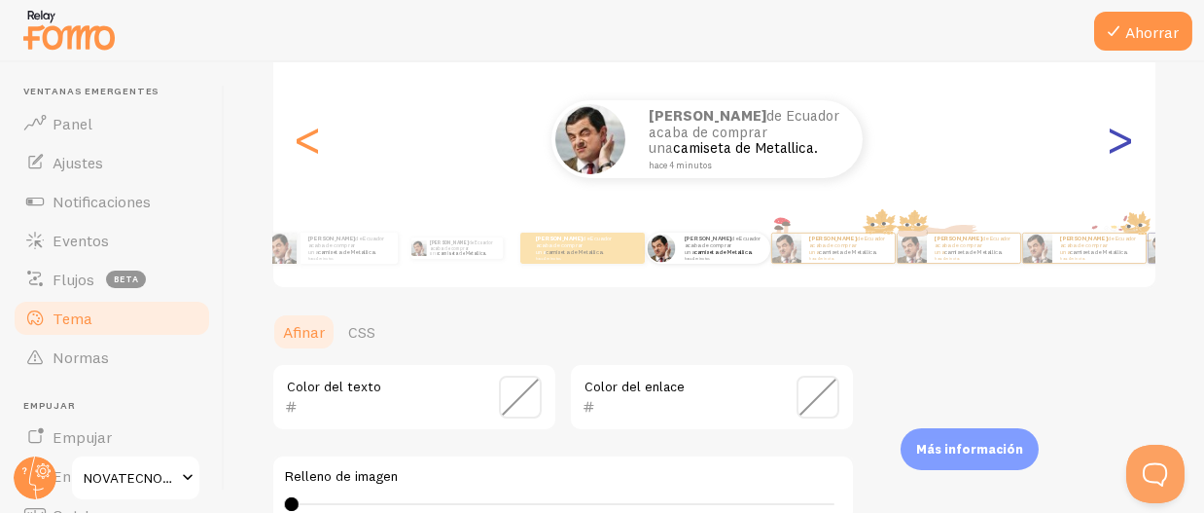
click at [1105, 143] on font ">" at bounding box center [1121, 138] width 32 height 65
type input "0"
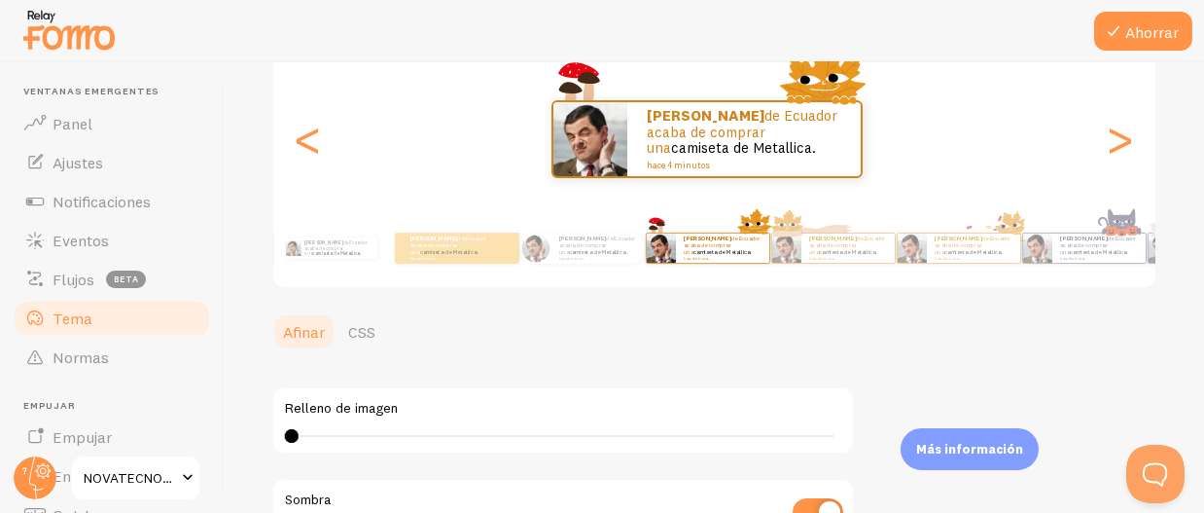
click at [301, 141] on font "<" at bounding box center [309, 138] width 32 height 65
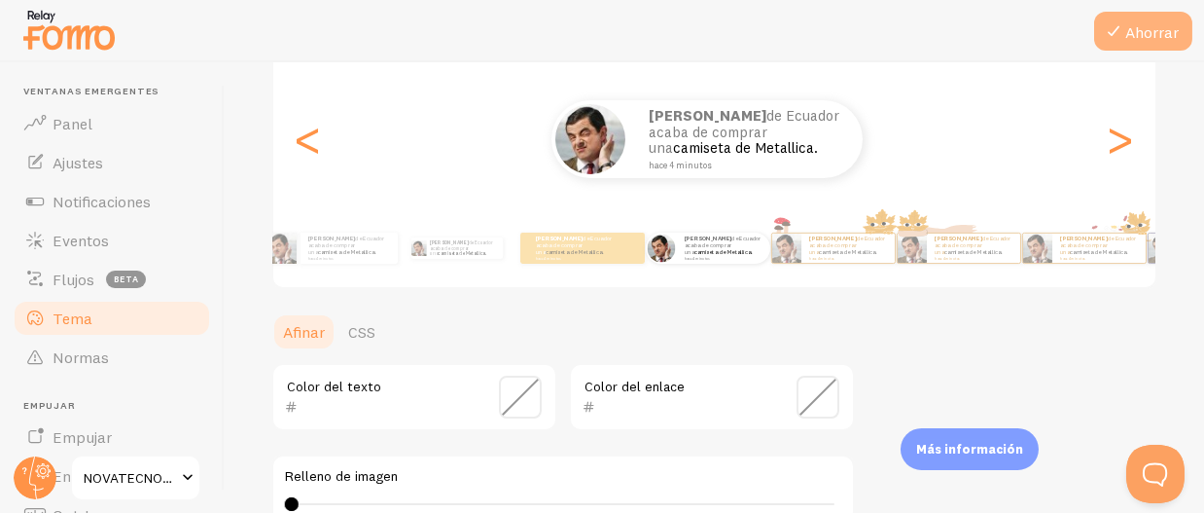
click at [1122, 38] on icon at bounding box center [1113, 30] width 23 height 23
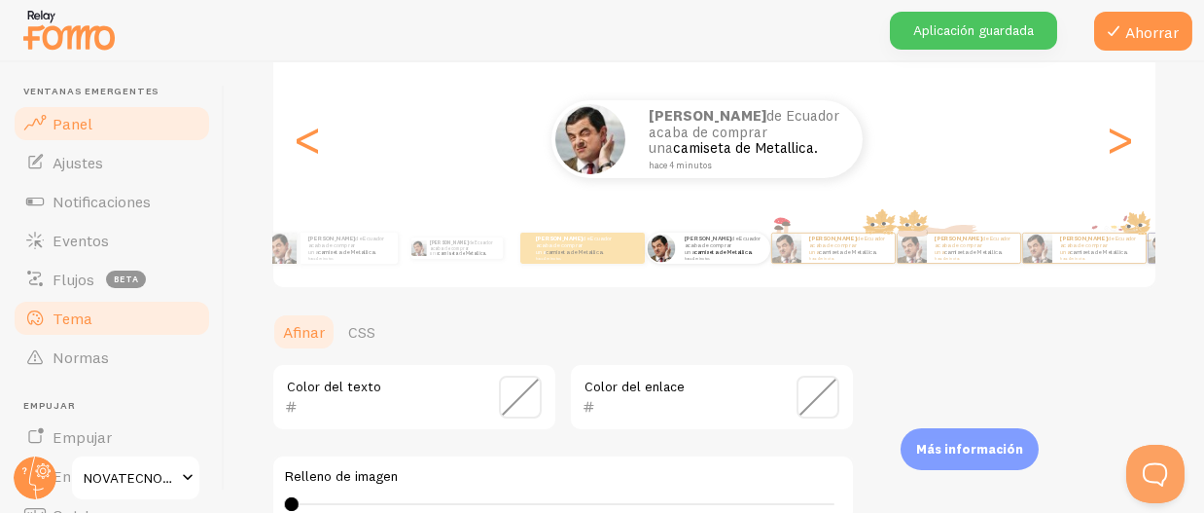
click at [61, 120] on font "Panel" at bounding box center [73, 123] width 40 height 19
